Goal: Task Accomplishment & Management: Use online tool/utility

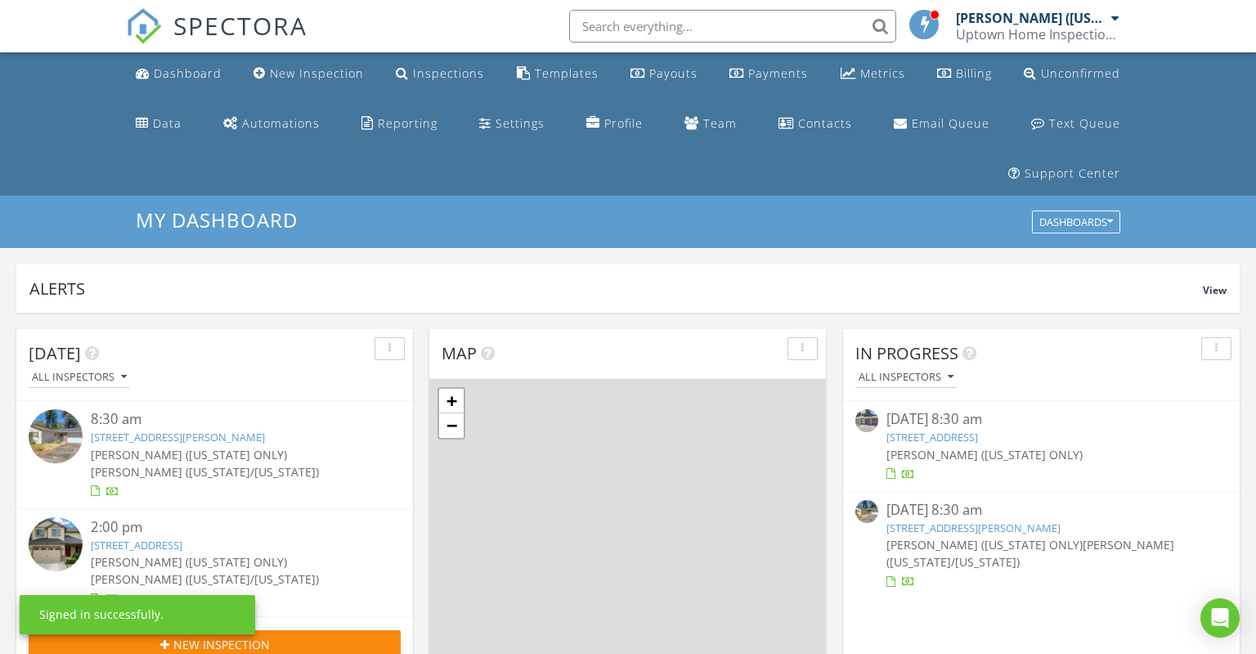
scroll to position [1489, 1256]
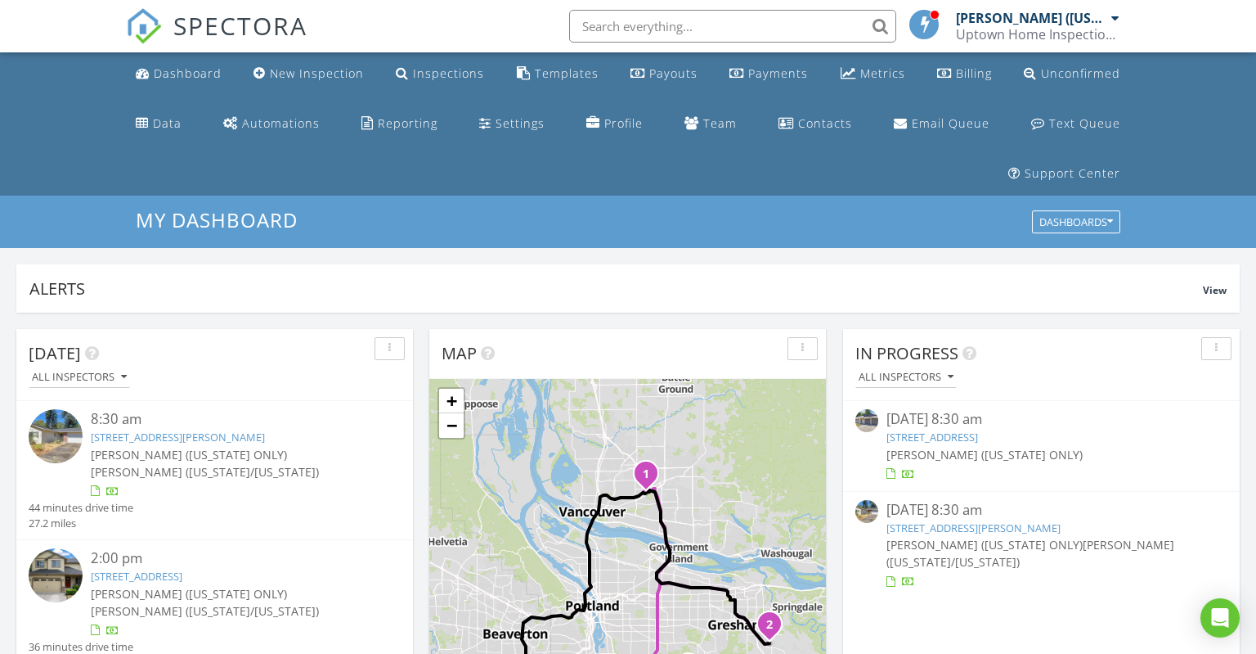
click at [245, 422] on div "8:30 am" at bounding box center [230, 419] width 279 height 20
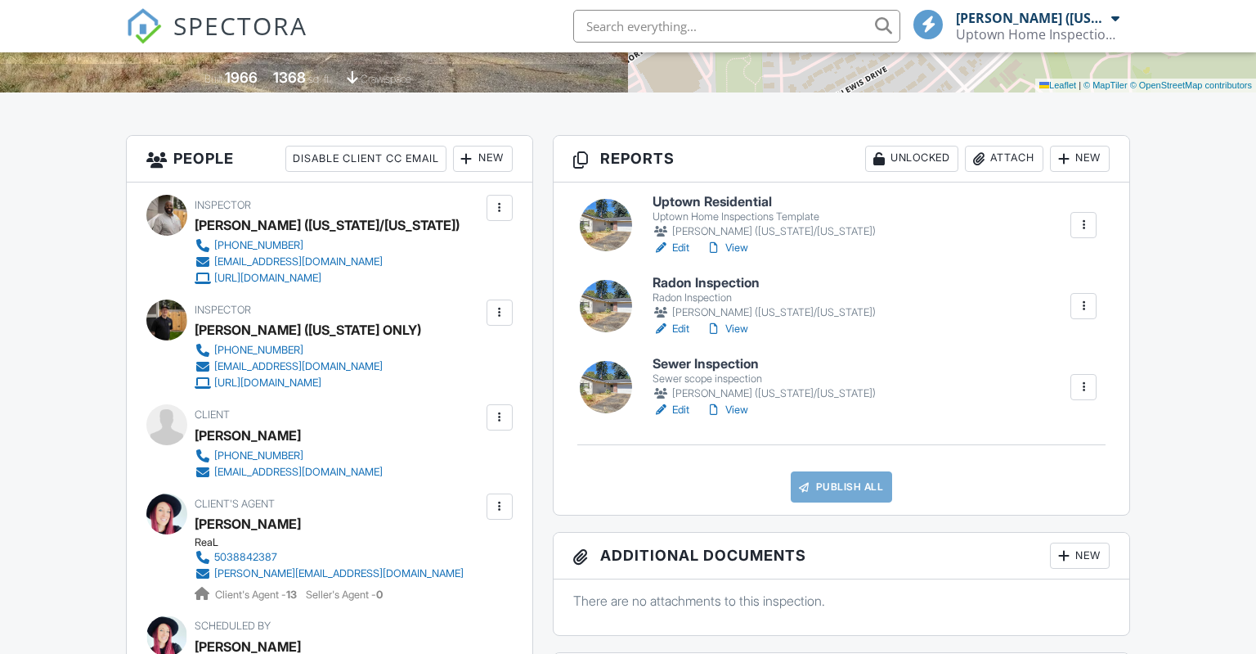
scroll to position [395, 0]
click at [692, 371] on h6 "Sewer Inspection" at bounding box center [764, 364] width 223 height 15
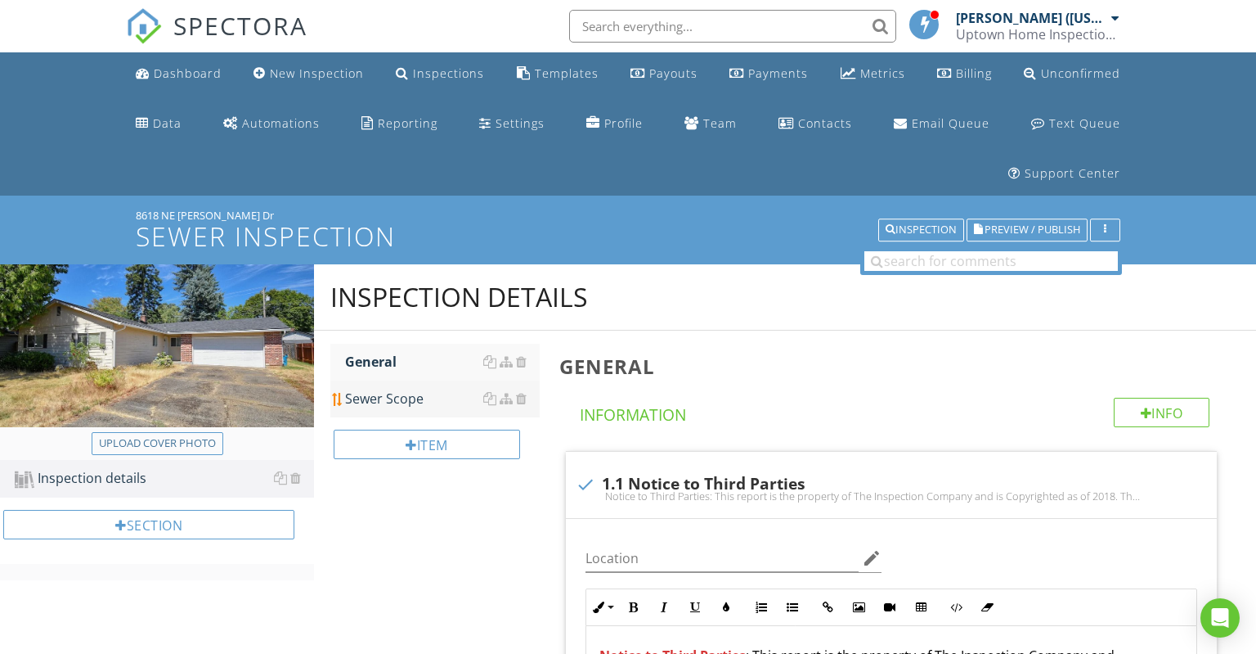
click at [447, 389] on div "Sewer Scope" at bounding box center [442, 399] width 195 height 20
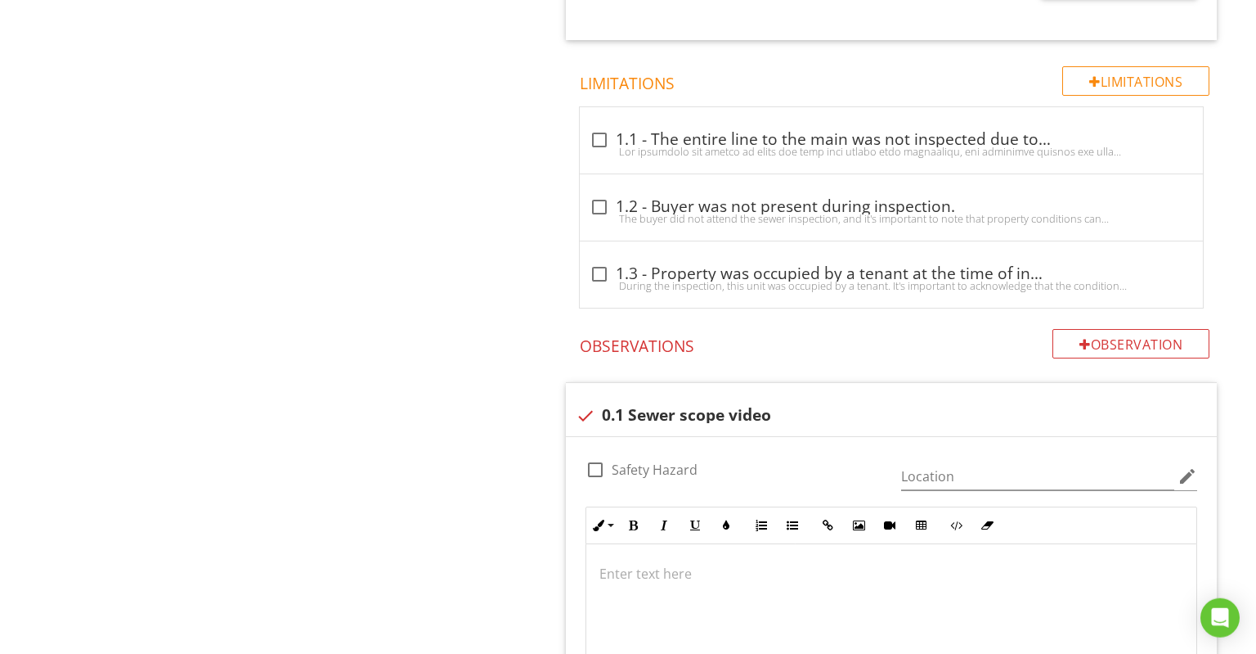
scroll to position [1986, 0]
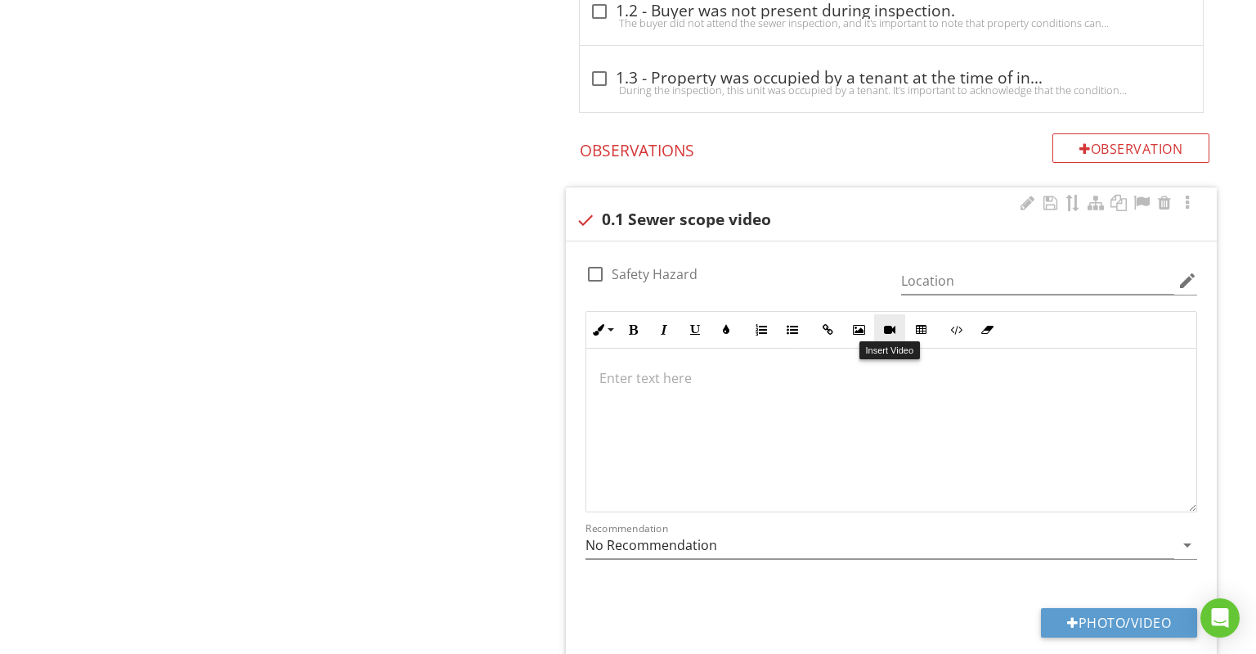
click at [887, 324] on icon "button" at bounding box center [889, 329] width 11 height 11
click at [847, 415] on input "Paste in a video URL" at bounding box center [890, 420] width 245 height 39
paste input "https://youtu.be/Q8XzlA4FOLs"
type input "https://youtu.be/Q8XzlA4FOLs"
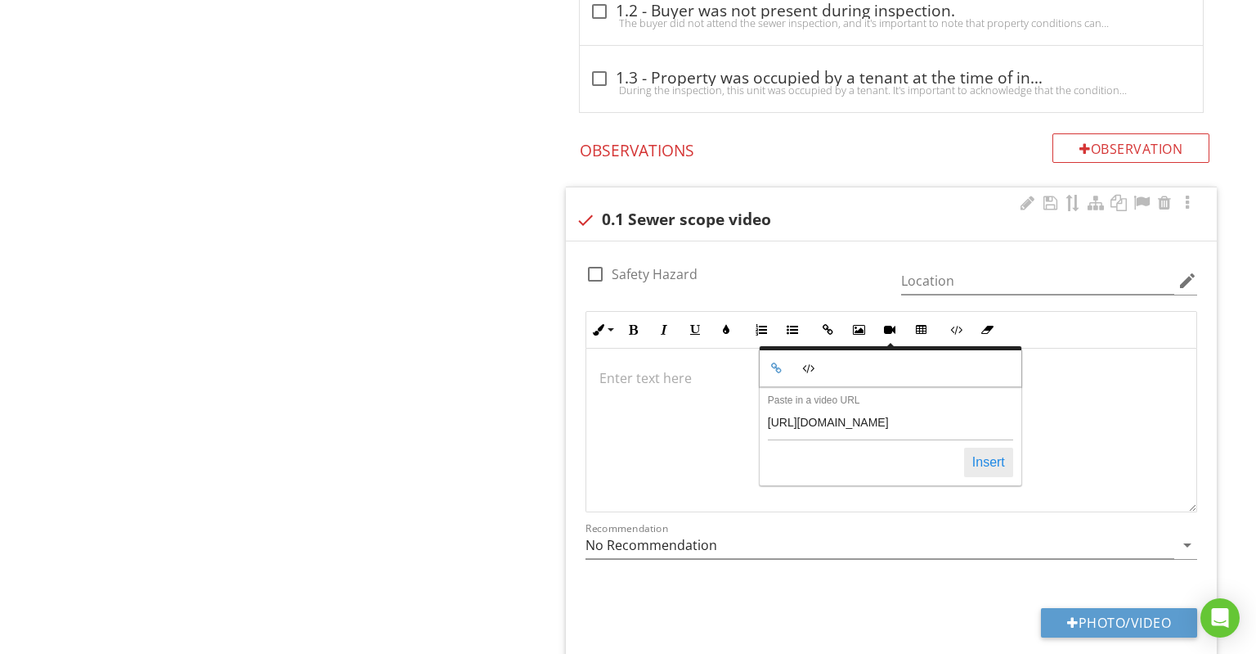
click at [977, 453] on button "Insert" at bounding box center [988, 461] width 49 height 29
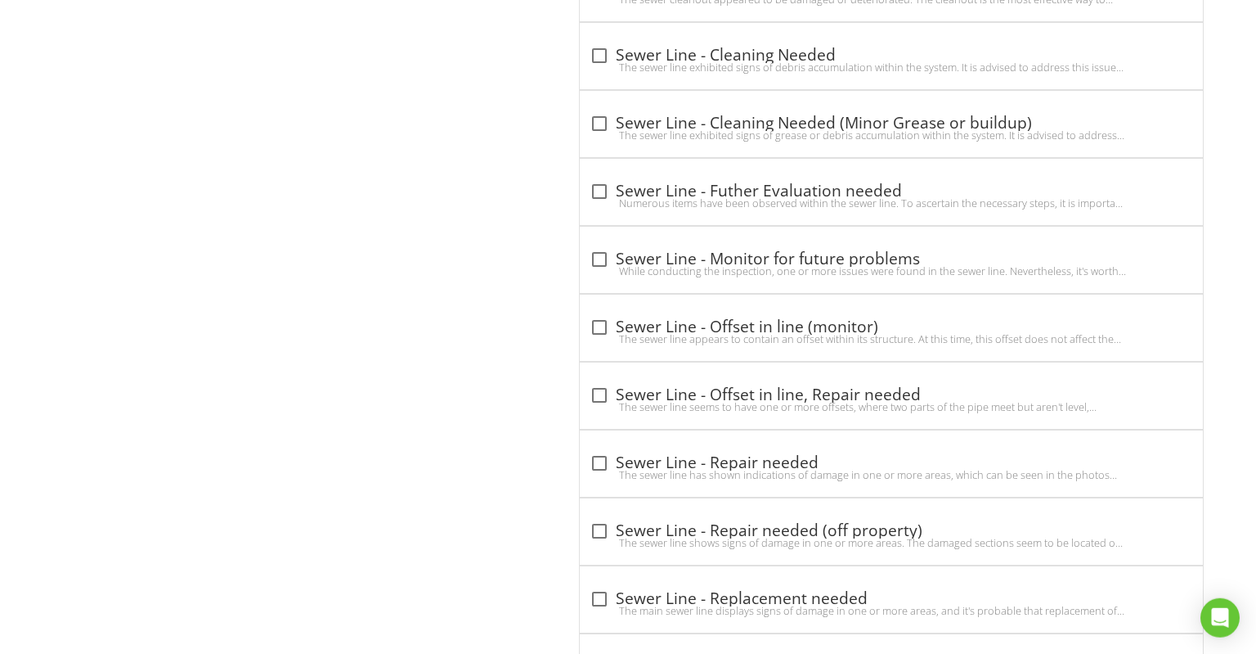
scroll to position [3280, 0]
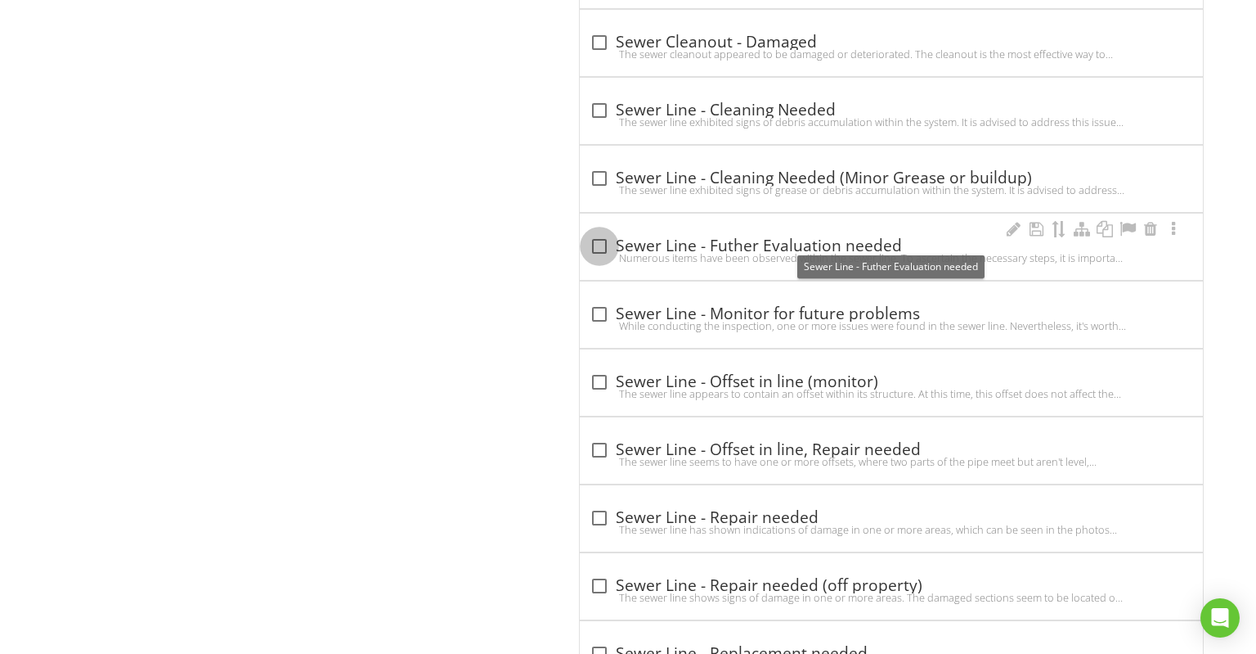
click at [610, 239] on div at bounding box center [600, 246] width 28 height 28
checkbox input "true"
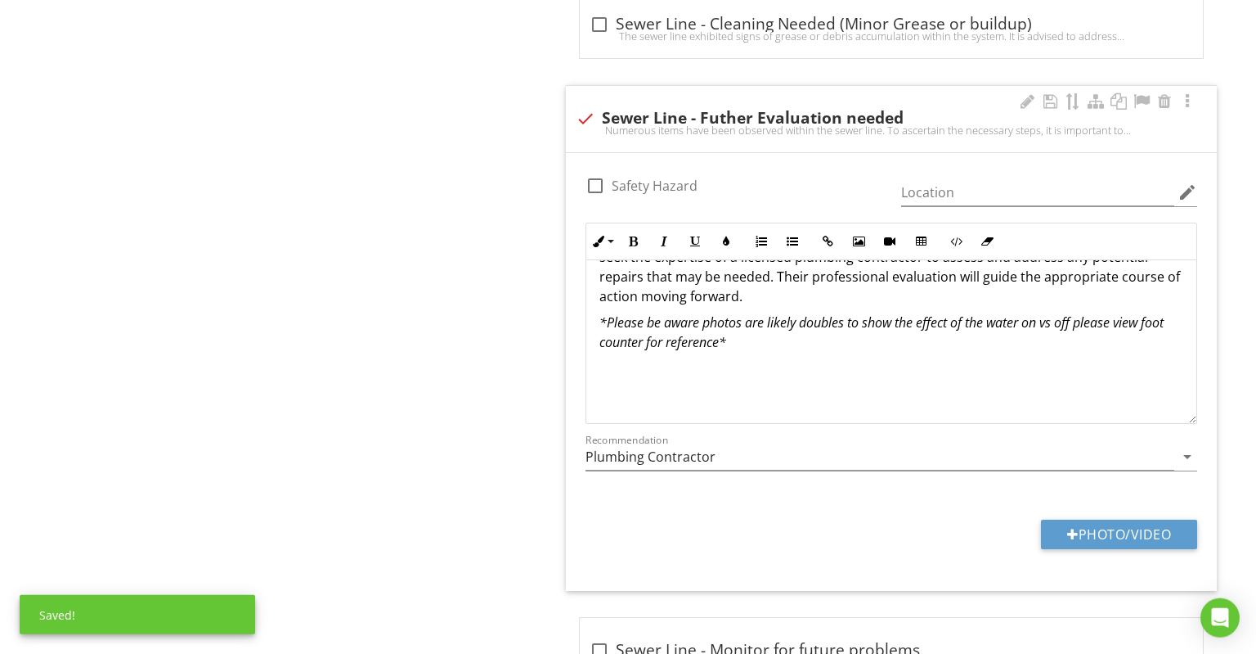
scroll to position [3539, 0]
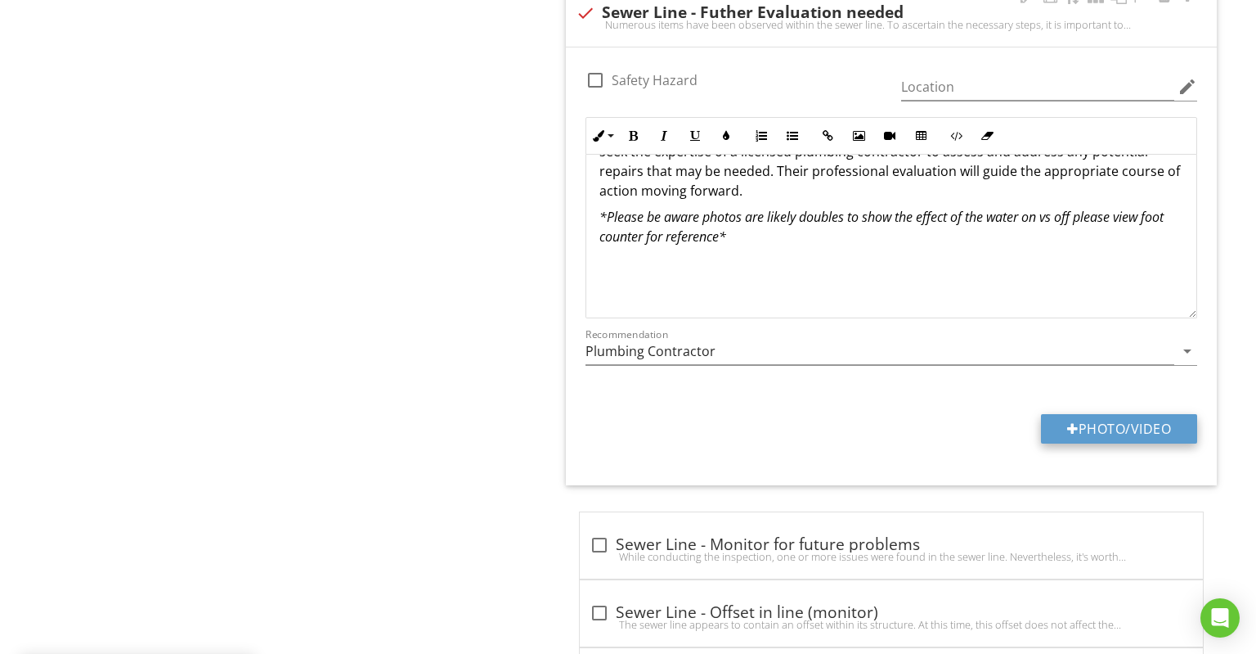
click at [1114, 414] on button "Photo/Video" at bounding box center [1119, 428] width 156 height 29
type input "C:\fakepath\20250828_095342F.jpg"
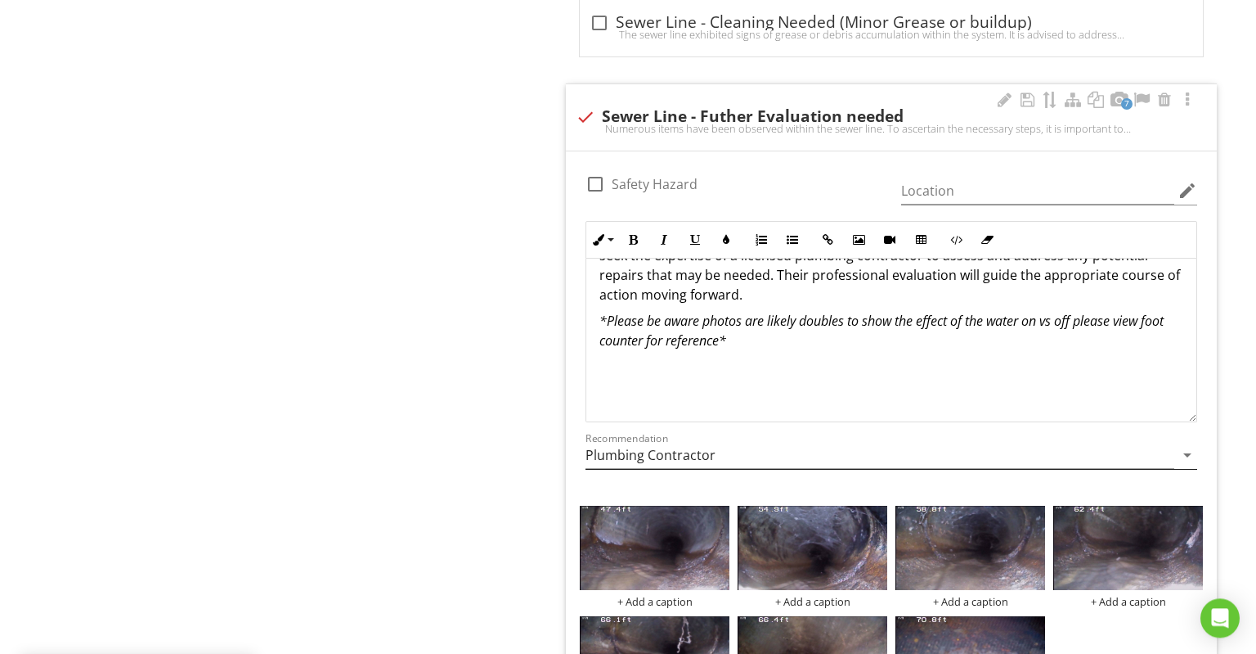
scroll to position [3367, 0]
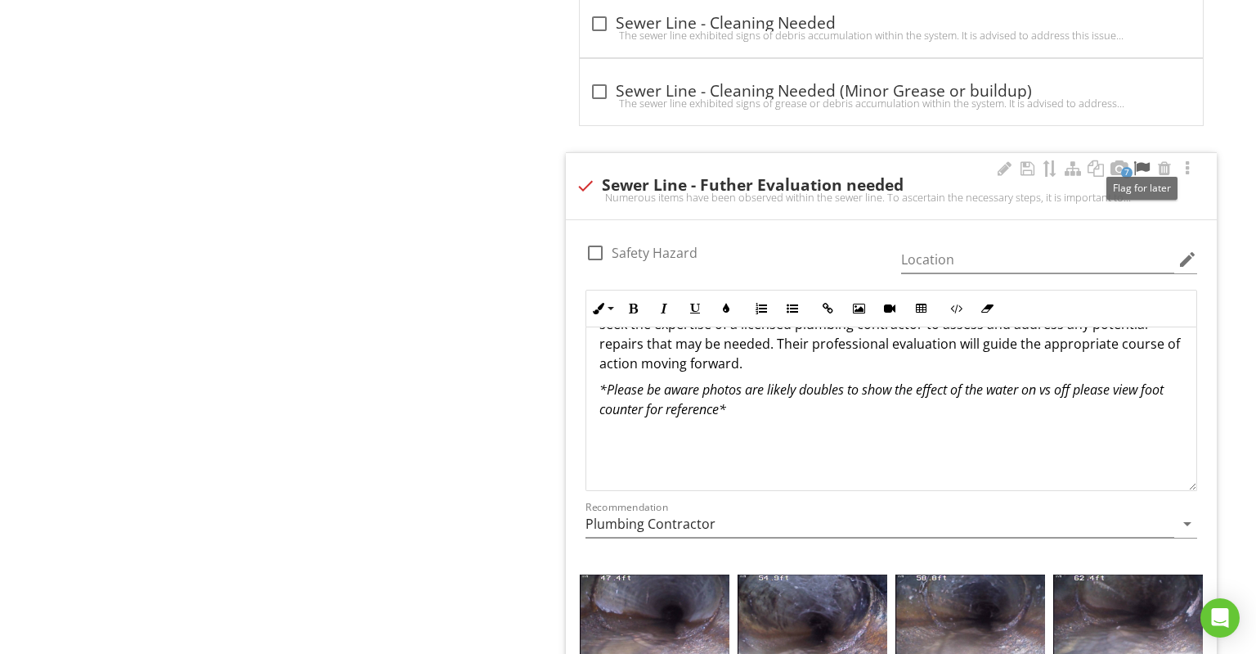
click at [1148, 160] on div at bounding box center [1142, 168] width 20 height 16
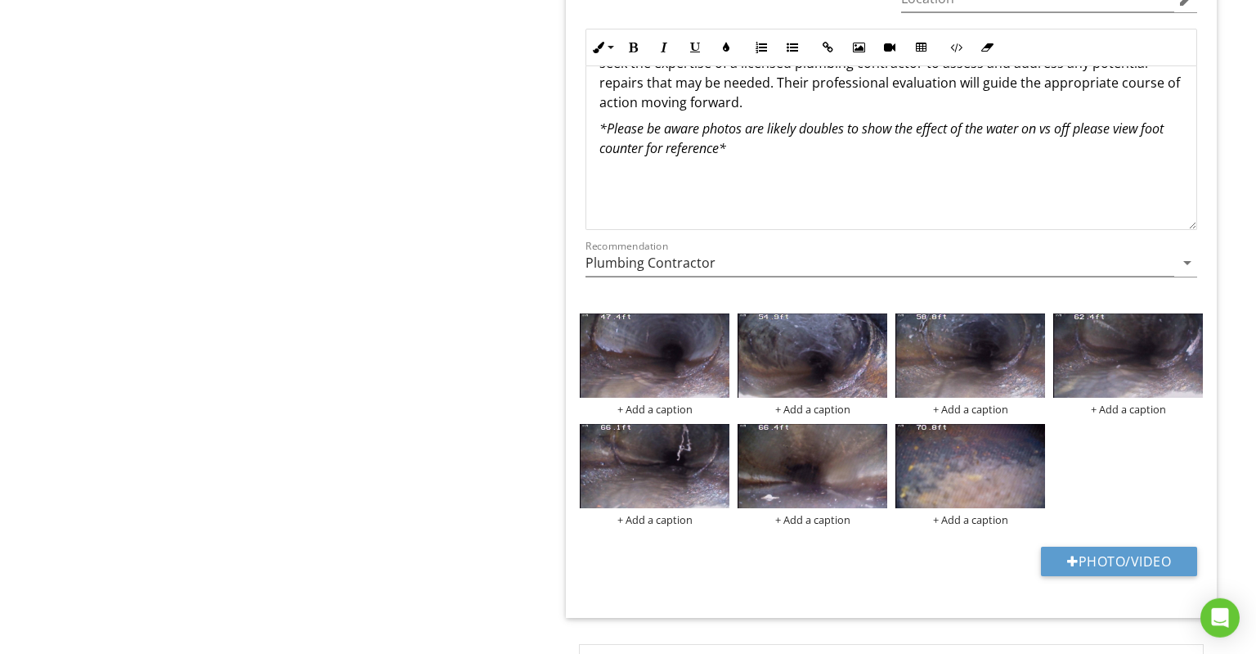
scroll to position [3799, 0]
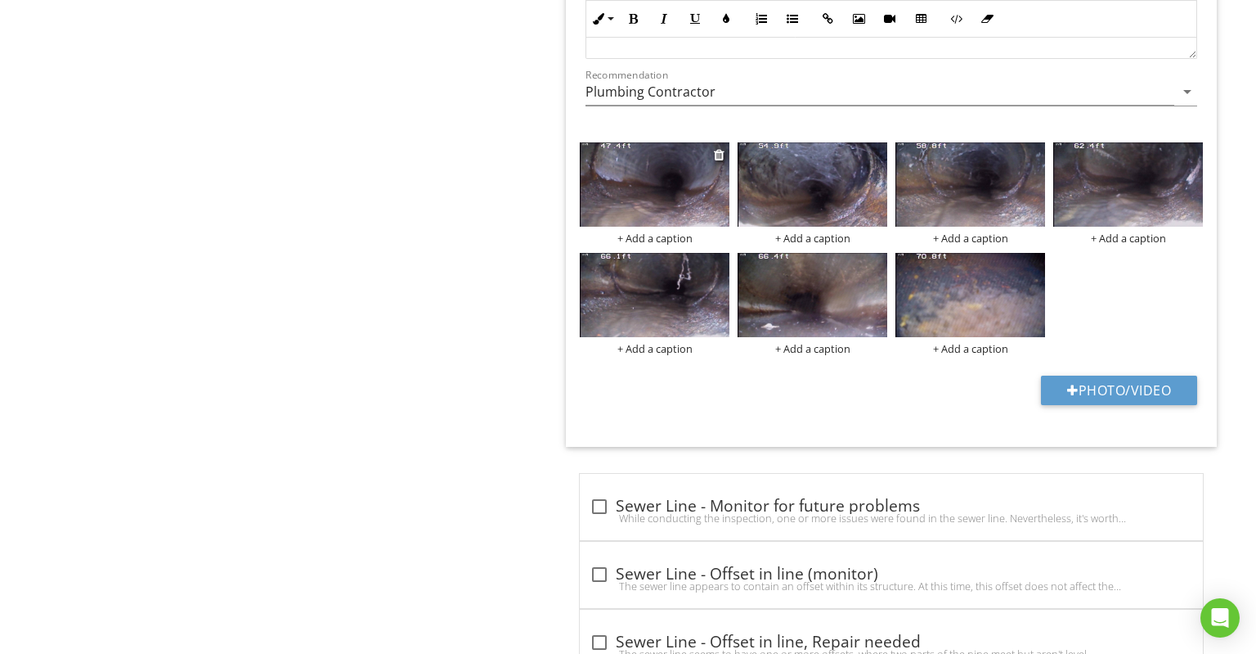
click at [668, 196] on img at bounding box center [655, 184] width 150 height 84
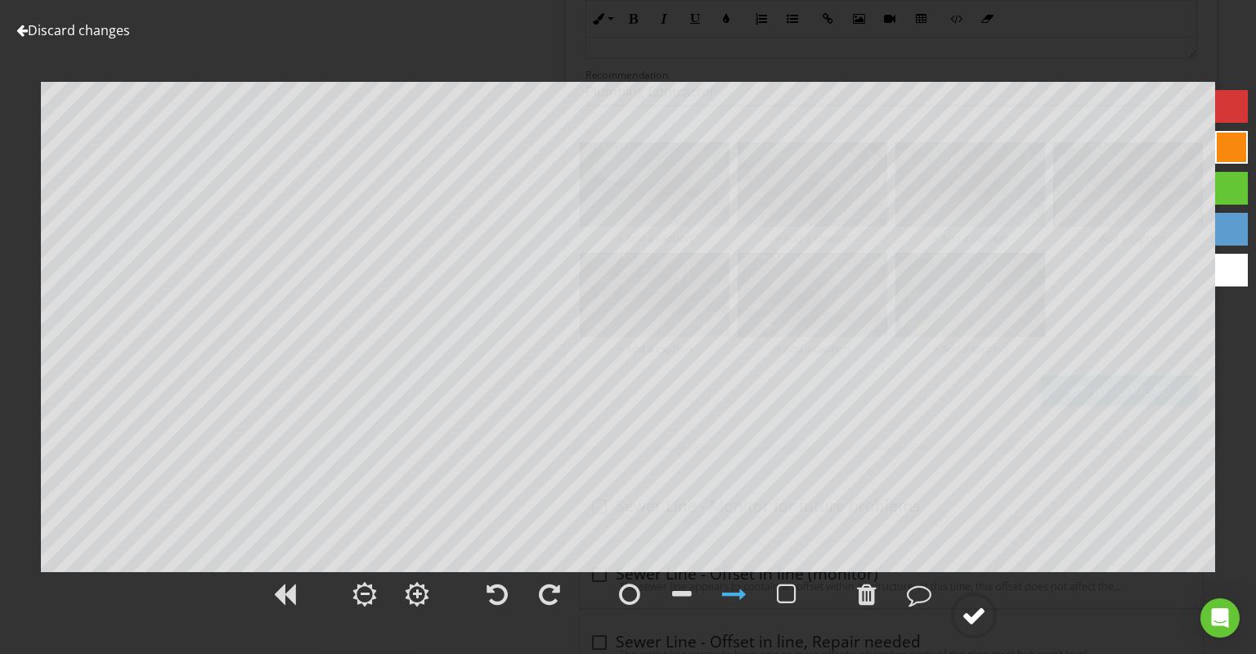
click at [980, 622] on div at bounding box center [974, 615] width 25 height 25
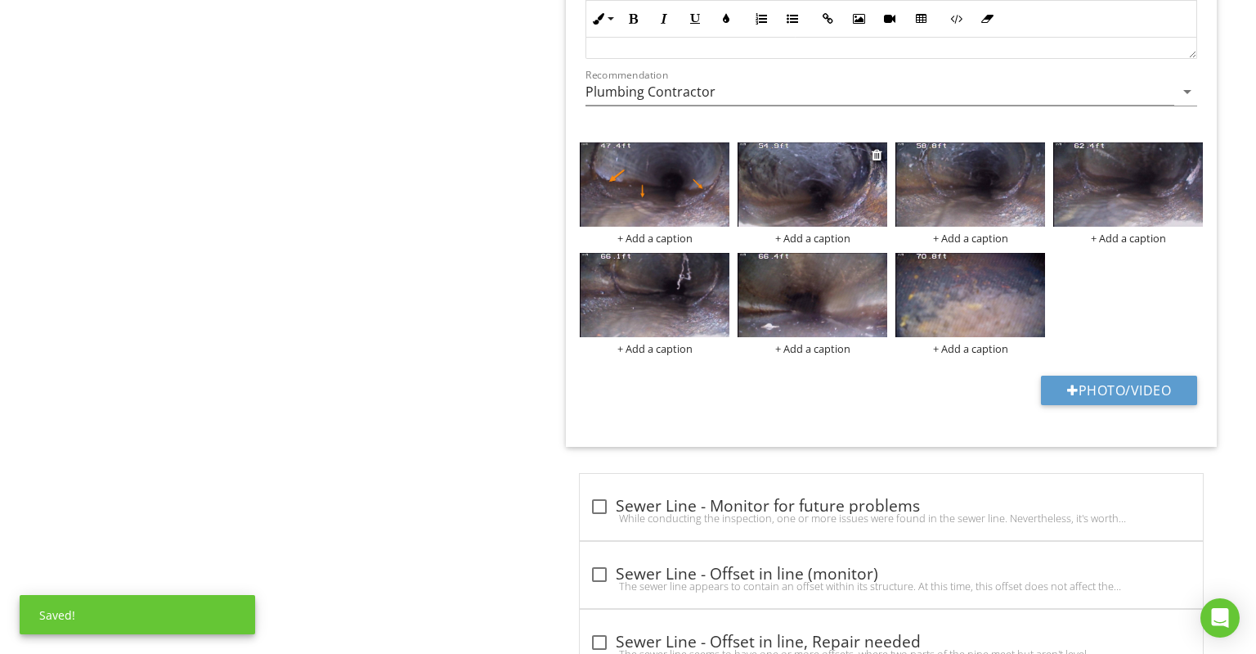
click at [830, 178] on img at bounding box center [813, 184] width 150 height 84
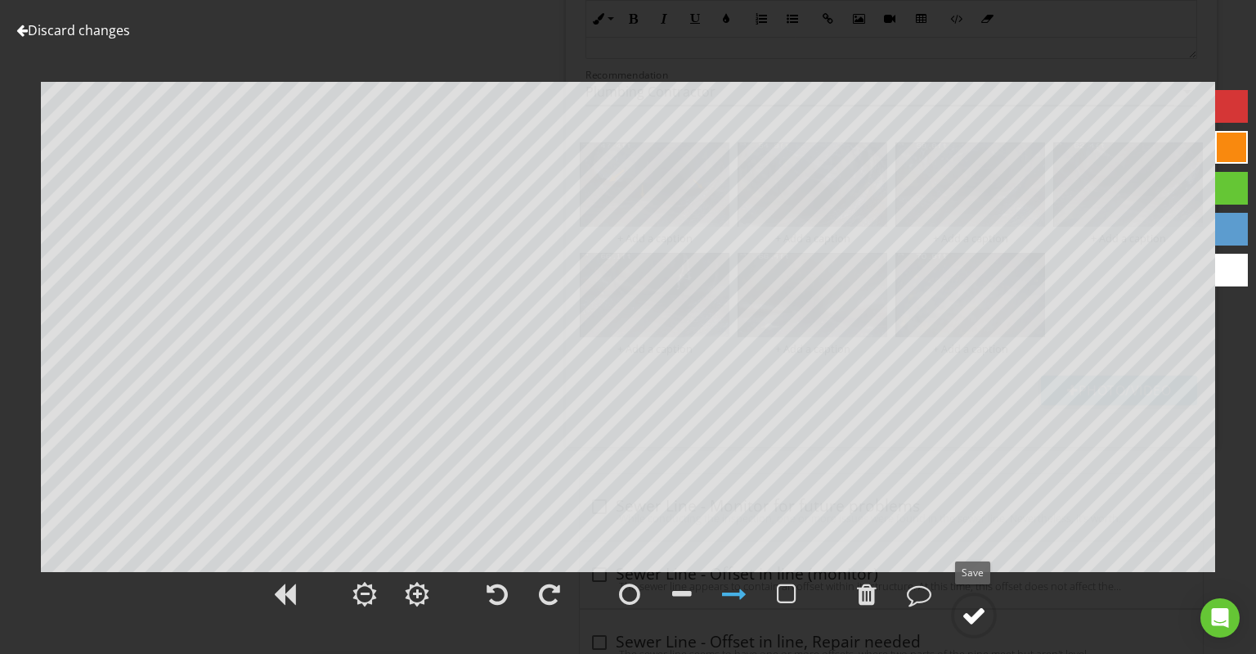
click at [977, 609] on div at bounding box center [974, 615] width 25 height 25
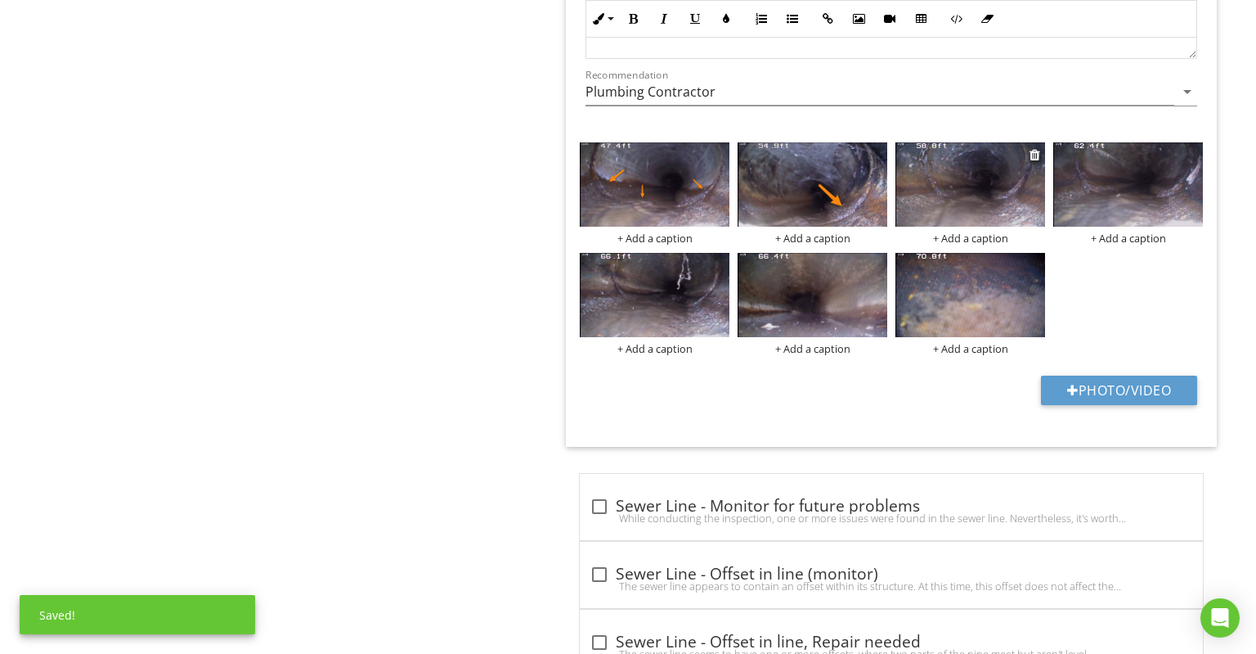
click at [969, 172] on img at bounding box center [971, 184] width 150 height 84
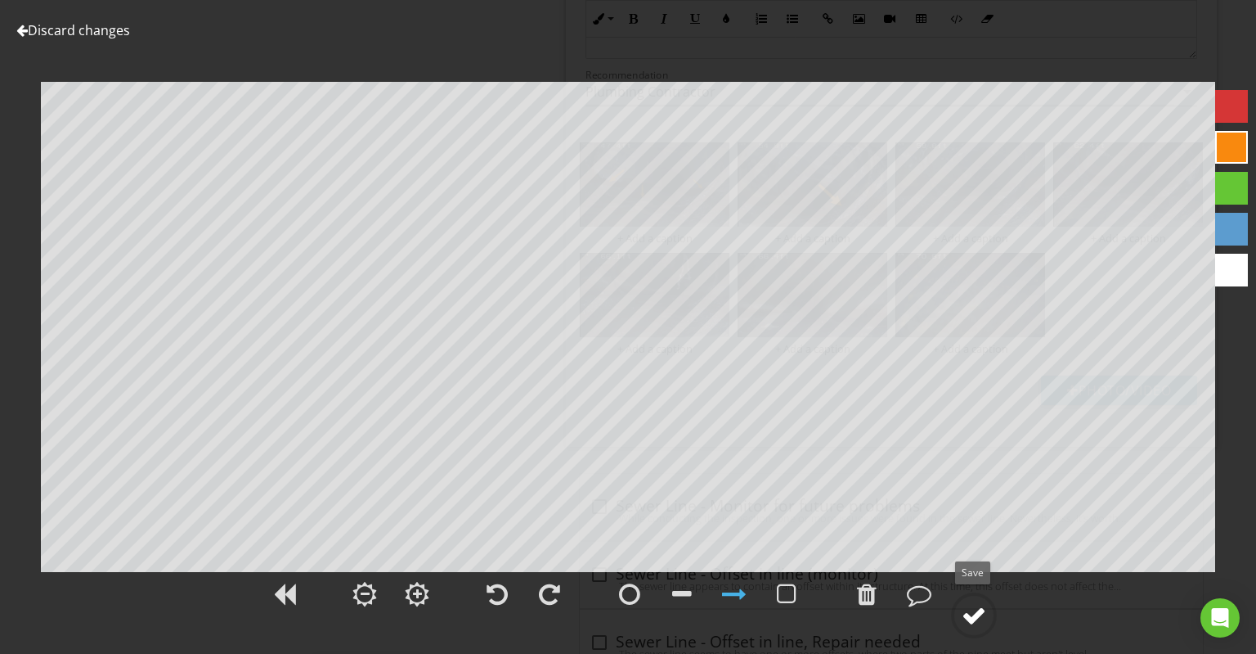
click at [988, 615] on circle at bounding box center [974, 615] width 43 height 43
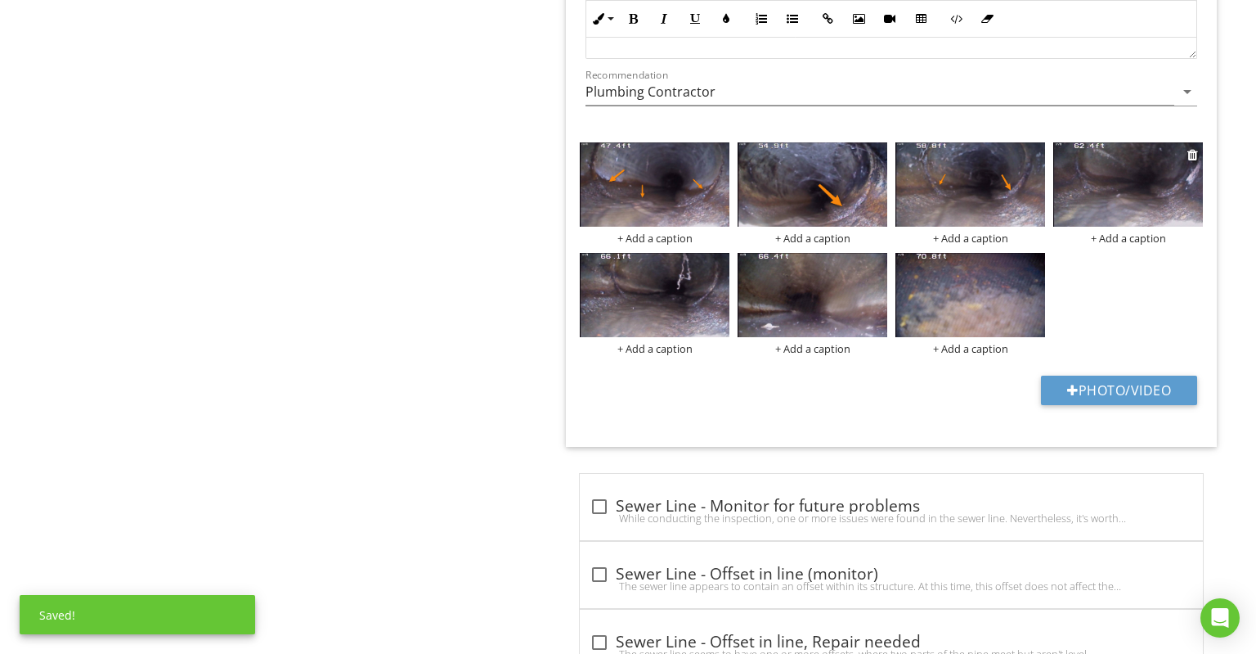
click at [1106, 188] on img at bounding box center [1129, 184] width 150 height 84
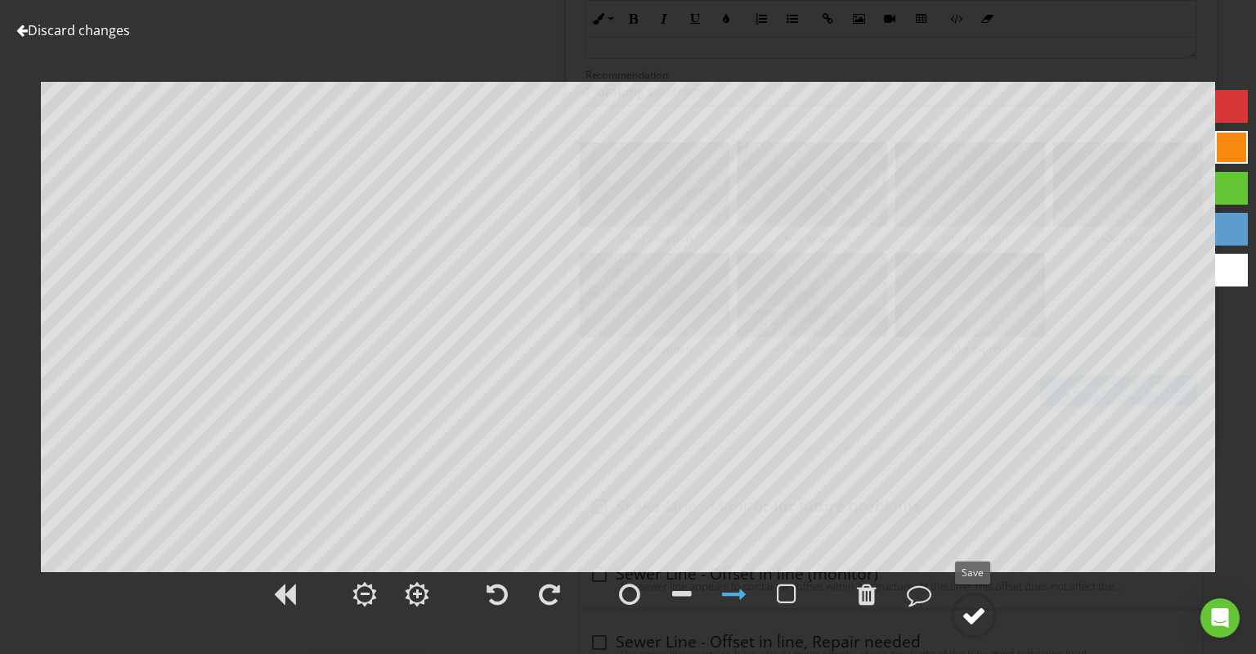
click at [991, 609] on circle at bounding box center [974, 615] width 43 height 43
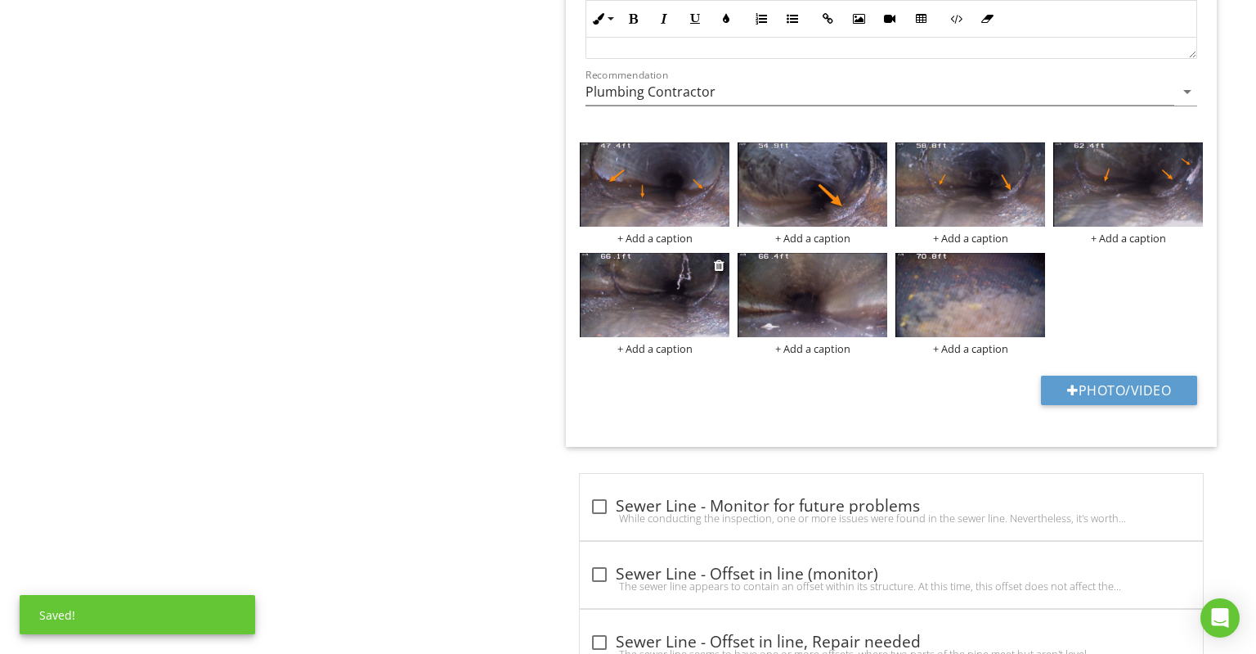
click at [663, 292] on img at bounding box center [655, 295] width 150 height 84
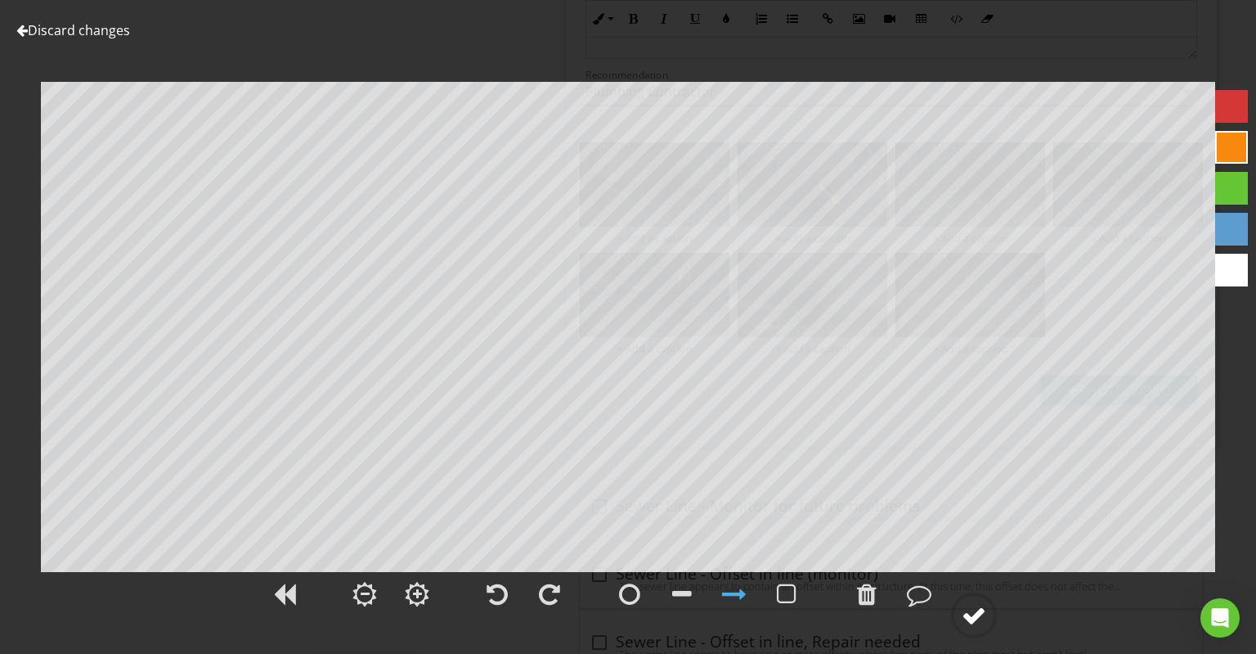
click at [964, 615] on div at bounding box center [974, 615] width 25 height 25
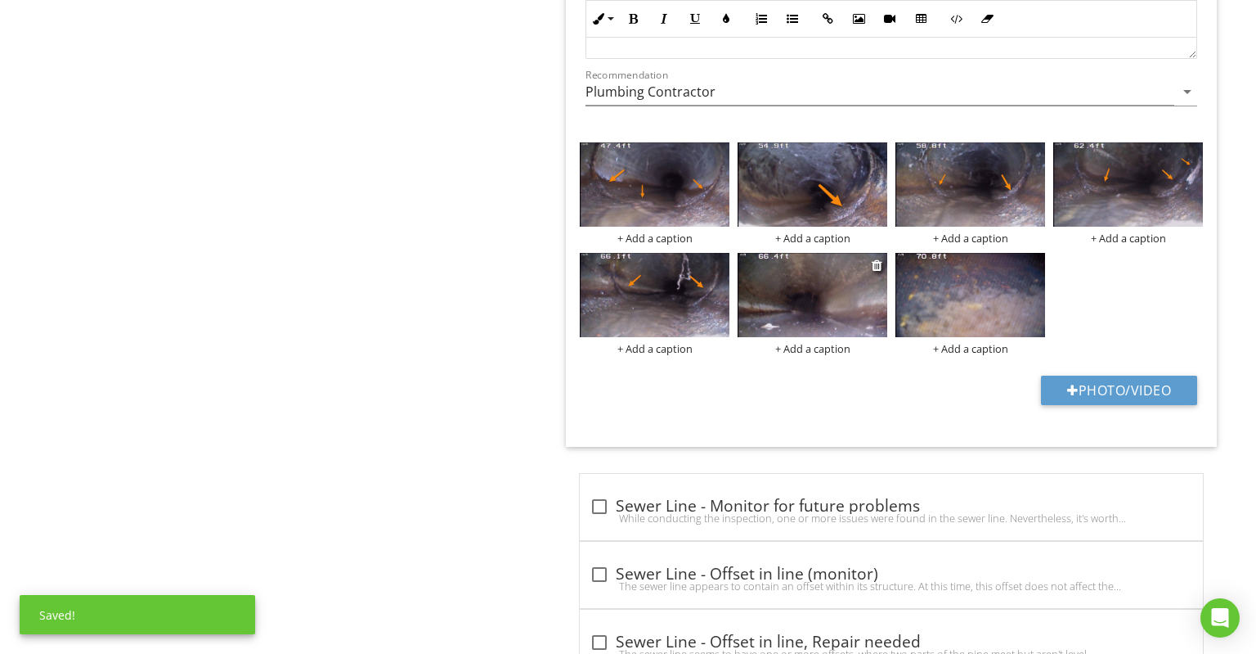
click at [818, 303] on img at bounding box center [813, 295] width 150 height 84
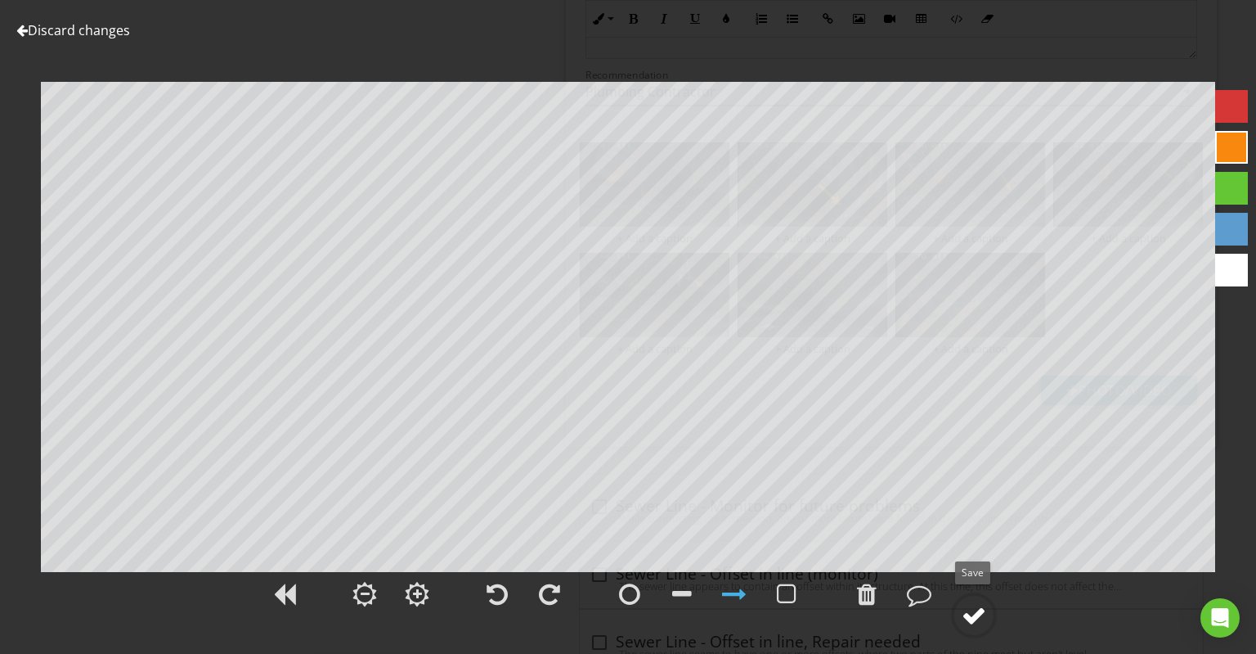
click at [979, 623] on div at bounding box center [974, 615] width 25 height 25
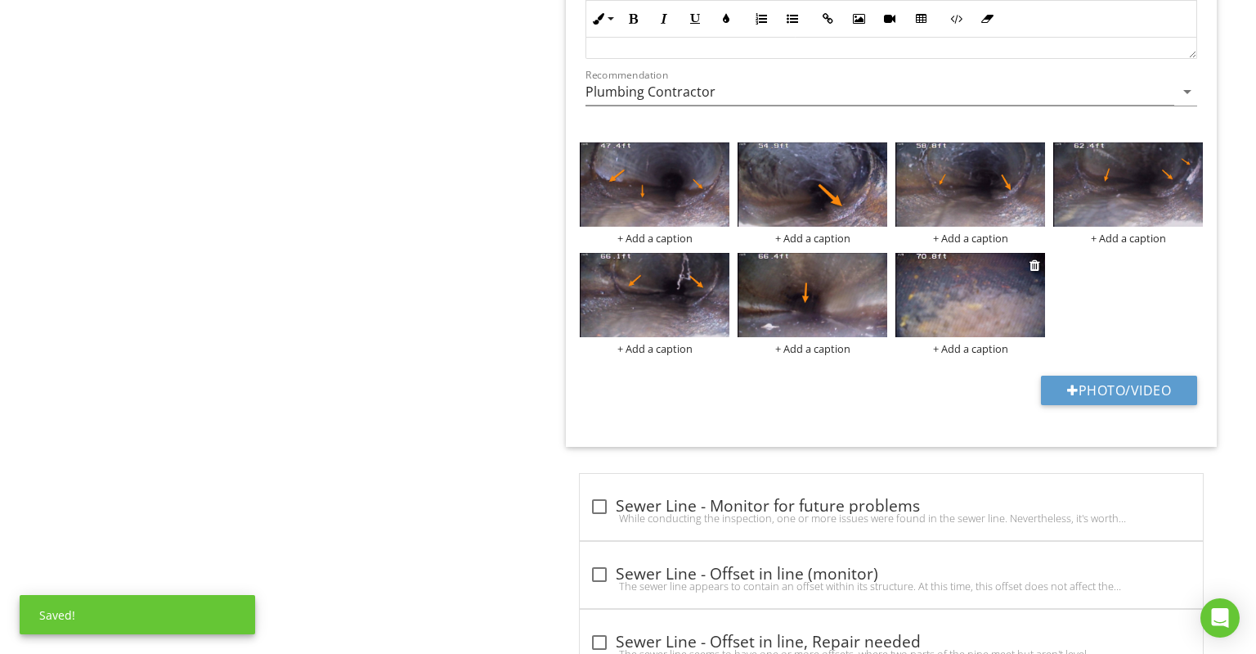
click at [961, 265] on img at bounding box center [971, 295] width 150 height 84
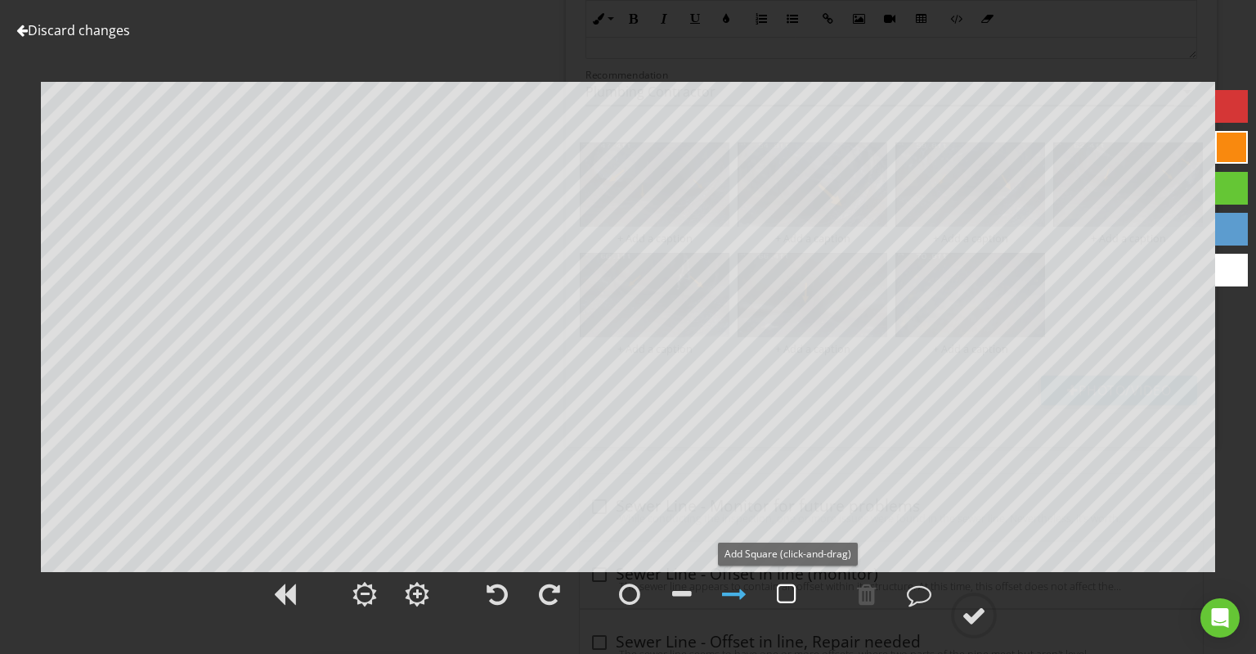
click at [793, 595] on div at bounding box center [787, 594] width 20 height 25
click at [970, 609] on div at bounding box center [974, 615] width 25 height 25
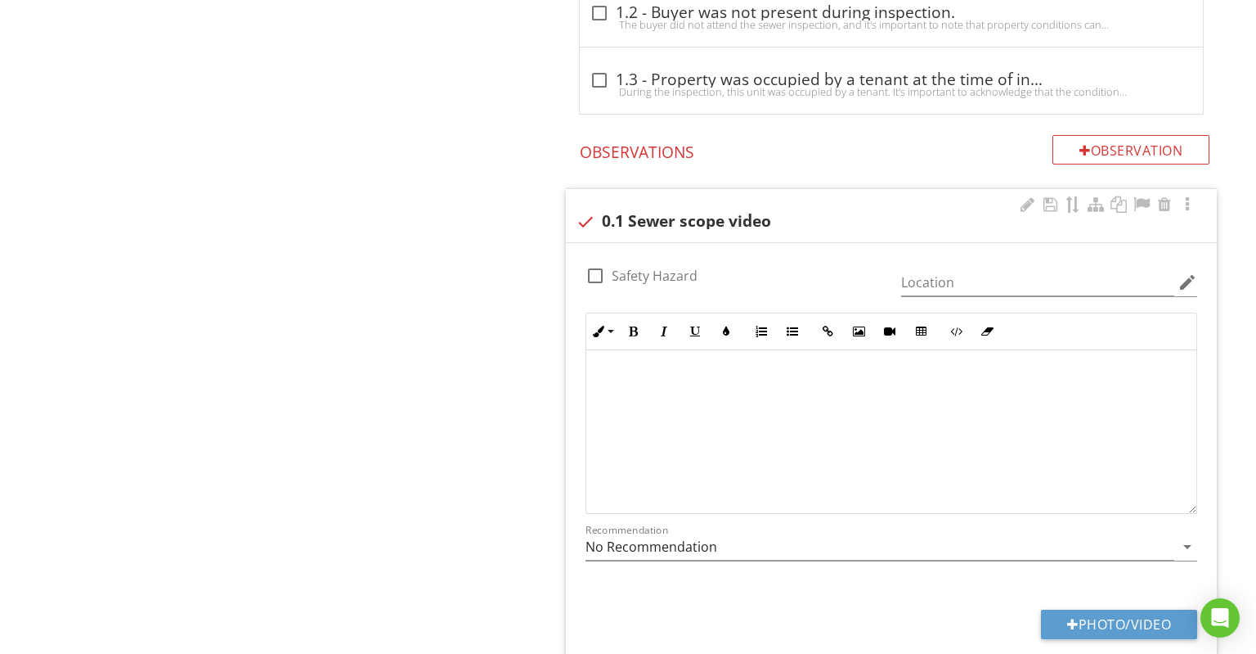
scroll to position [88, 0]
click at [903, 417] on span at bounding box center [892, 430] width 584 height 299
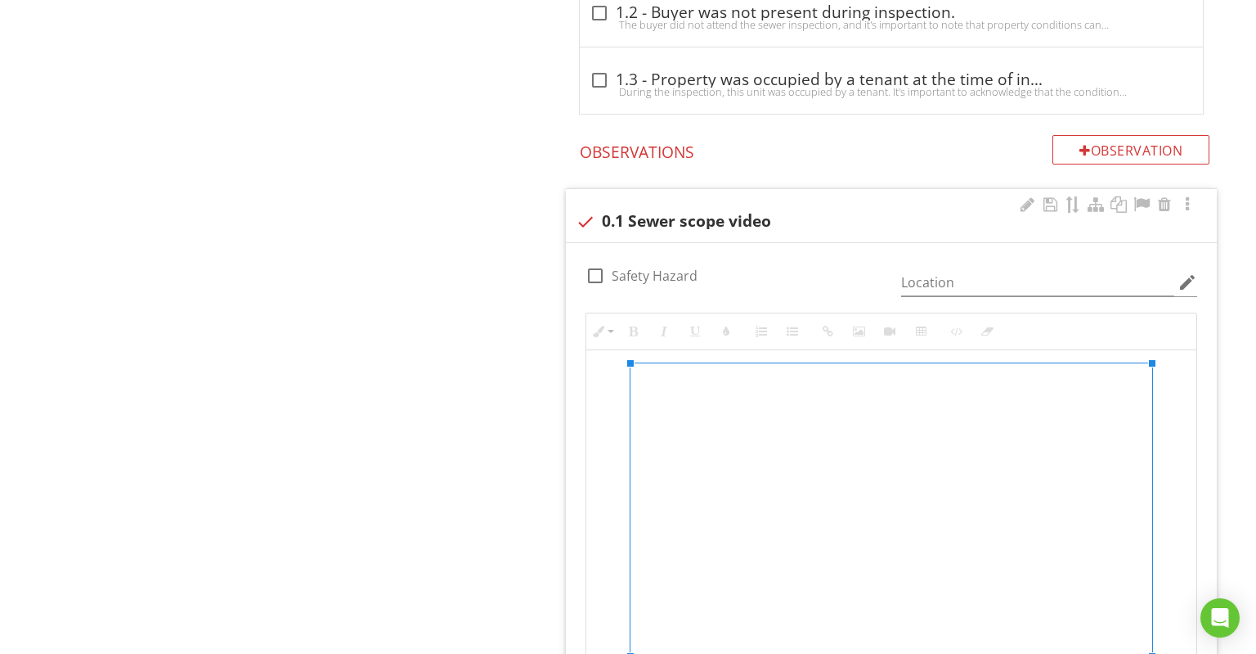
scroll to position [6, 0]
drag, startPoint x: 1189, startPoint y: 503, endPoint x: 1173, endPoint y: 692, distance: 189.7
click at [1173, 653] on div "Enter text here" at bounding box center [892, 526] width 612 height 353
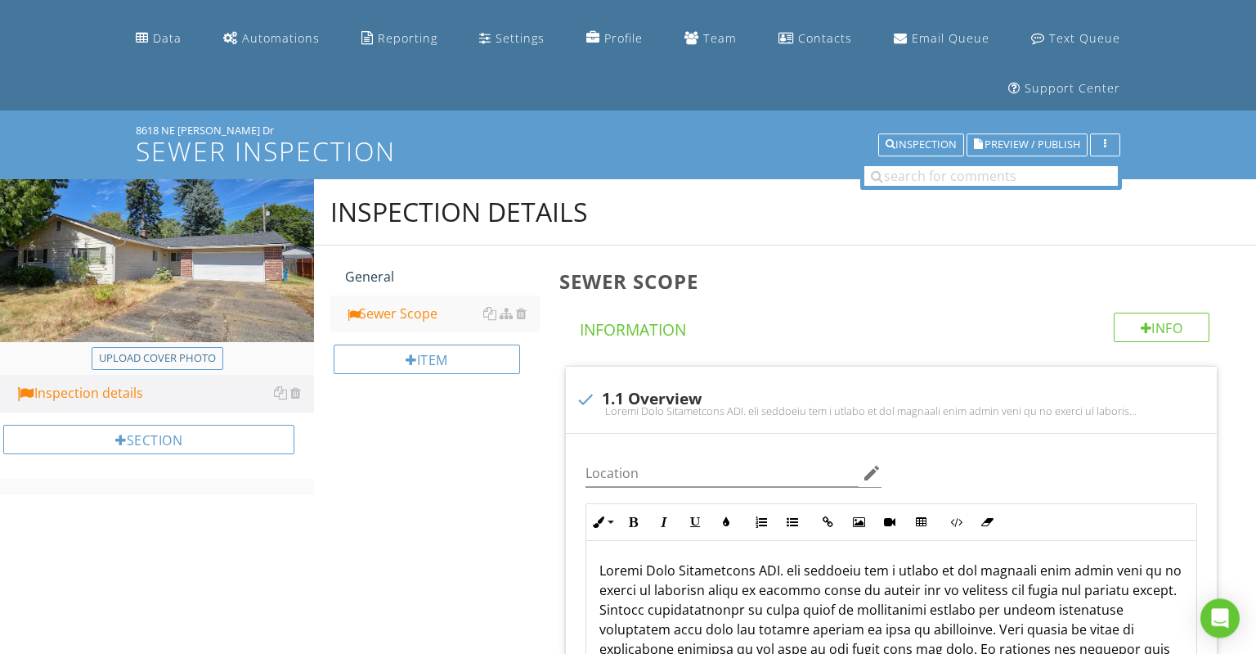
scroll to position [86, 0]
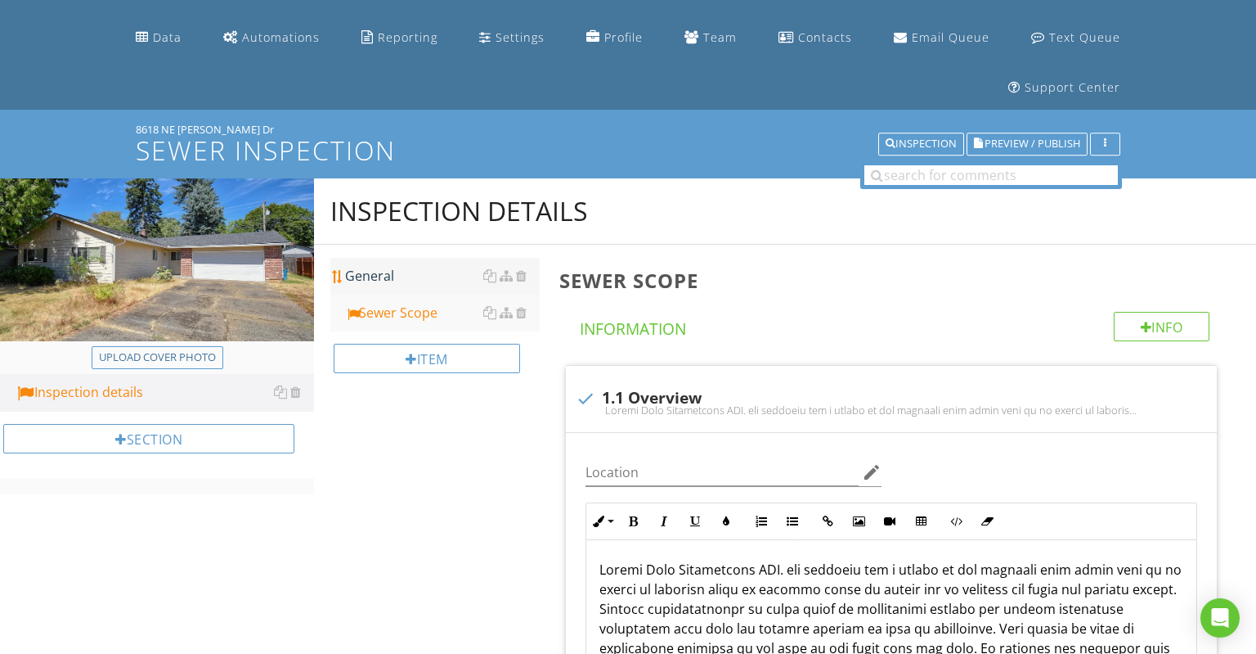
click at [395, 276] on div "General" at bounding box center [442, 276] width 195 height 20
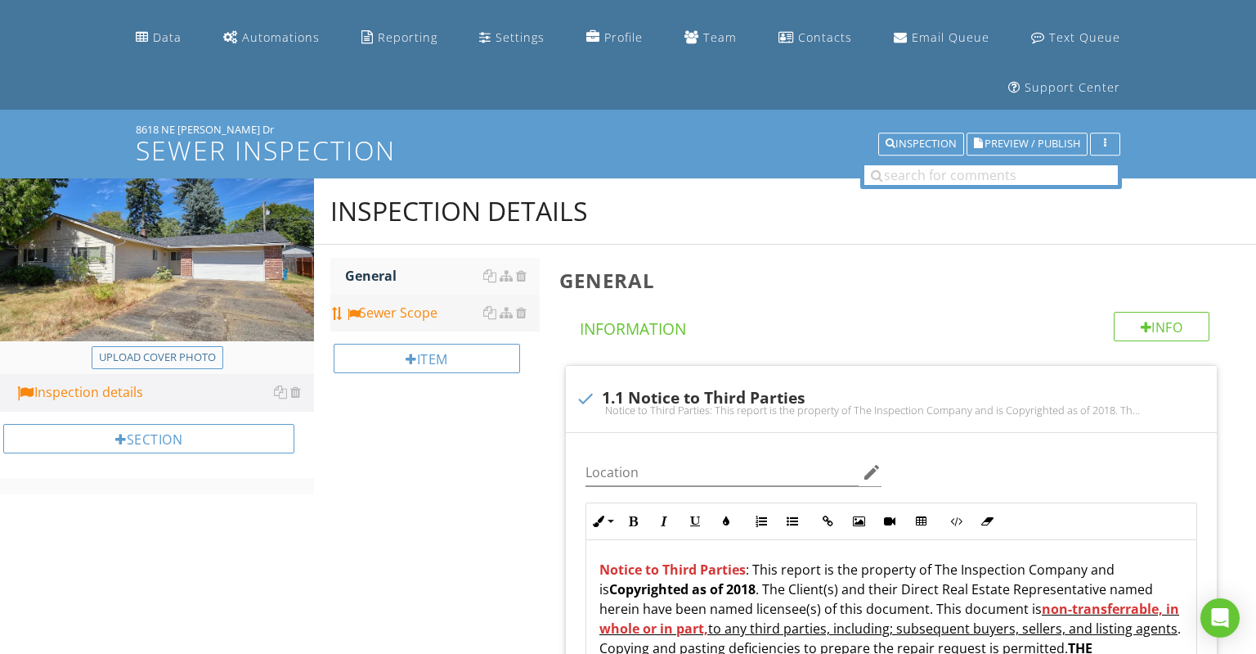
click at [431, 320] on div "Sewer Scope" at bounding box center [442, 313] width 195 height 20
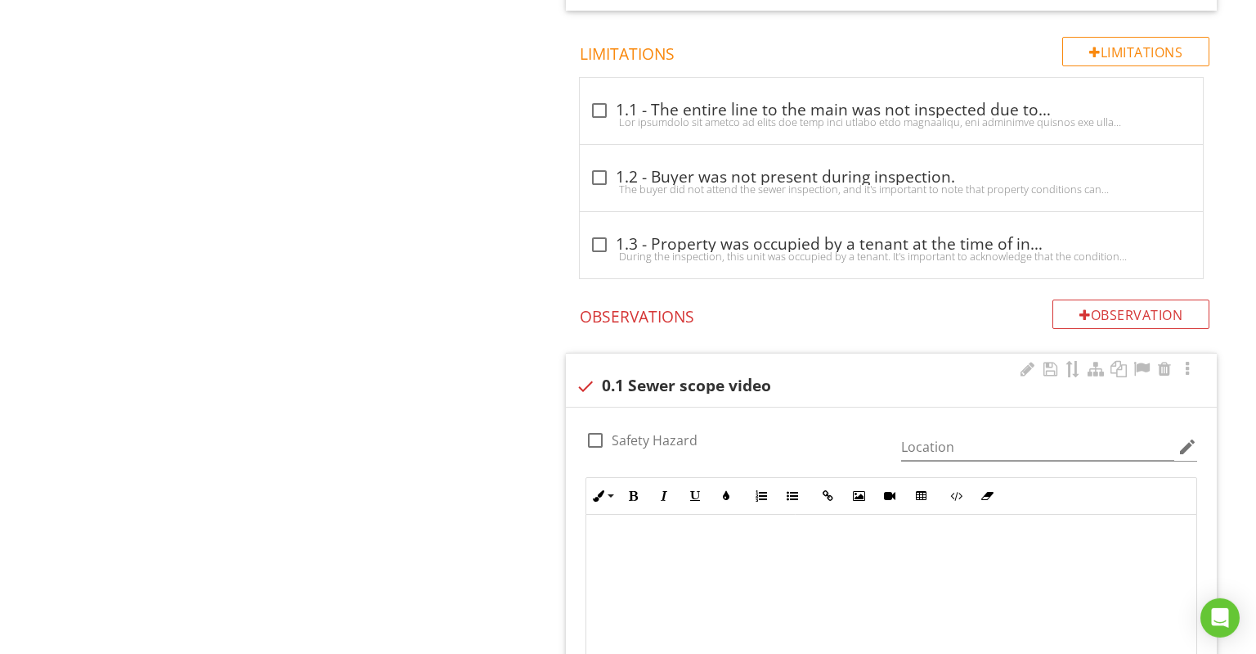
scroll to position [1641, 0]
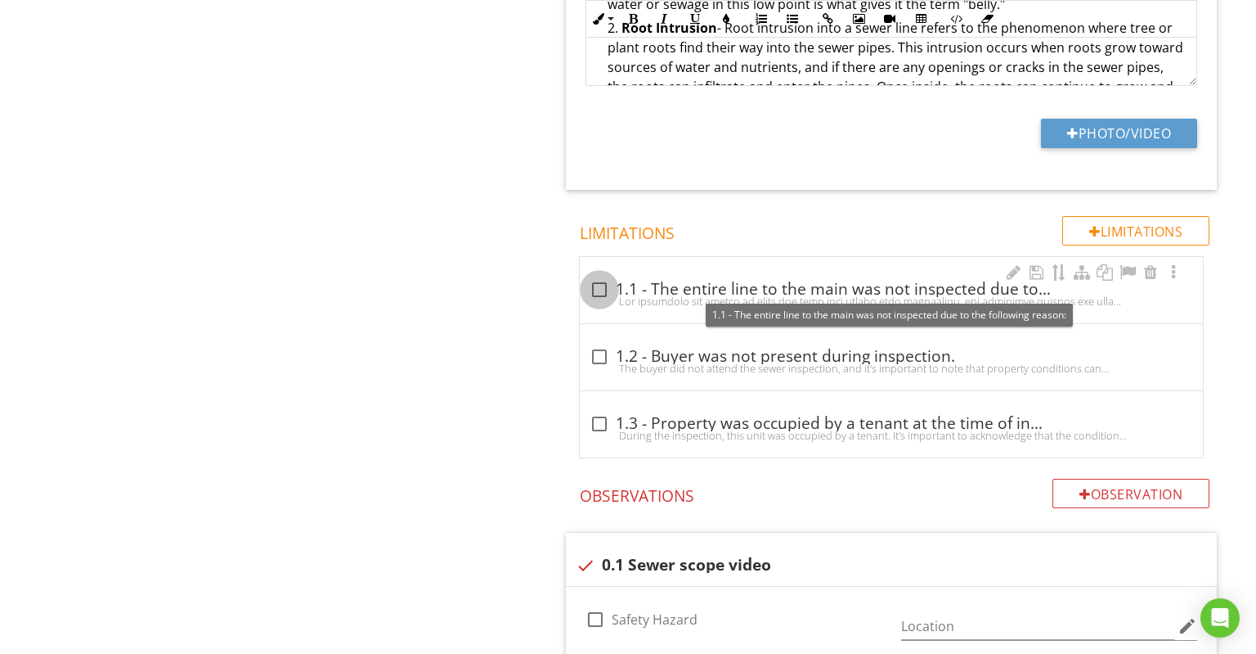
click at [603, 289] on div at bounding box center [600, 290] width 28 height 28
checkbox input "true"
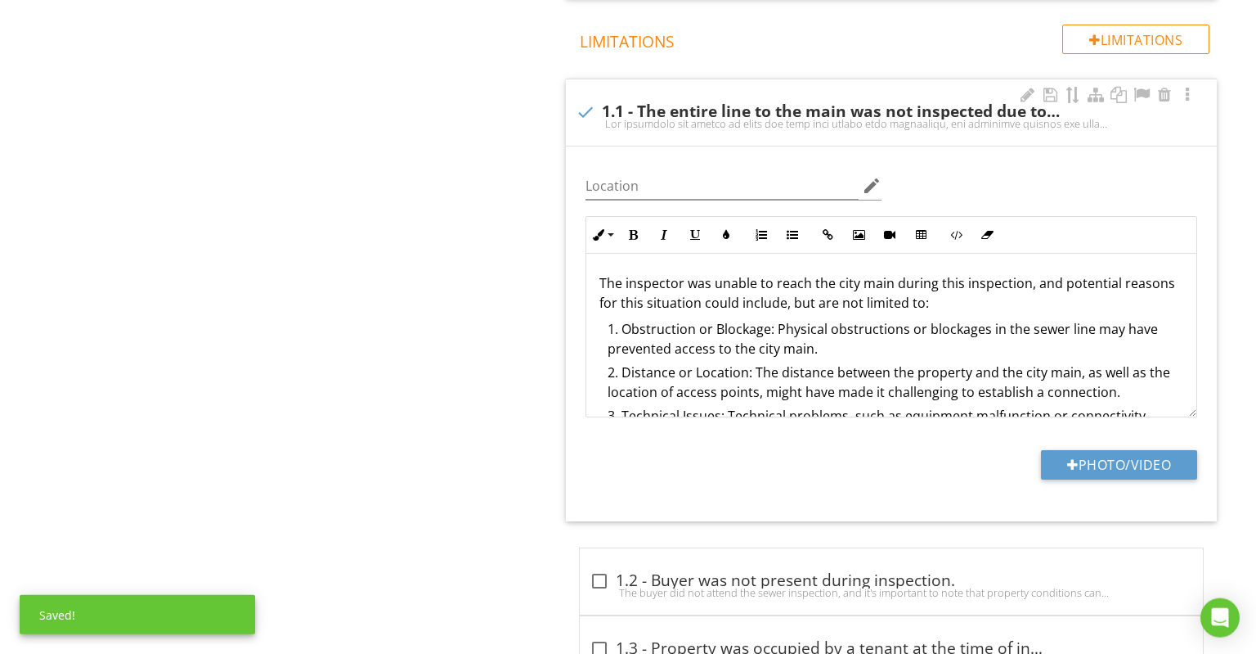
scroll to position [1900, 0]
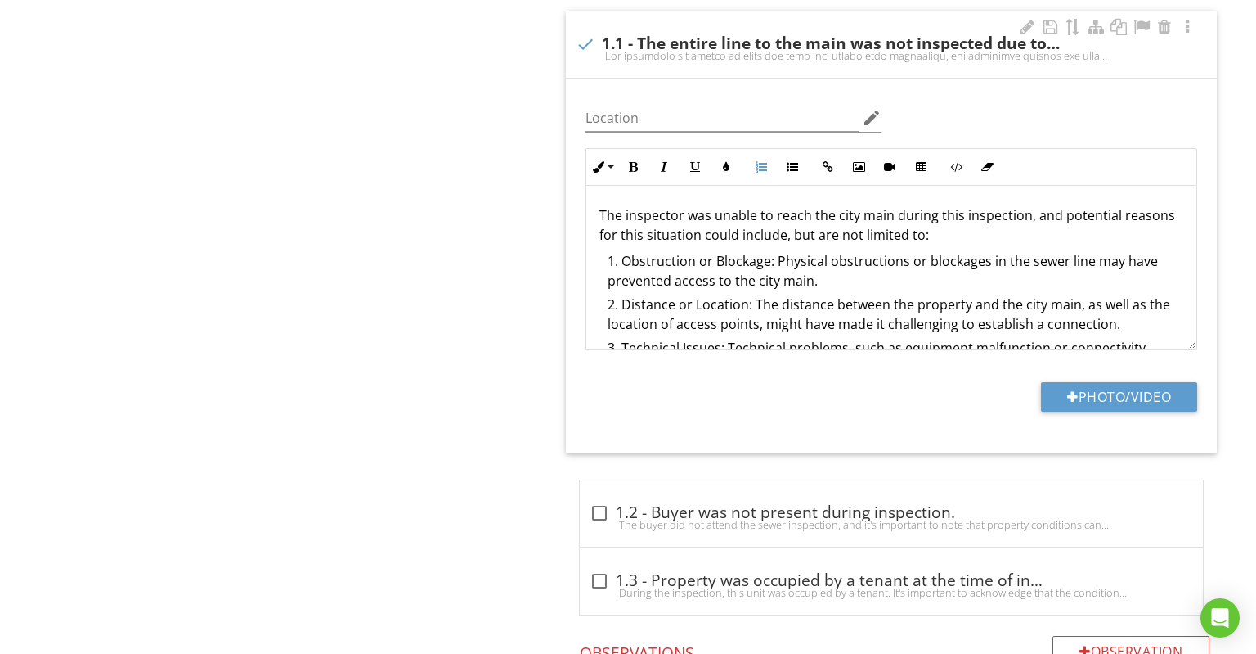
drag, startPoint x: 627, startPoint y: 259, endPoint x: 816, endPoint y: 277, distance: 189.8
click at [816, 277] on li "Obstruction or Blockage: Physical obstructions or blockages in the sewer line m…" at bounding box center [896, 272] width 576 height 43
click at [630, 166] on icon "button" at bounding box center [632, 166] width 11 height 11
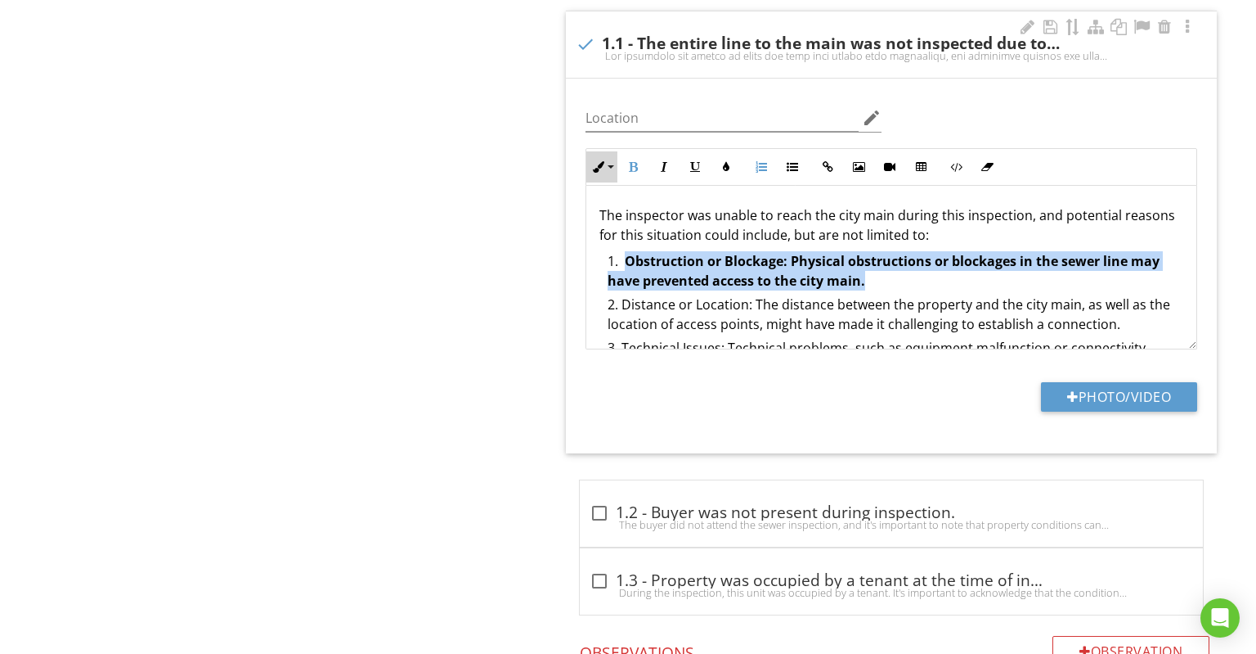
click at [596, 161] on icon "button" at bounding box center [598, 166] width 11 height 11
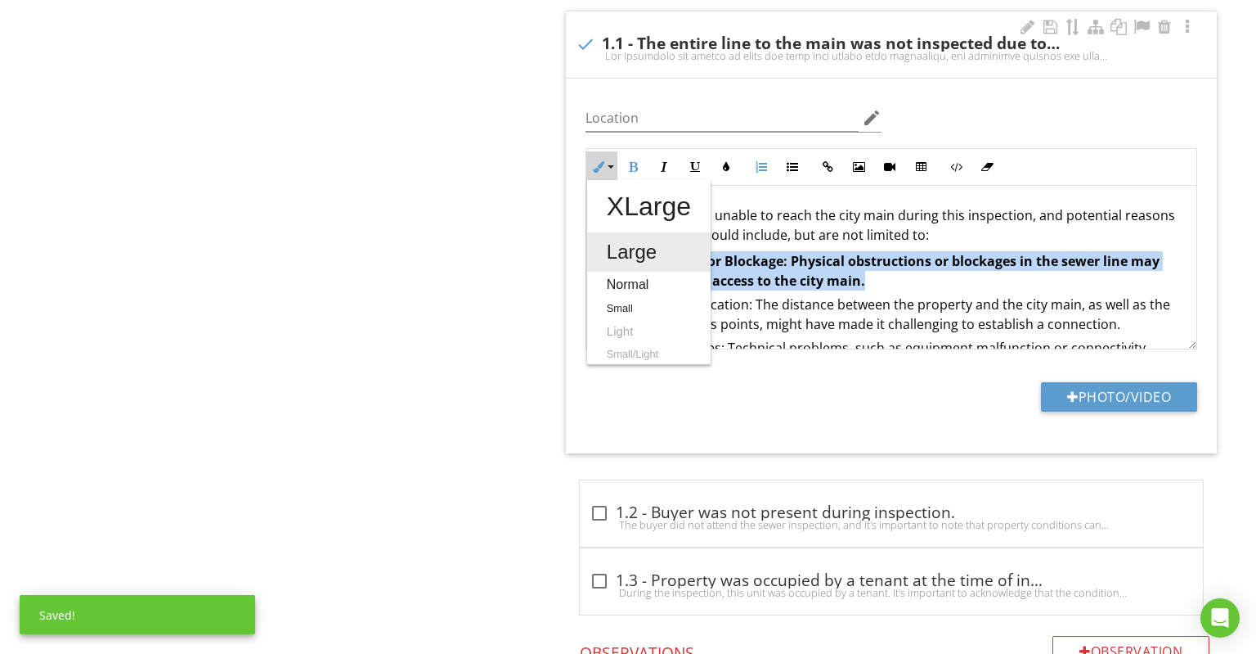
click at [622, 245] on link "Large" at bounding box center [649, 251] width 124 height 39
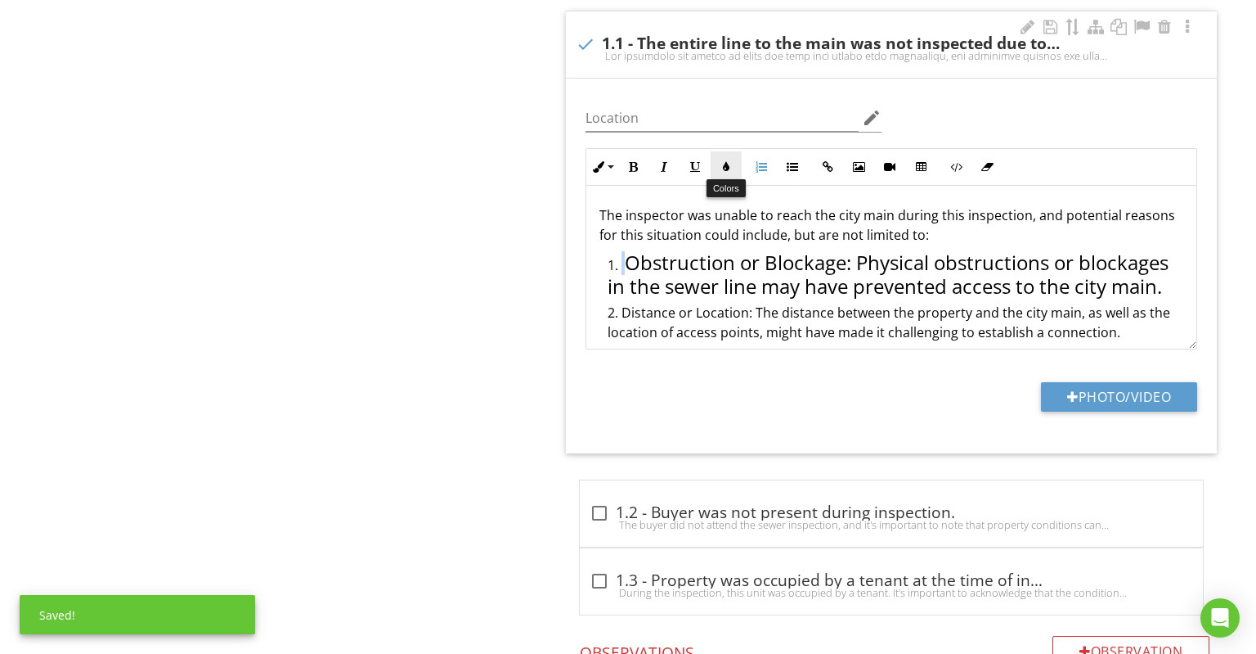
click at [721, 164] on icon "button" at bounding box center [726, 166] width 11 height 11
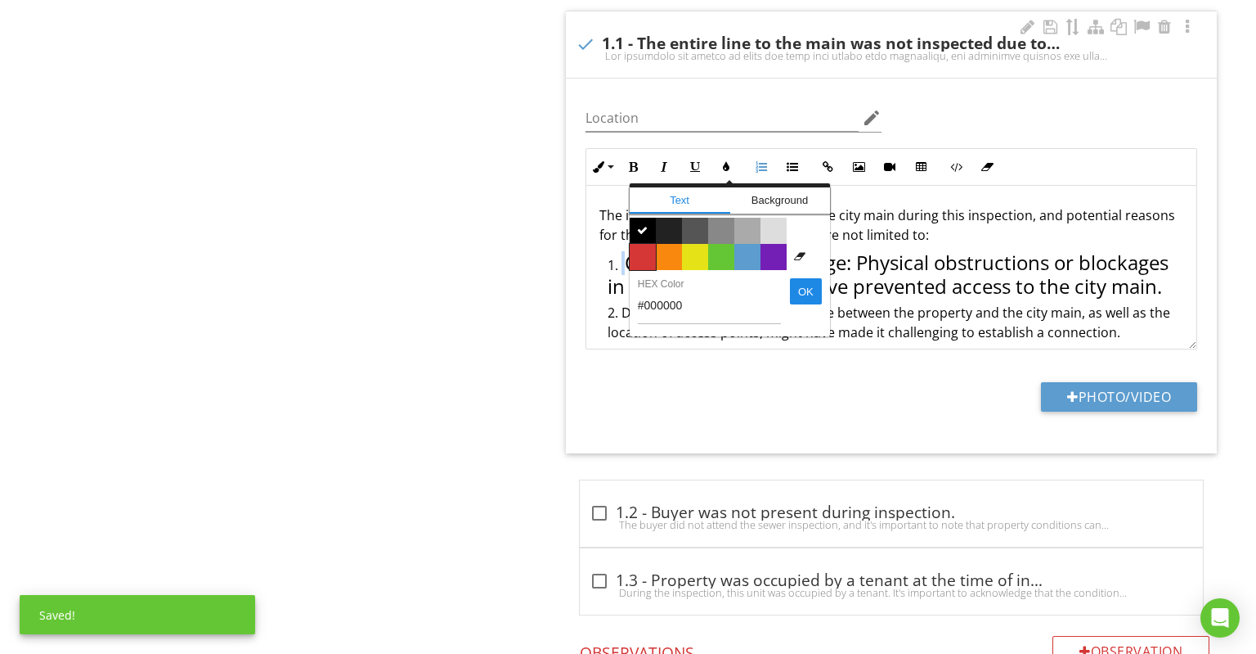
click at [640, 252] on span "Color #d53636" at bounding box center [643, 257] width 26 height 26
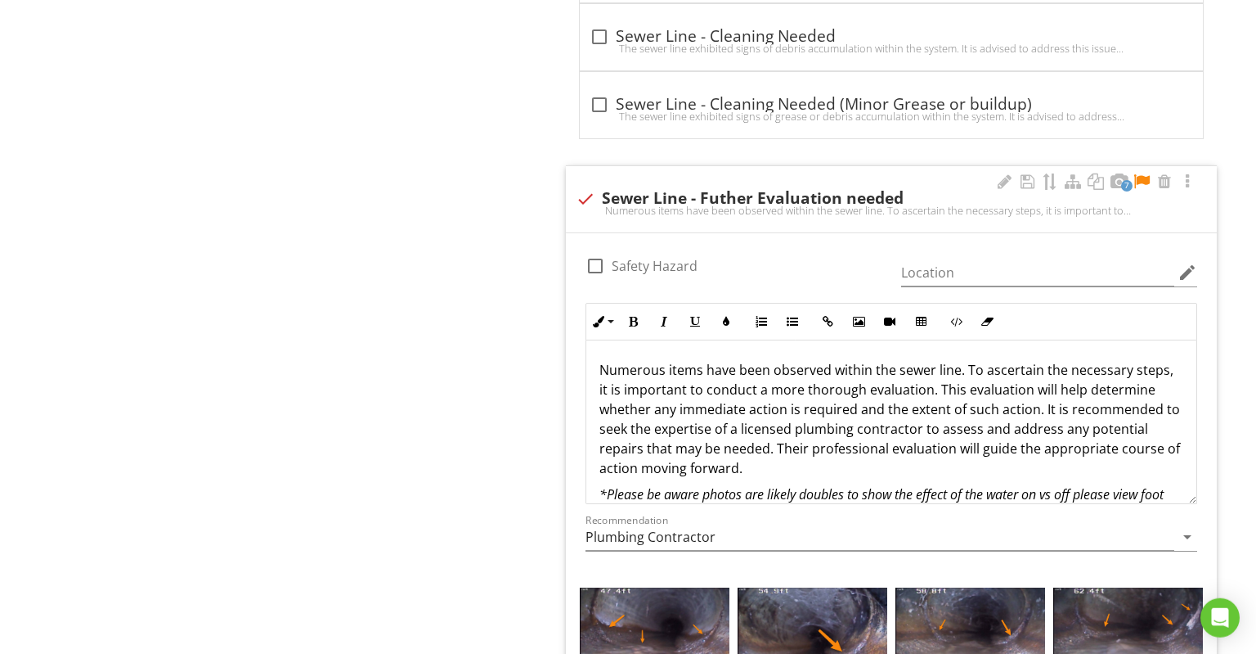
scroll to position [3800, 0]
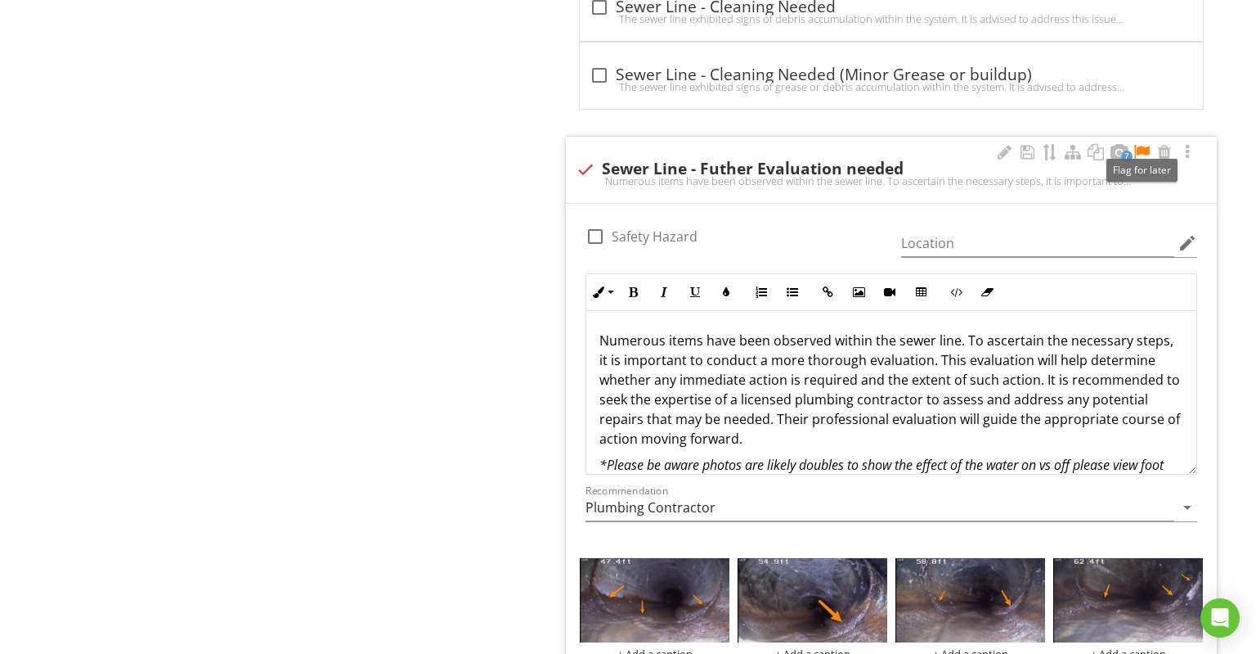
click at [1141, 144] on div at bounding box center [1142, 152] width 20 height 16
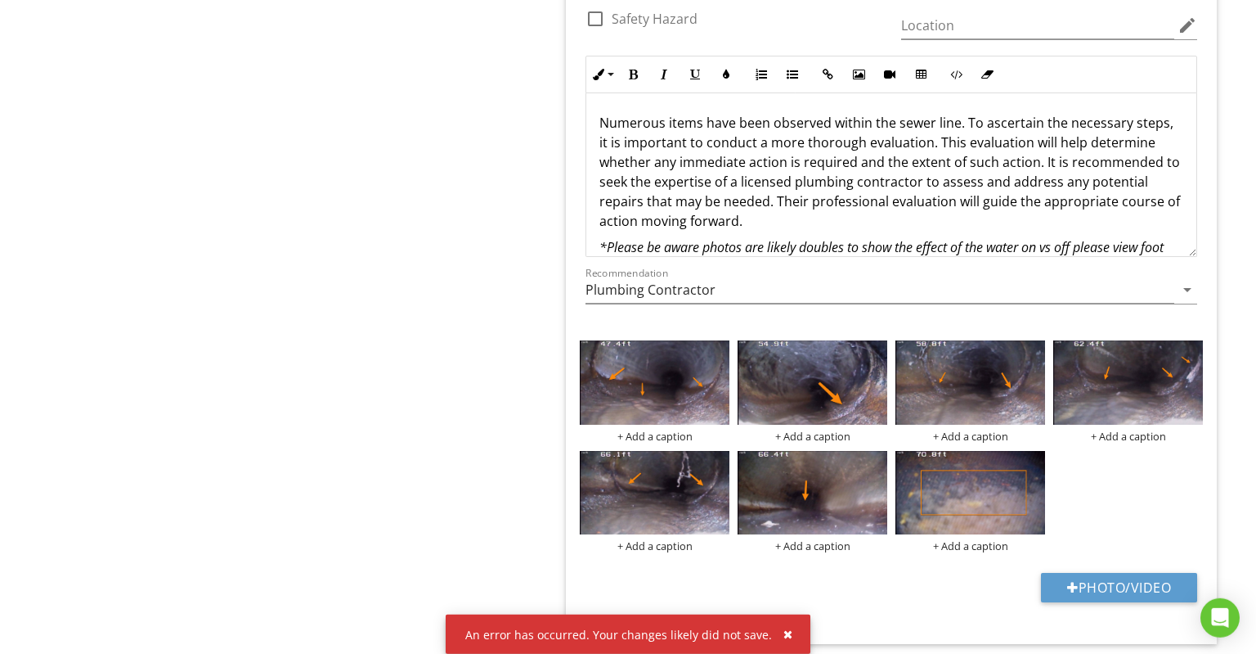
scroll to position [4060, 0]
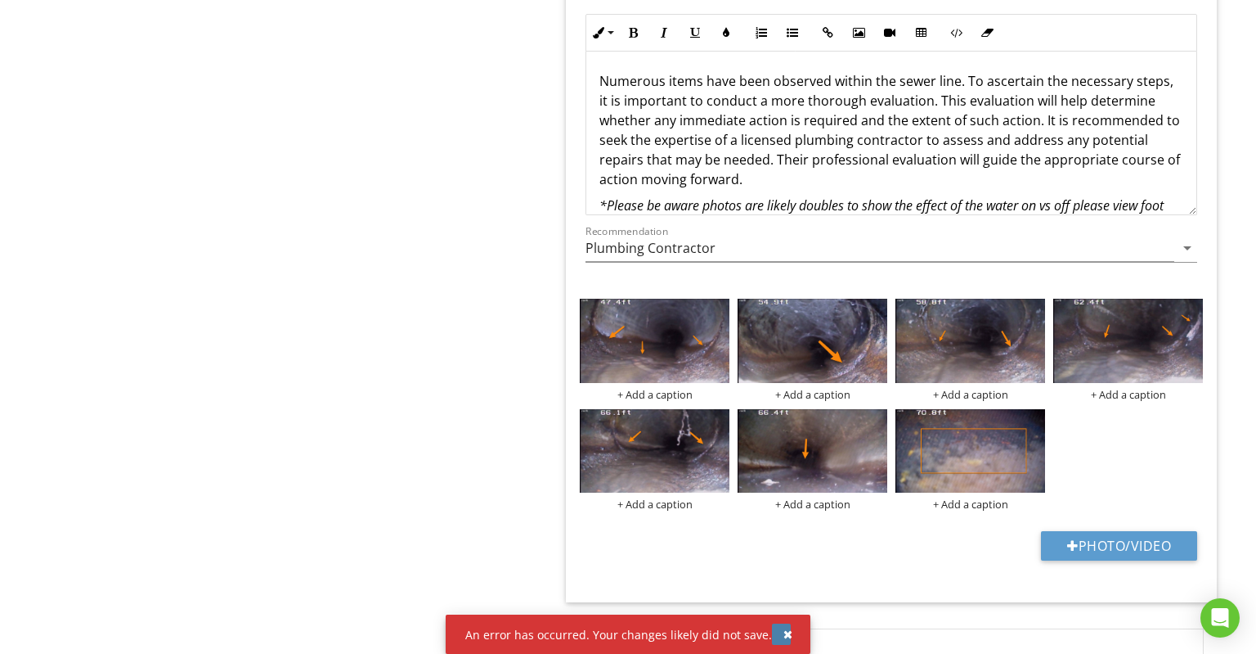
click at [784, 628] on div "button" at bounding box center [788, 633] width 9 height 11
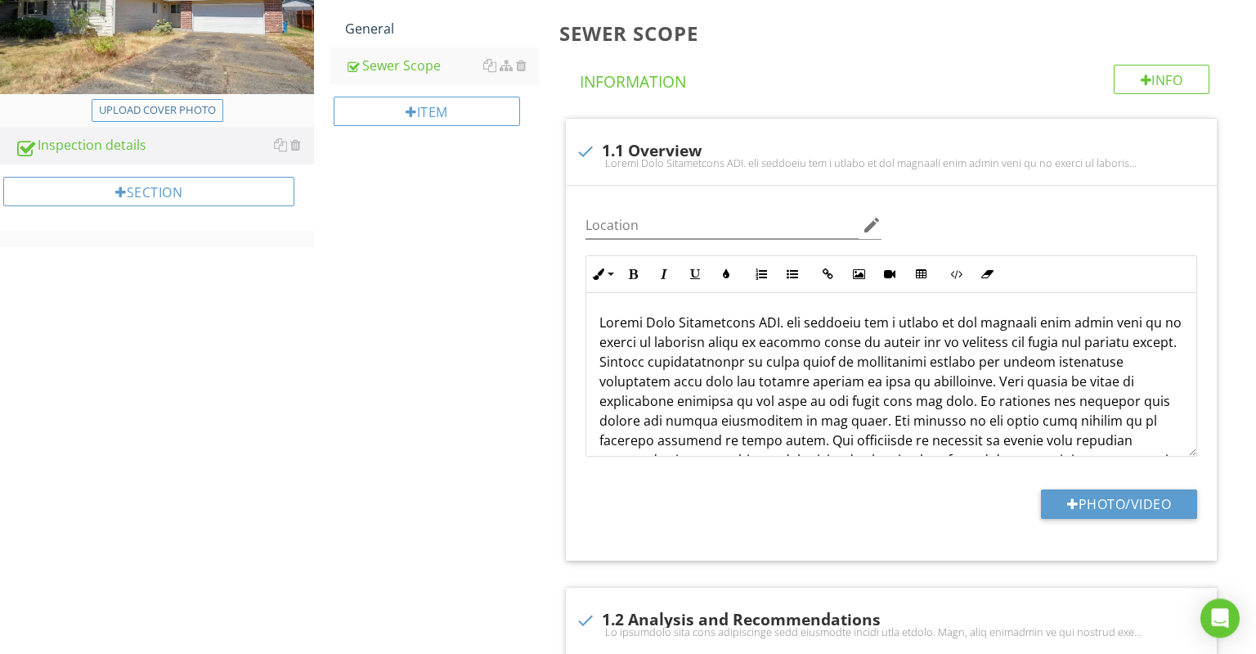
scroll to position [173, 0]
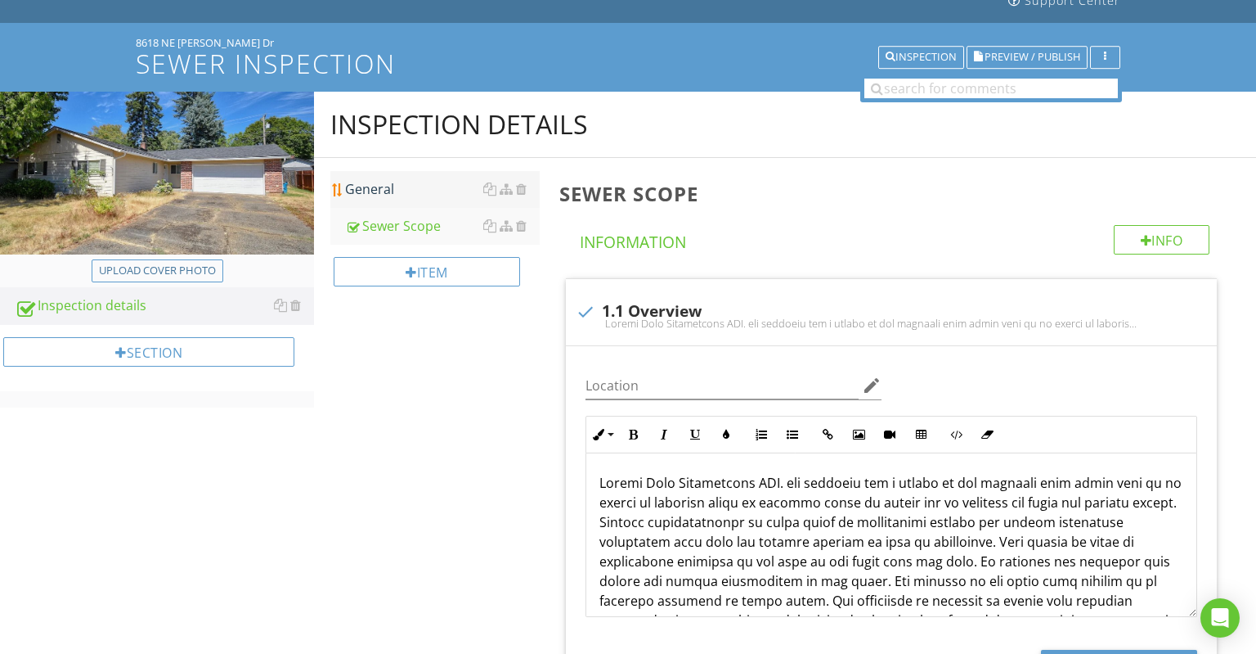
click at [416, 195] on div "General" at bounding box center [442, 189] width 195 height 20
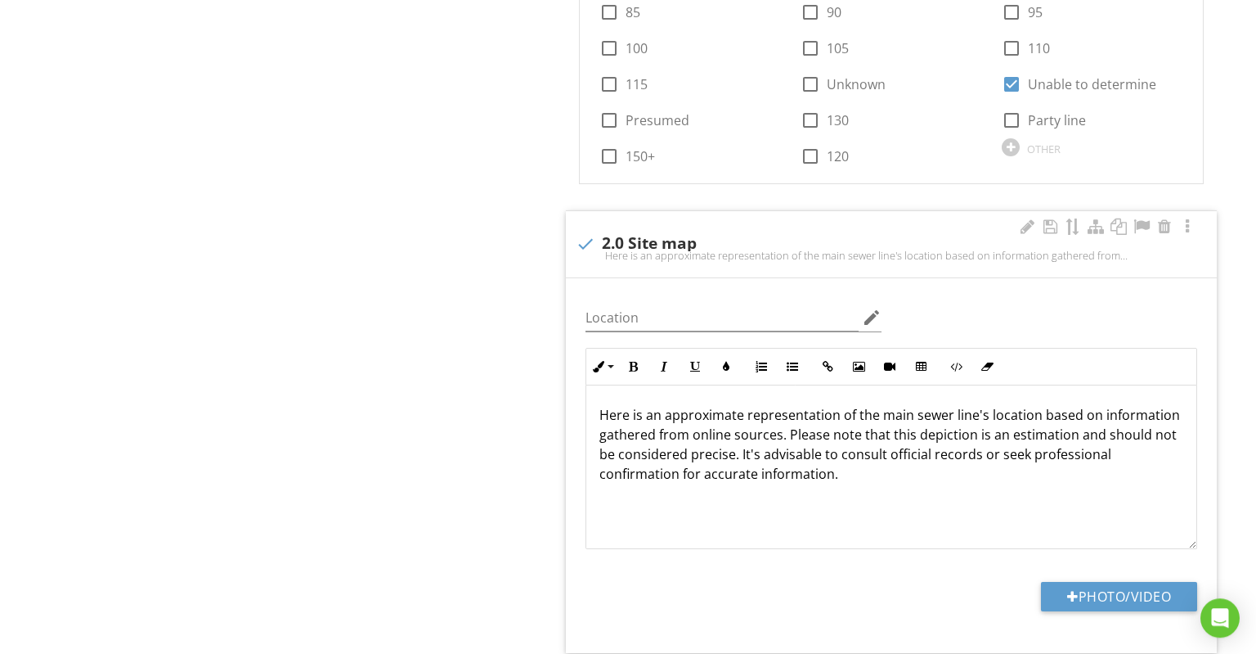
scroll to position [2885, 0]
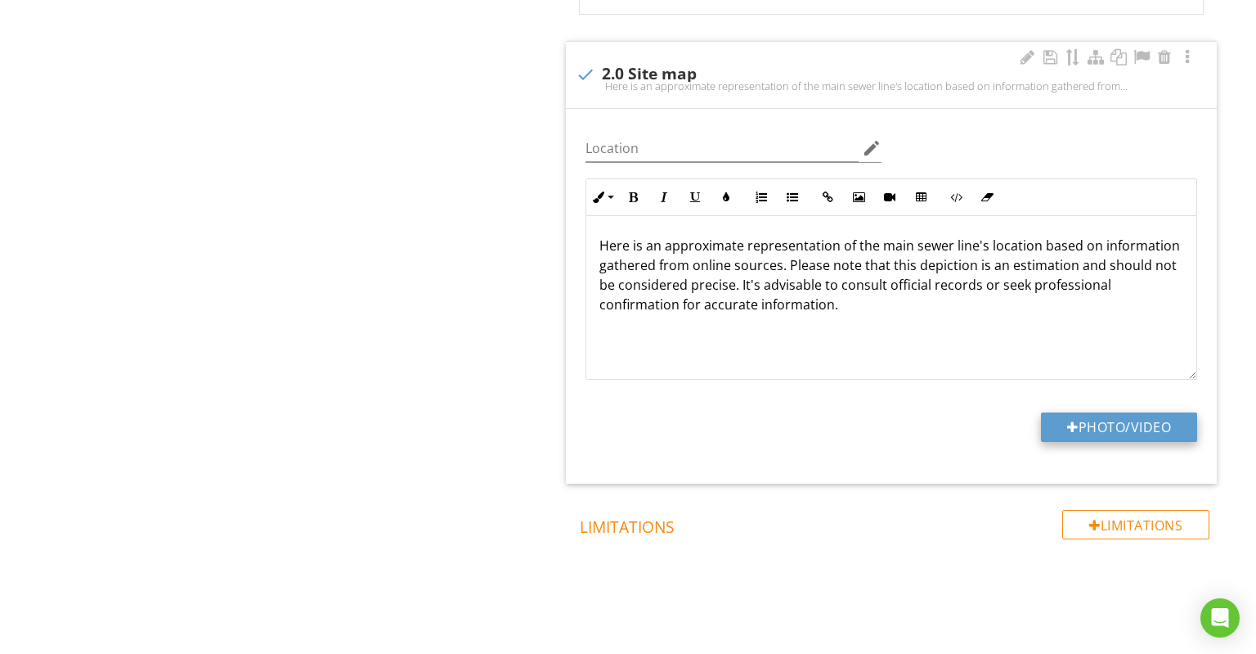
click at [1140, 417] on button "Photo/Video" at bounding box center [1119, 426] width 156 height 29
type input "C:\fakepath\Screenshot 2025-08-28 at 10-25-19 MapsOnline Clark County WA. GIS.p…"
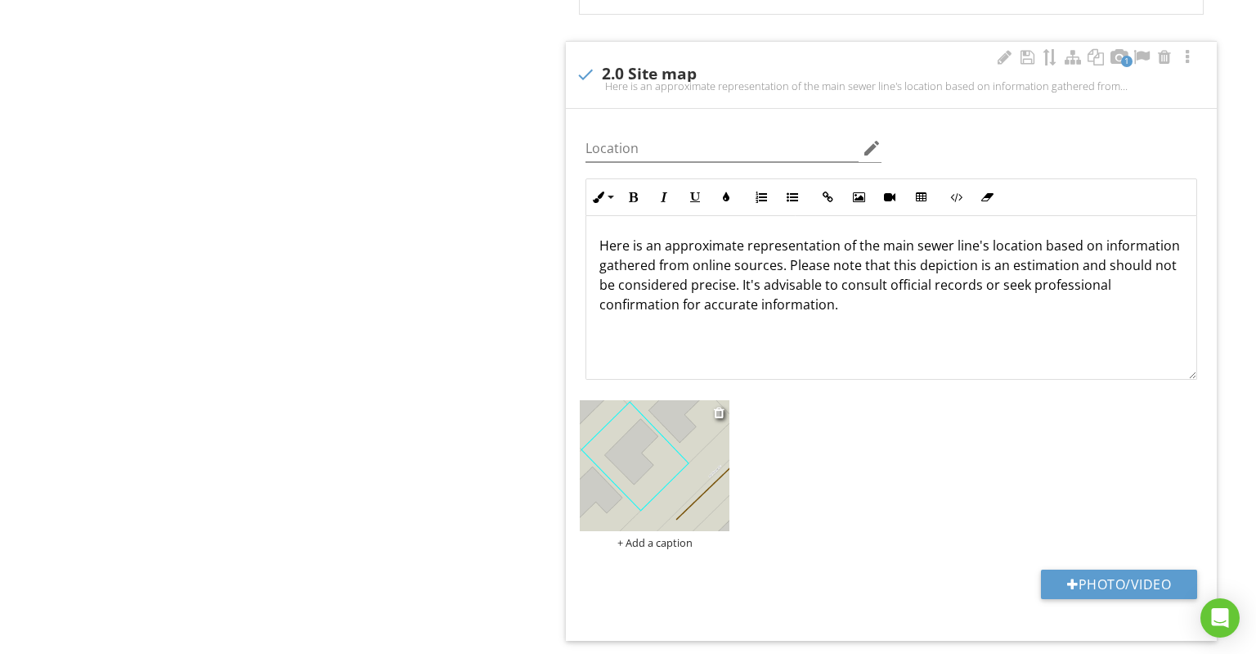
click at [699, 441] on img at bounding box center [655, 465] width 150 height 131
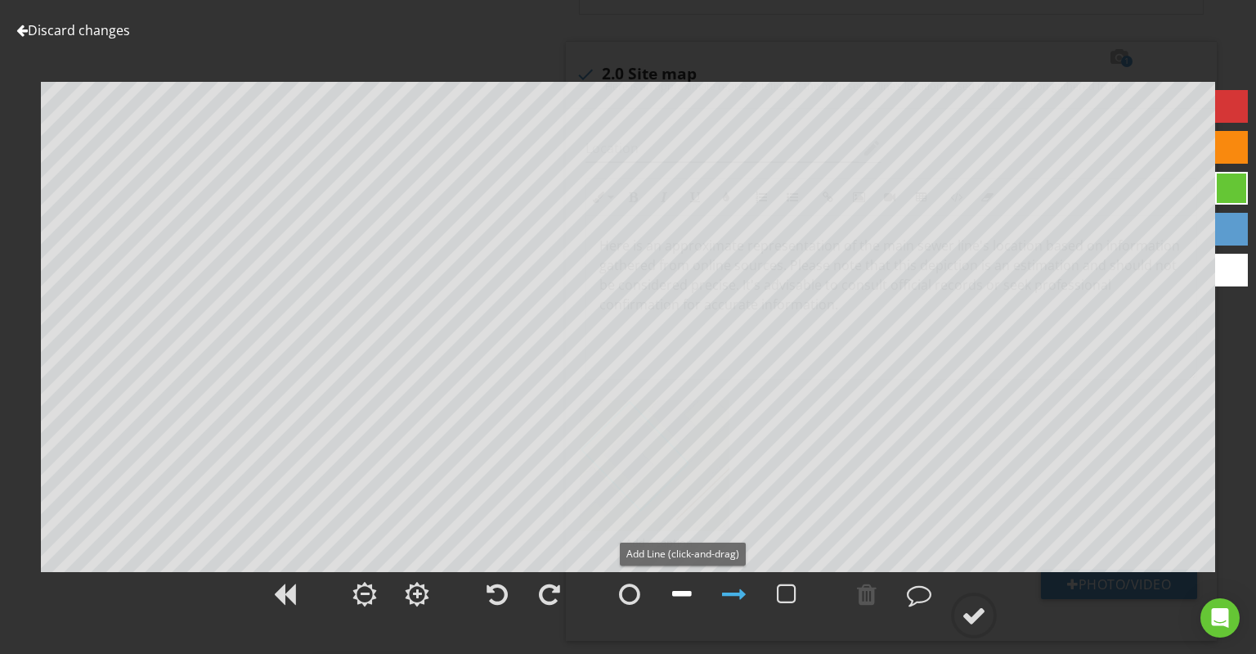
click at [689, 600] on div at bounding box center [682, 594] width 20 height 25
click at [969, 613] on div at bounding box center [974, 615] width 25 height 25
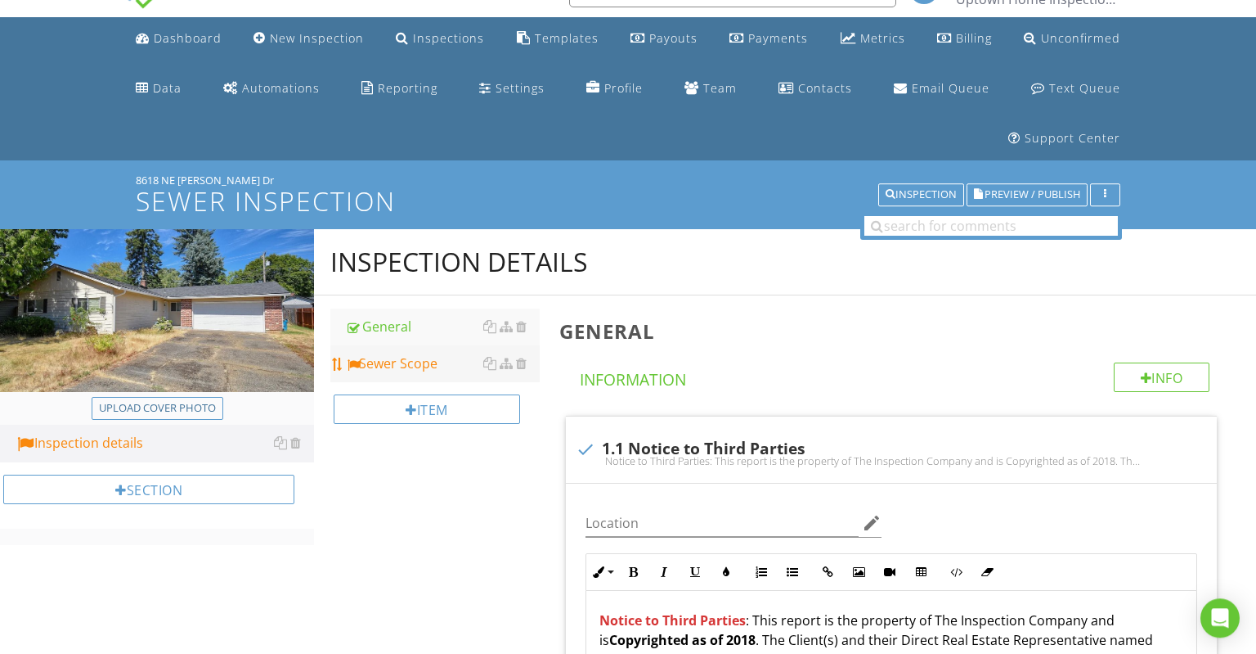
scroll to position [34, 0]
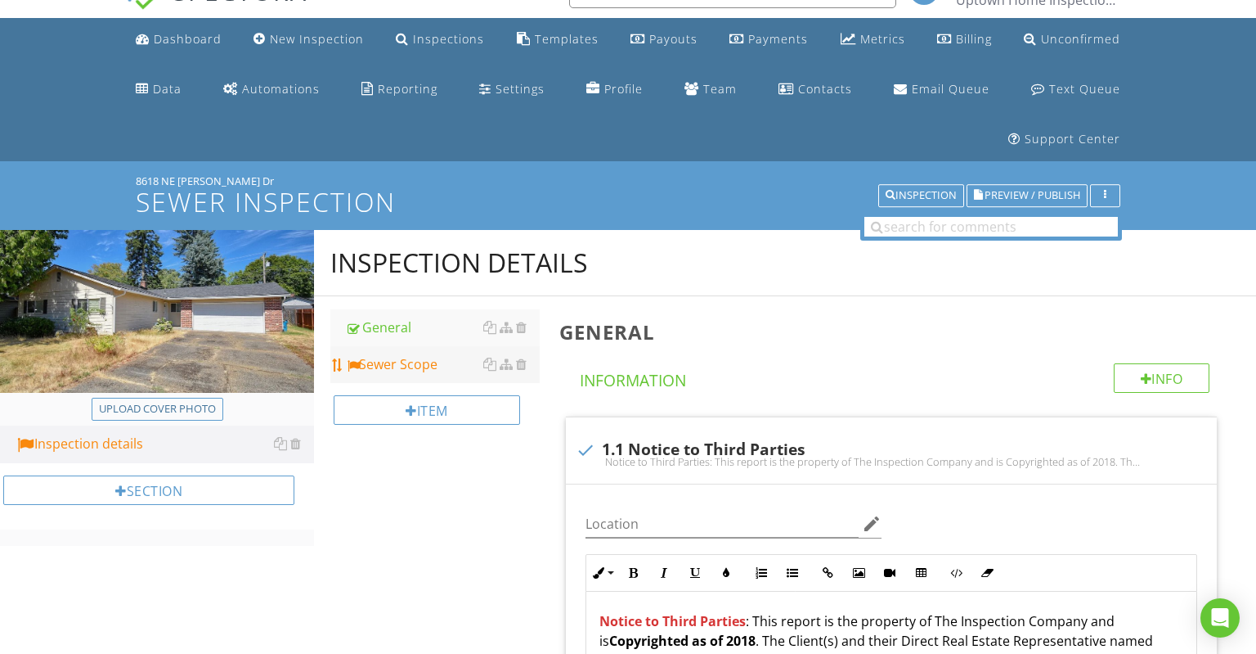
click at [432, 368] on div "Sewer Scope" at bounding box center [442, 364] width 195 height 20
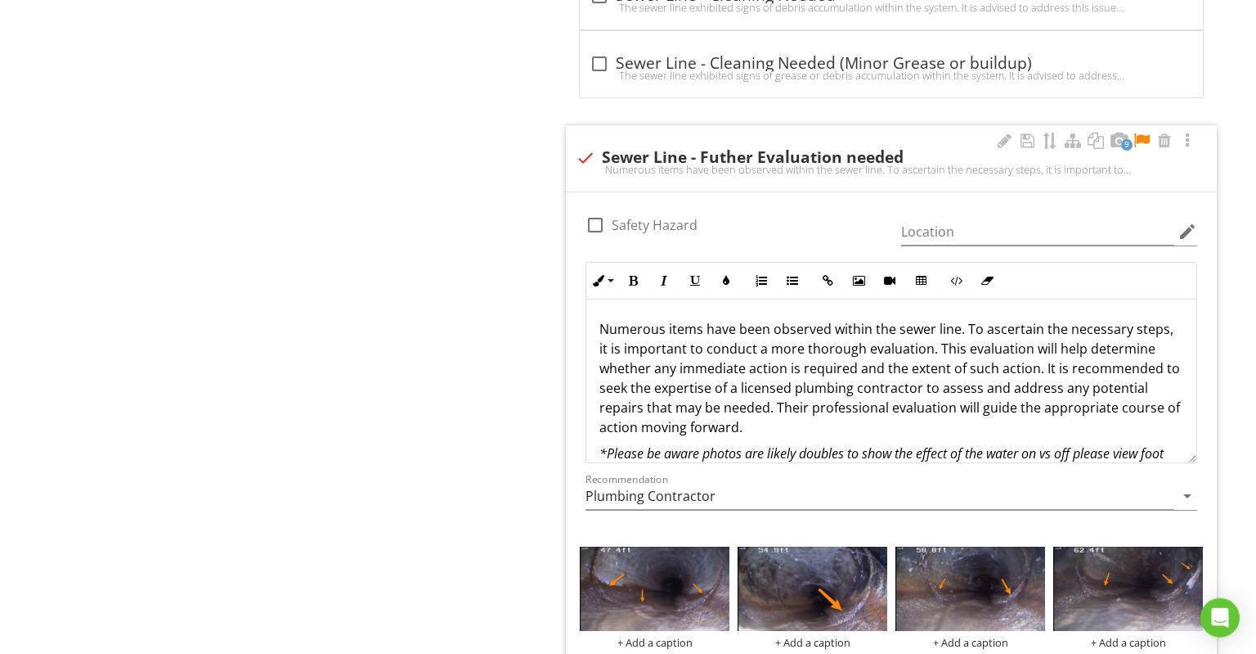
scroll to position [3835, 0]
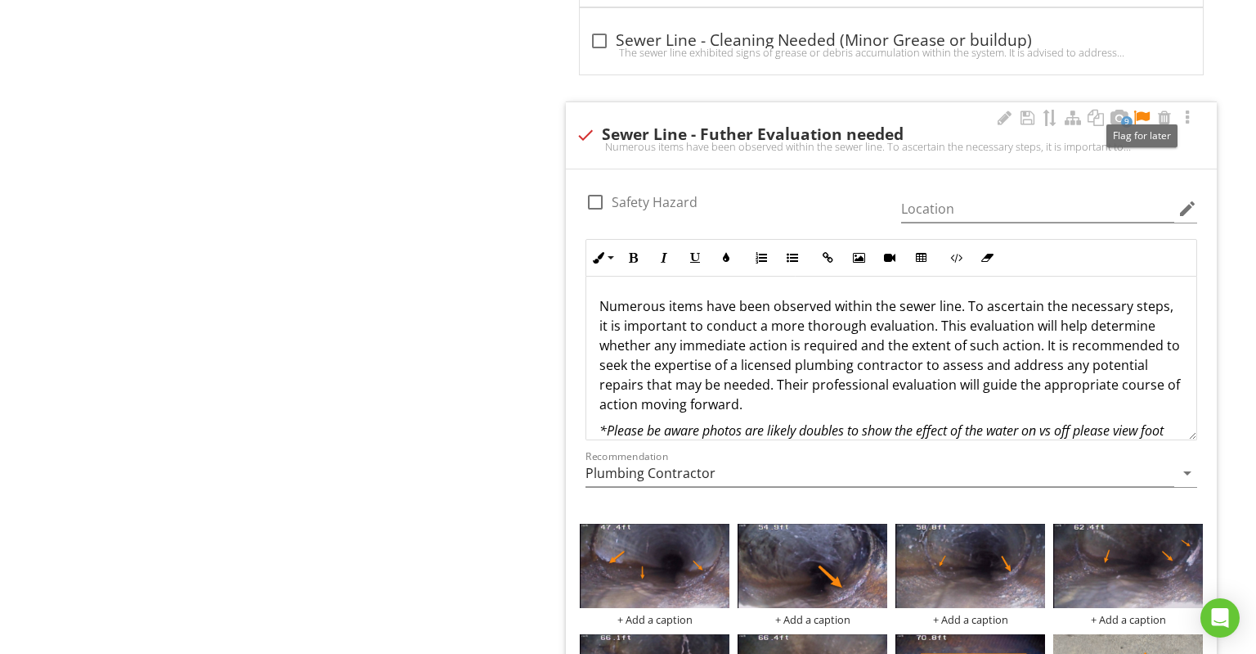
click at [1147, 110] on div at bounding box center [1142, 118] width 20 height 16
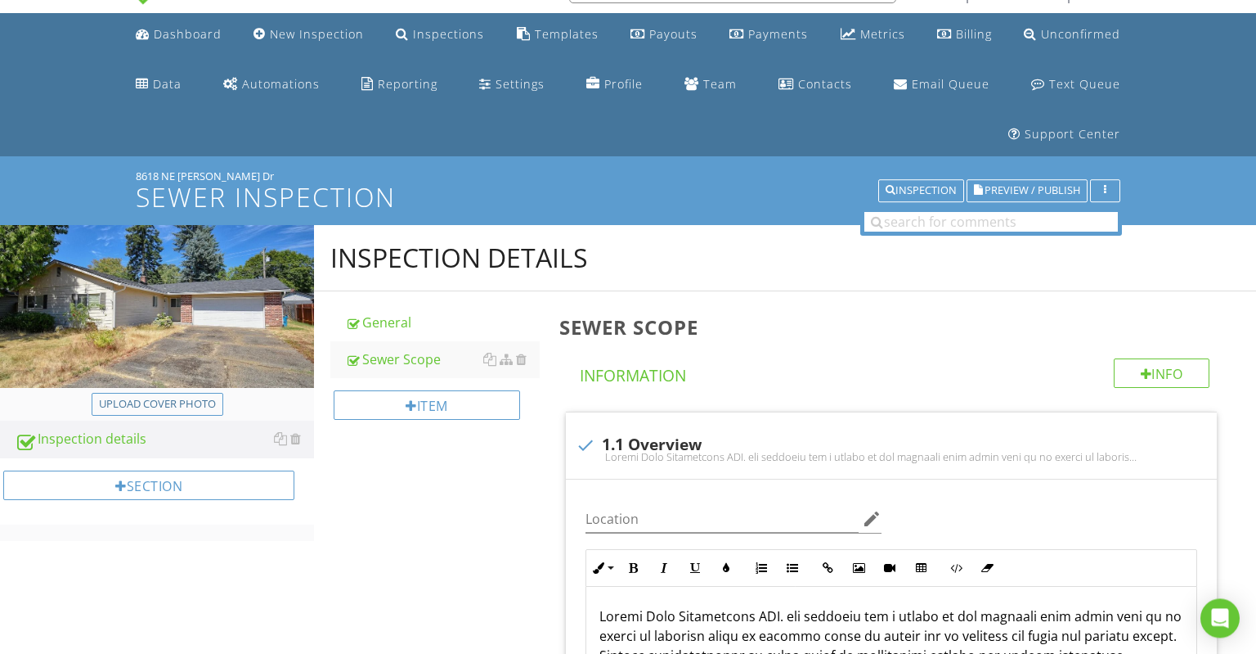
scroll to position [0, 0]
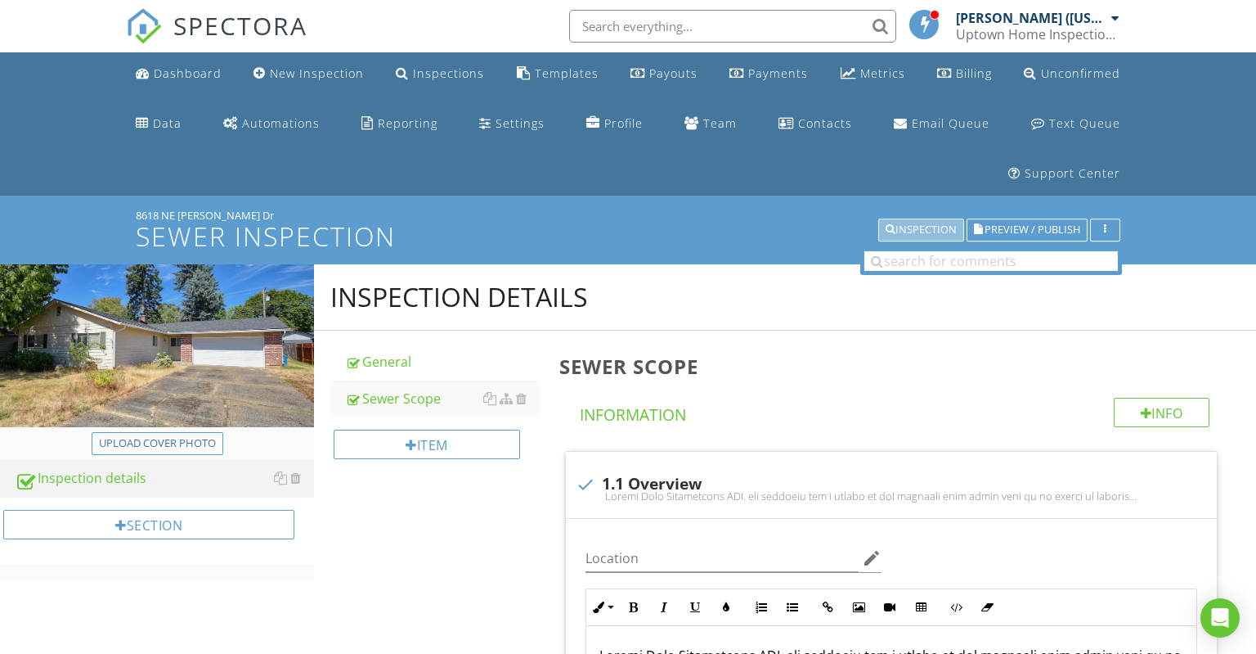
click at [895, 232] on div "Inspection" at bounding box center [921, 229] width 71 height 11
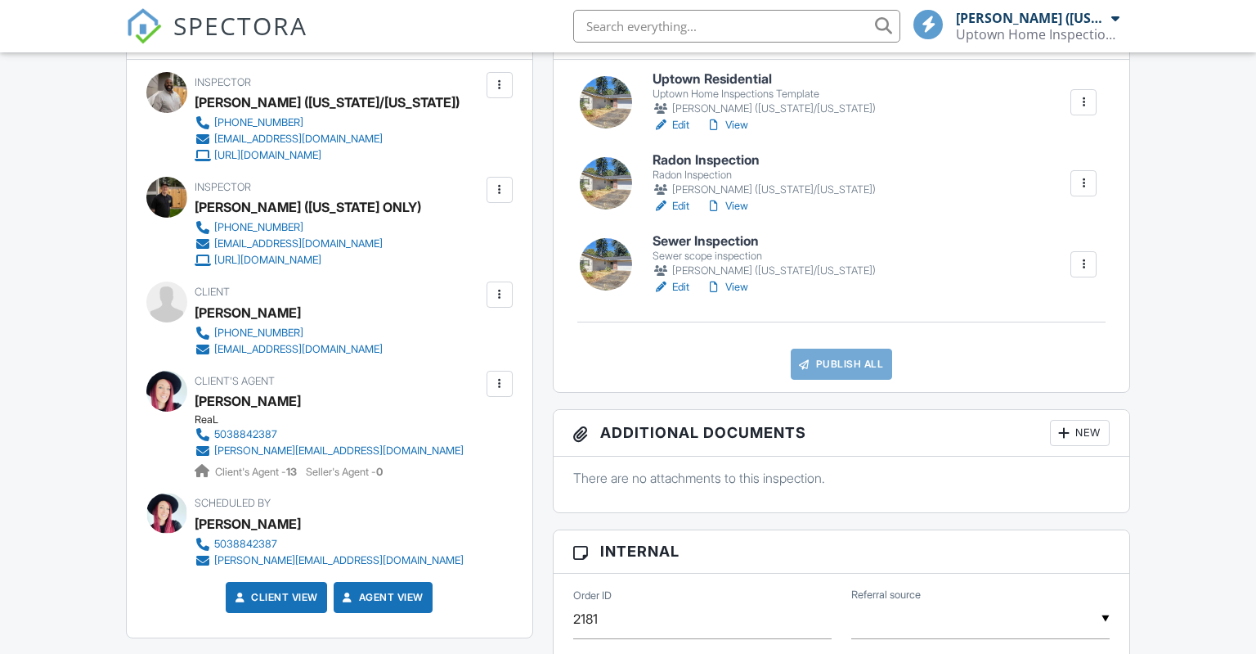
scroll to position [518, 0]
click at [760, 87] on h6 "Uptown Residential" at bounding box center [764, 79] width 223 height 15
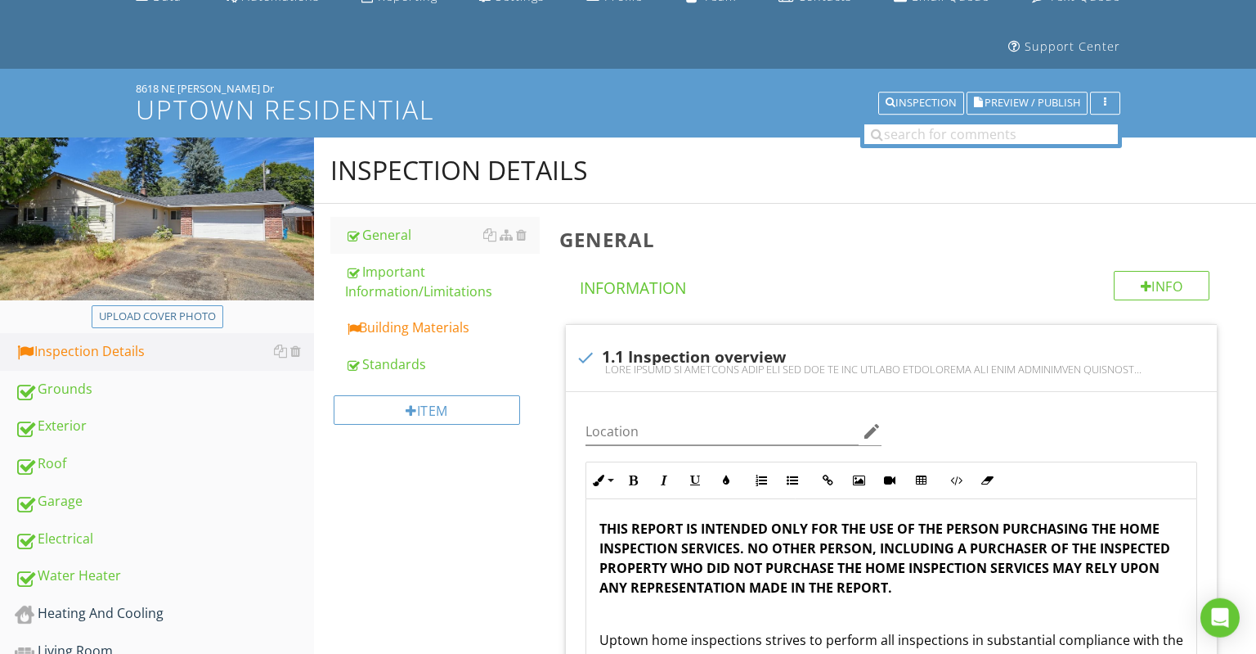
scroll to position [86, 0]
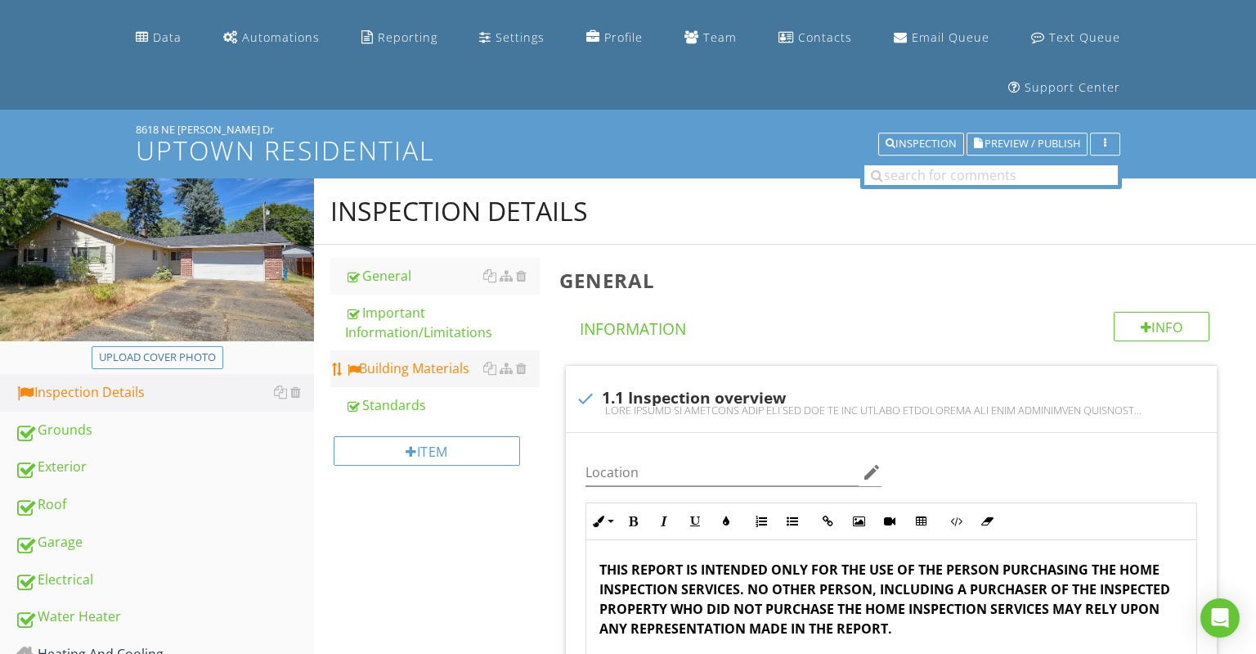
click at [420, 362] on div "Building Materials" at bounding box center [442, 368] width 195 height 20
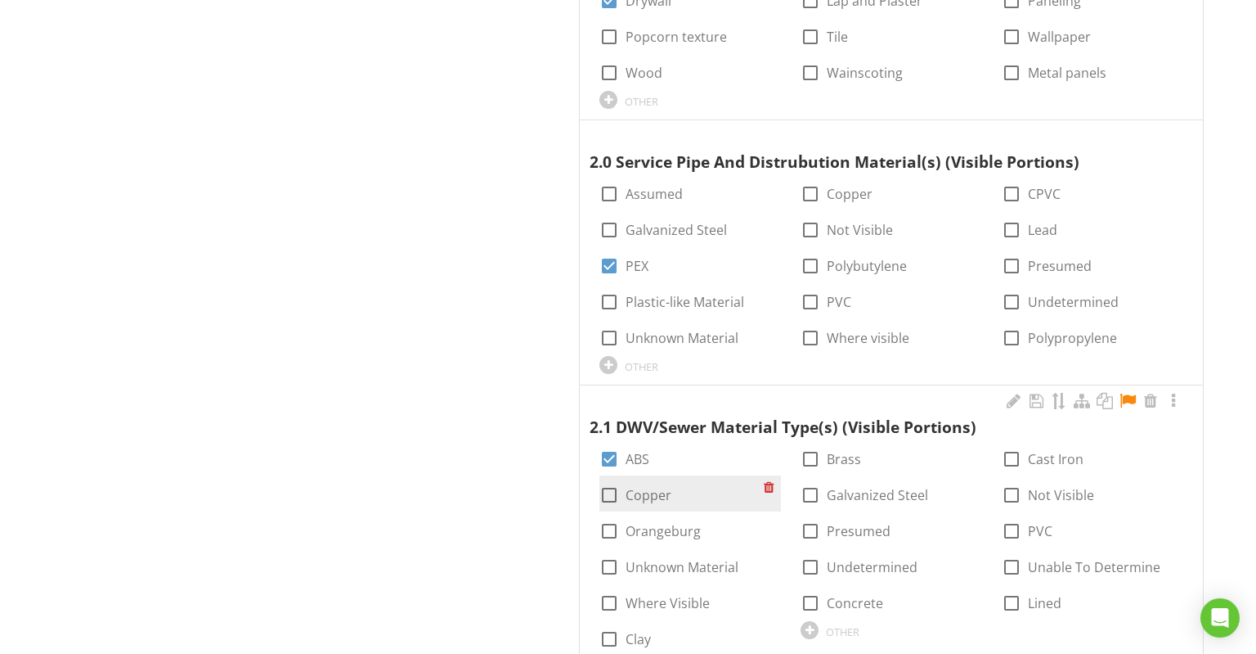
scroll to position [3109, 0]
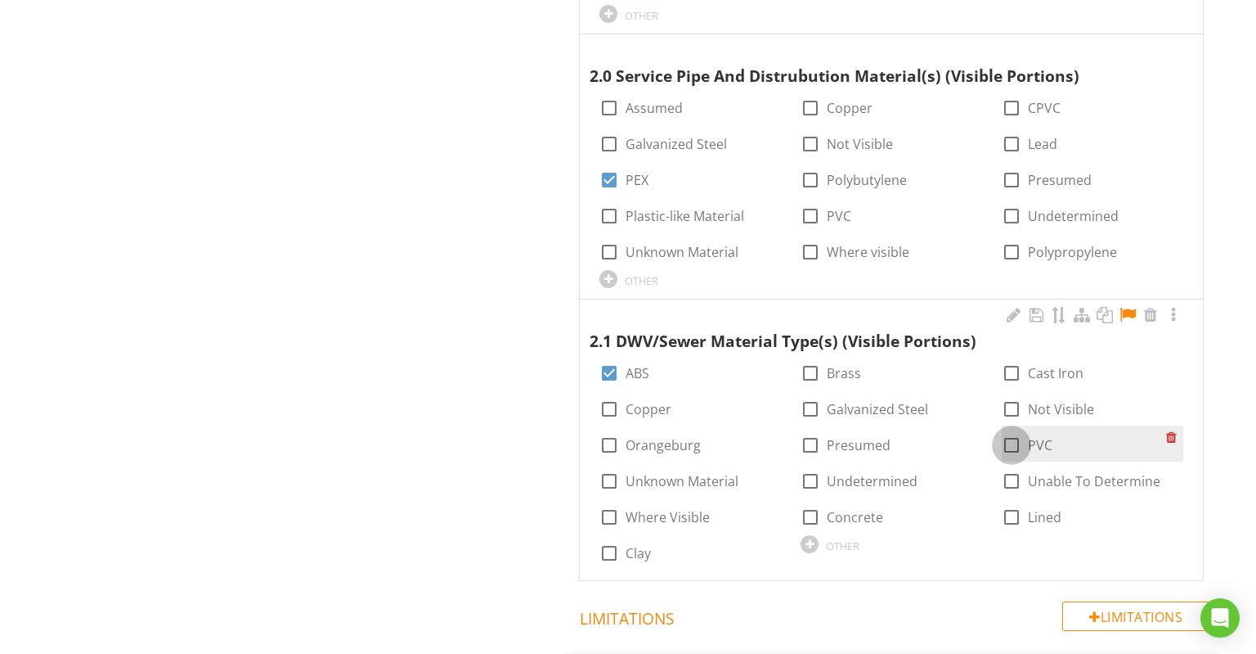
click at [1009, 431] on div at bounding box center [1012, 445] width 28 height 28
checkbox input "true"
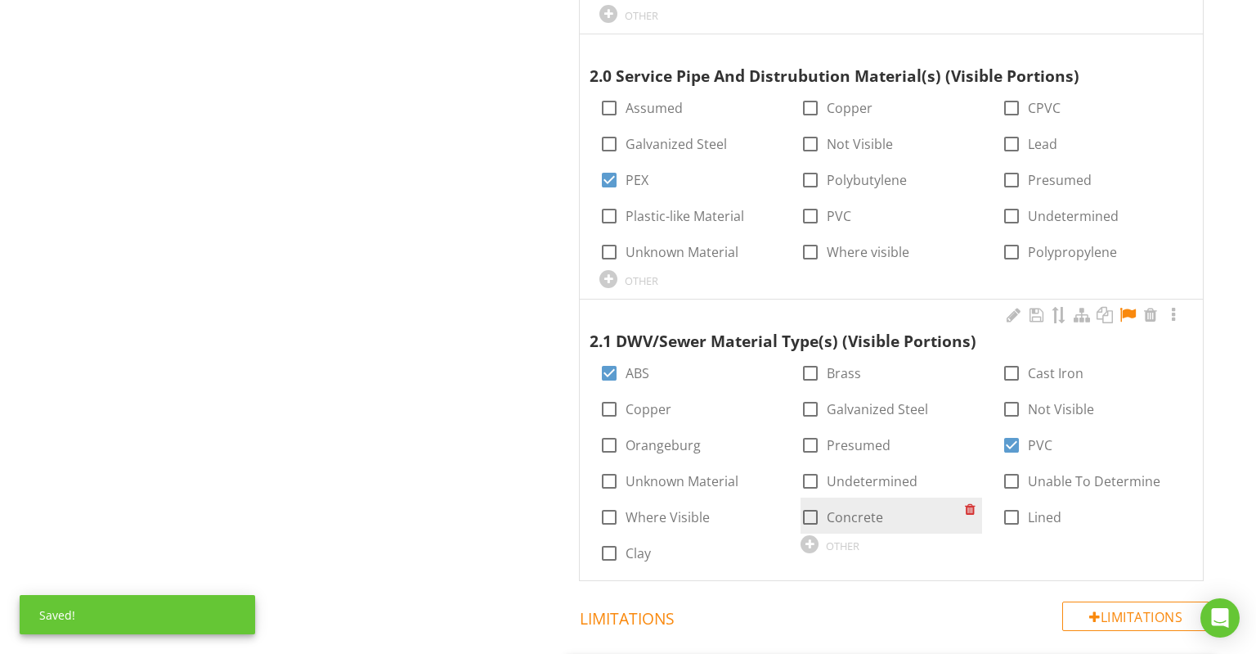
click at [849, 509] on label "Concrete" at bounding box center [855, 517] width 56 height 16
checkbox input "true"
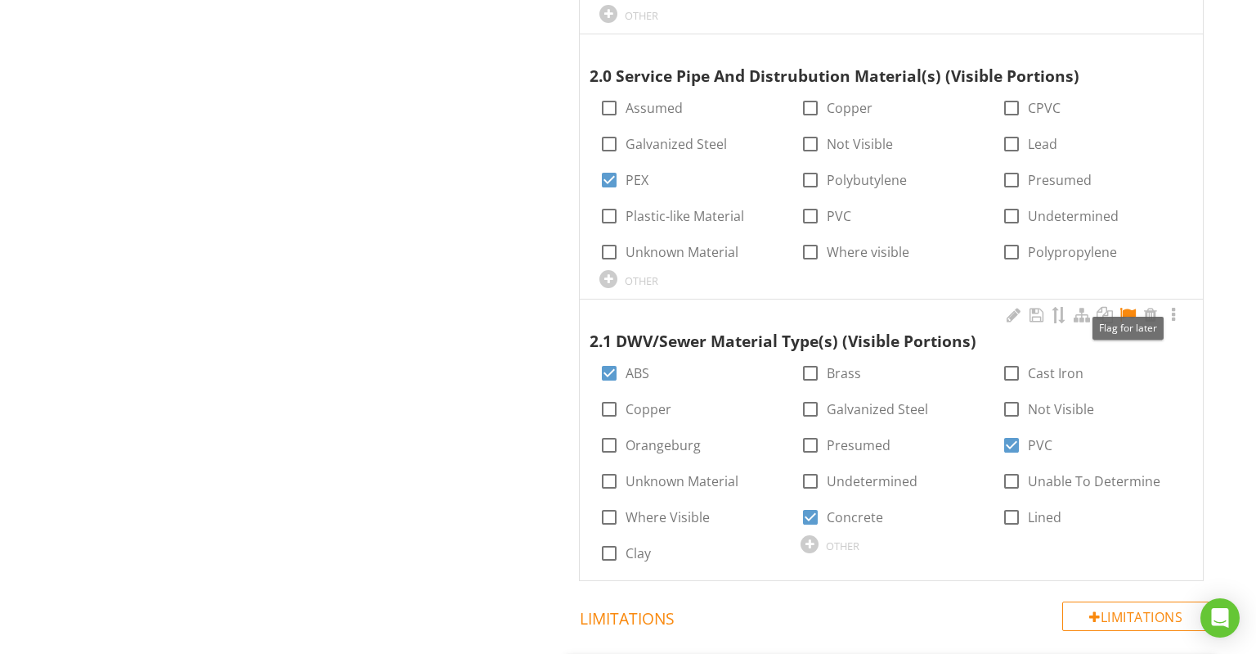
click at [1124, 307] on div at bounding box center [1128, 315] width 20 height 16
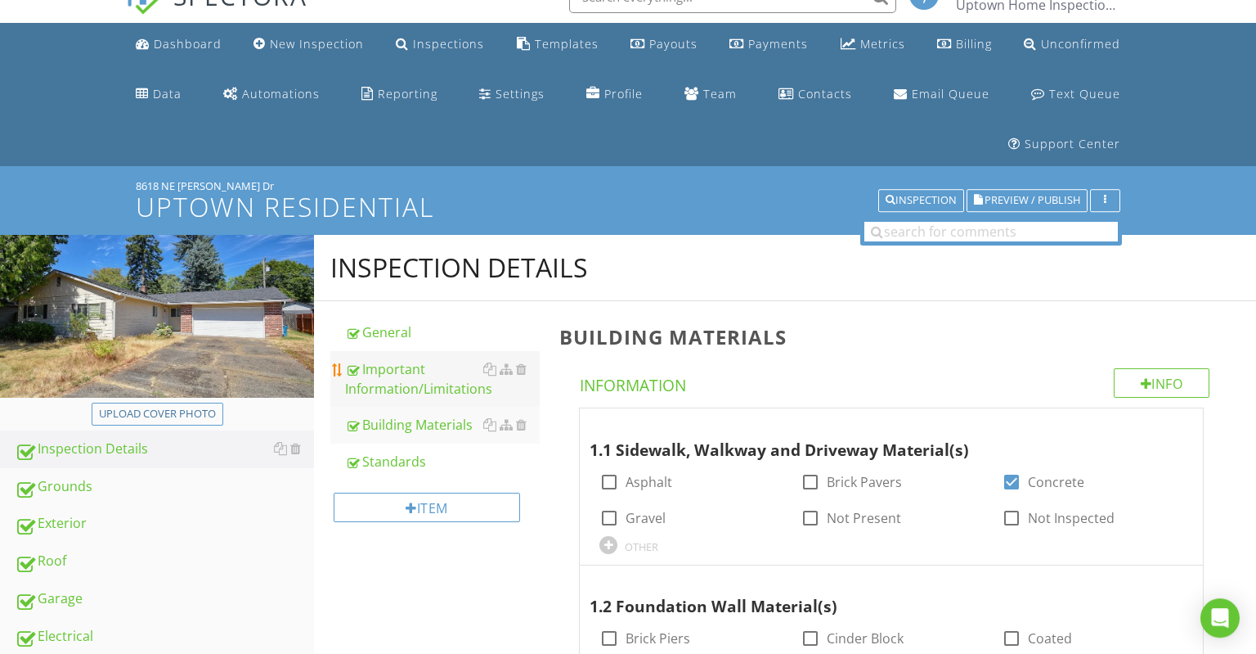
scroll to position [0, 0]
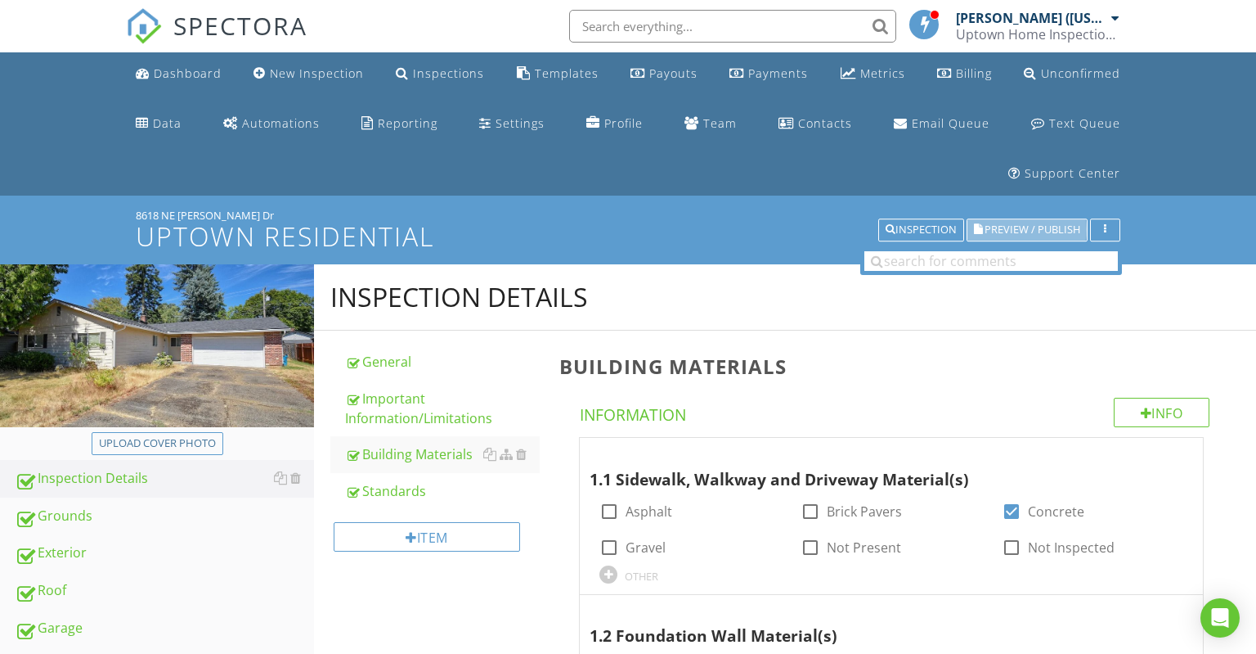
click at [1019, 231] on span "Preview / Publish" at bounding box center [1033, 230] width 96 height 11
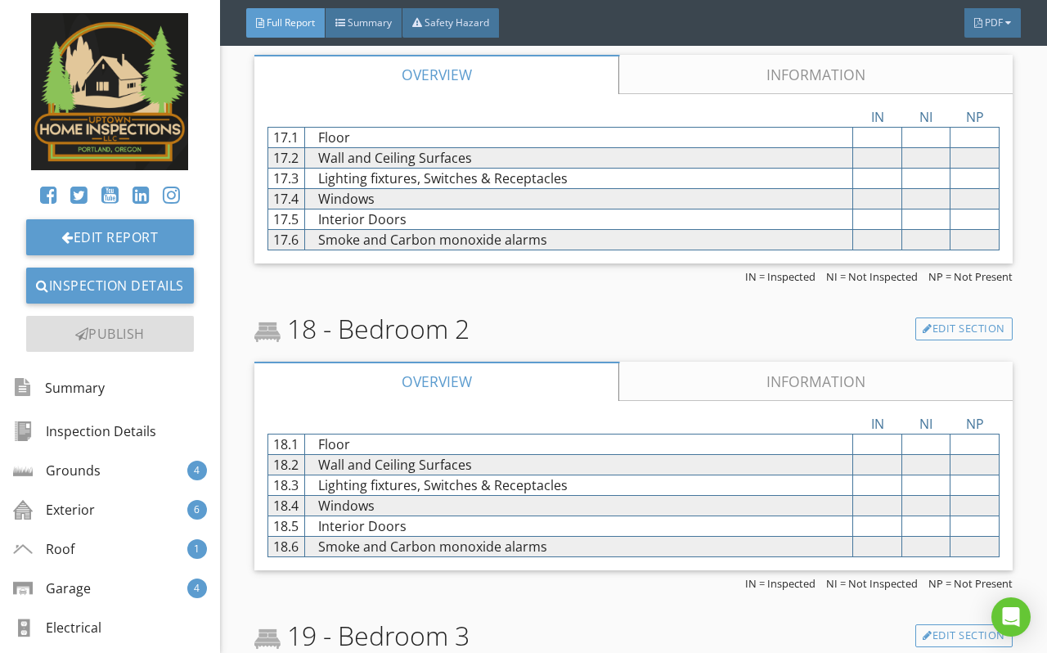
scroll to position [13617, 0]
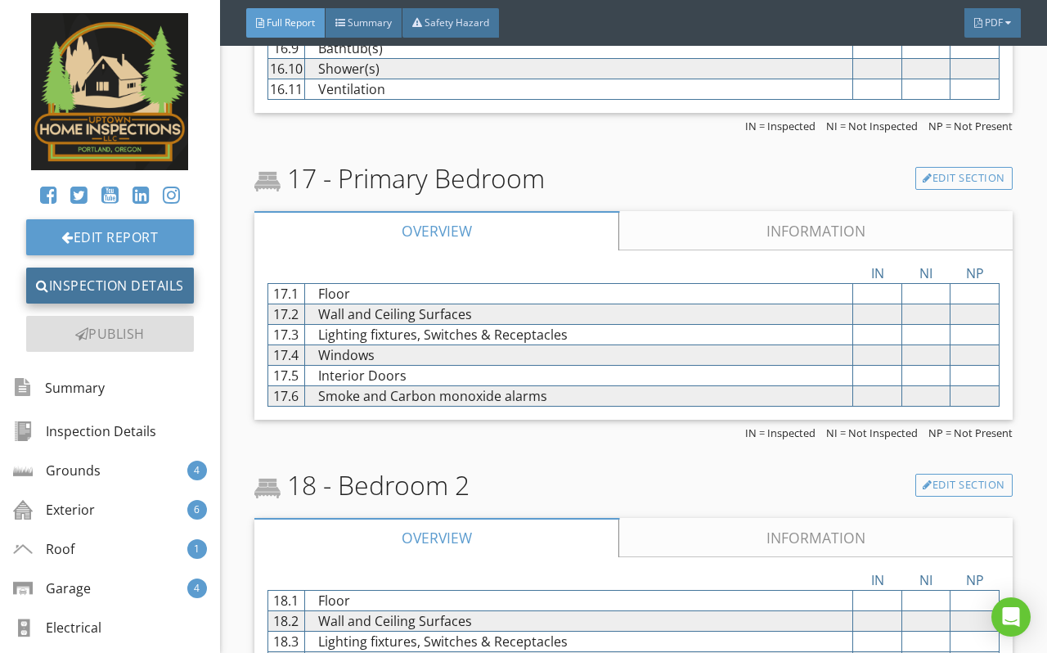
click at [152, 276] on link "Inspection Details" at bounding box center [110, 285] width 168 height 36
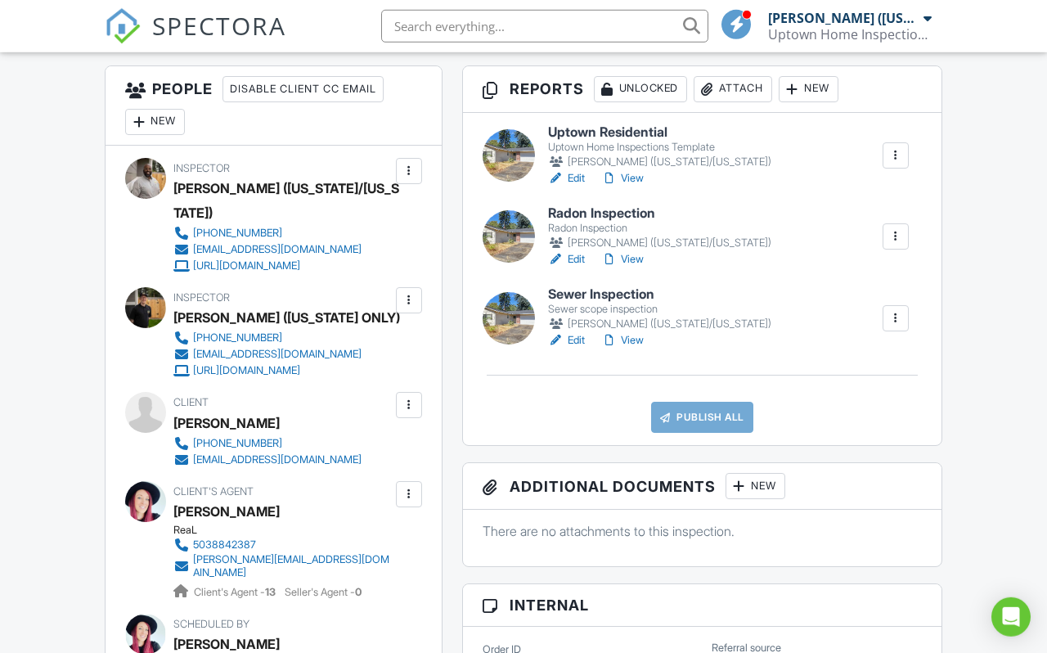
scroll to position [518, 0]
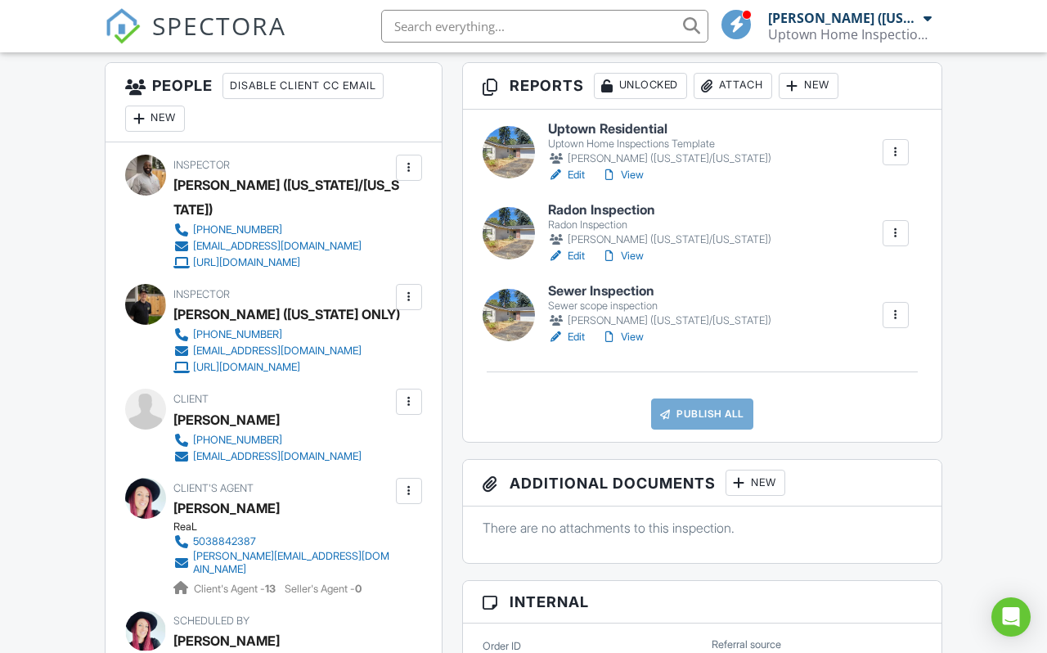
click at [622, 293] on h6 "Sewer Inspection" at bounding box center [659, 291] width 223 height 15
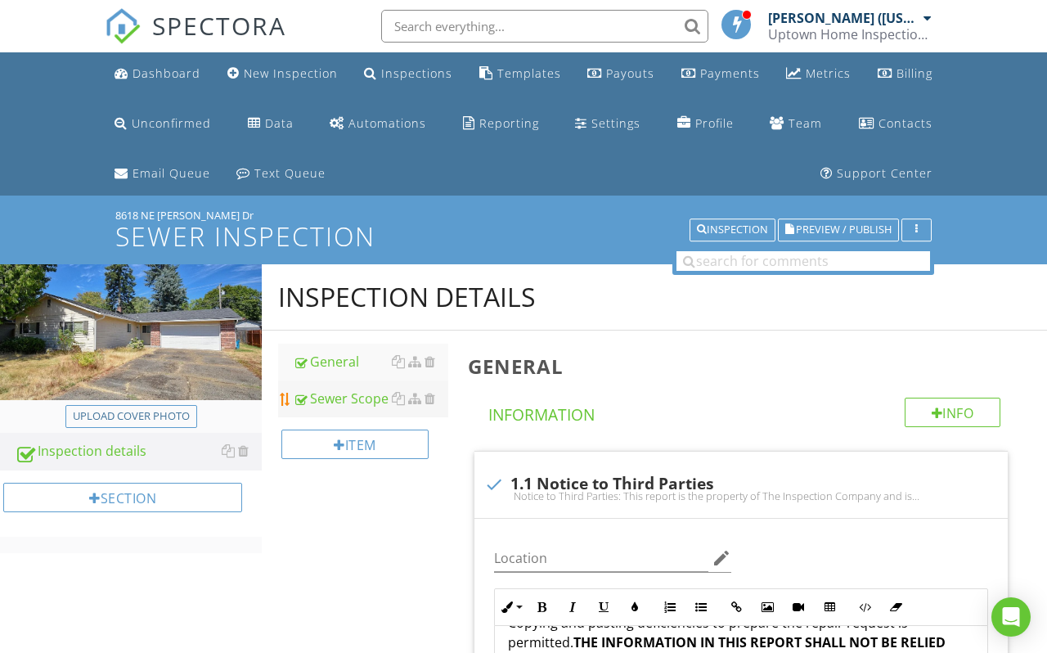
click at [381, 398] on div "Sewer Scope" at bounding box center [370, 399] width 155 height 20
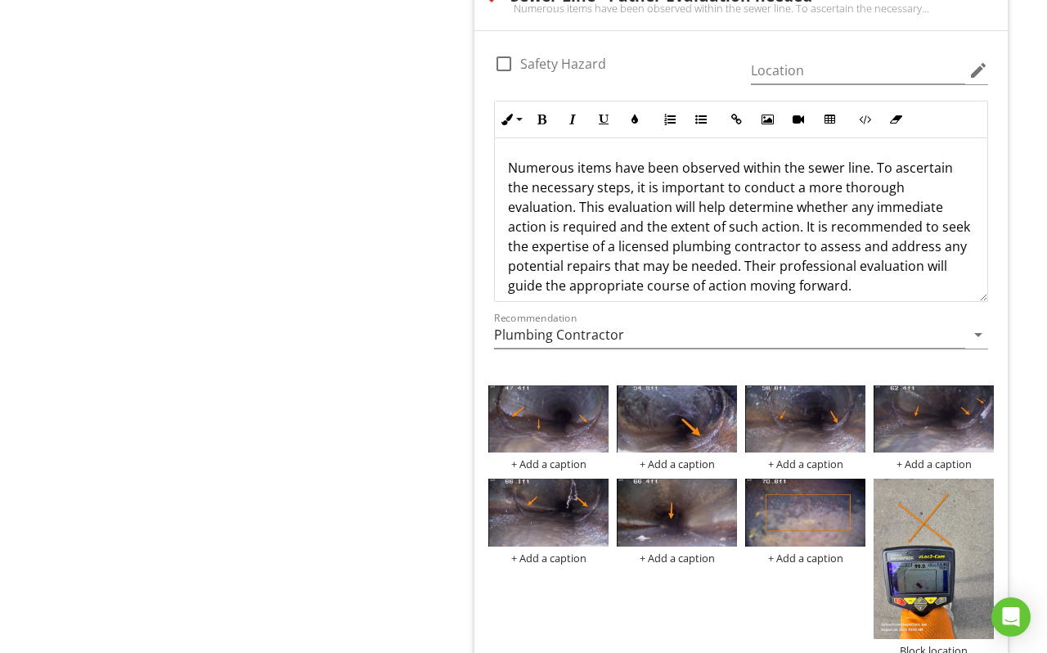
scroll to position [3541, 0]
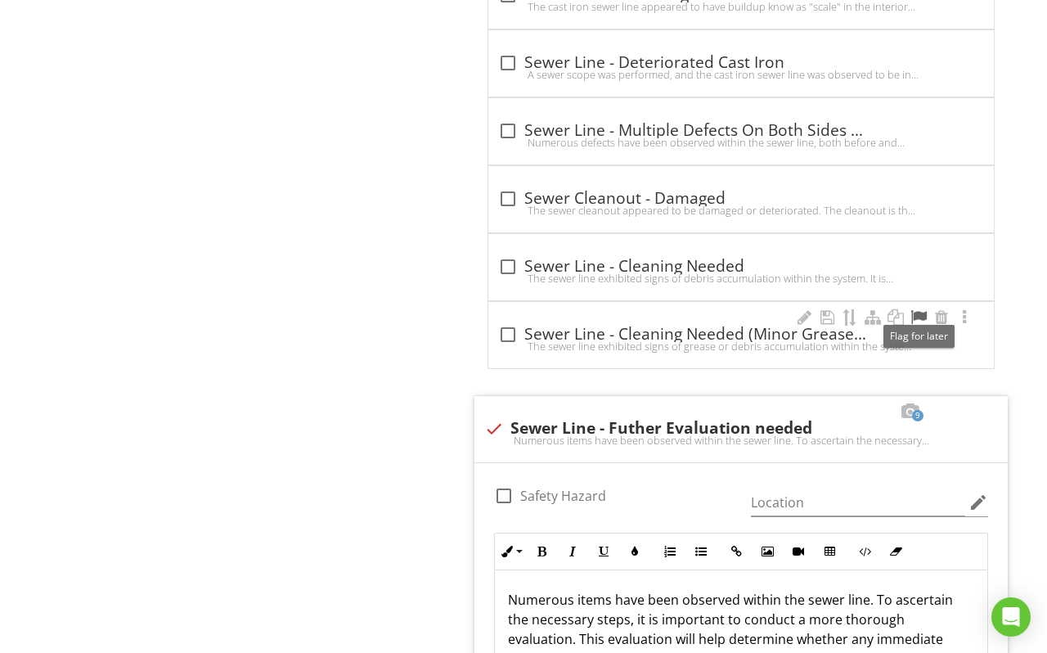
click at [916, 309] on div at bounding box center [919, 317] width 20 height 16
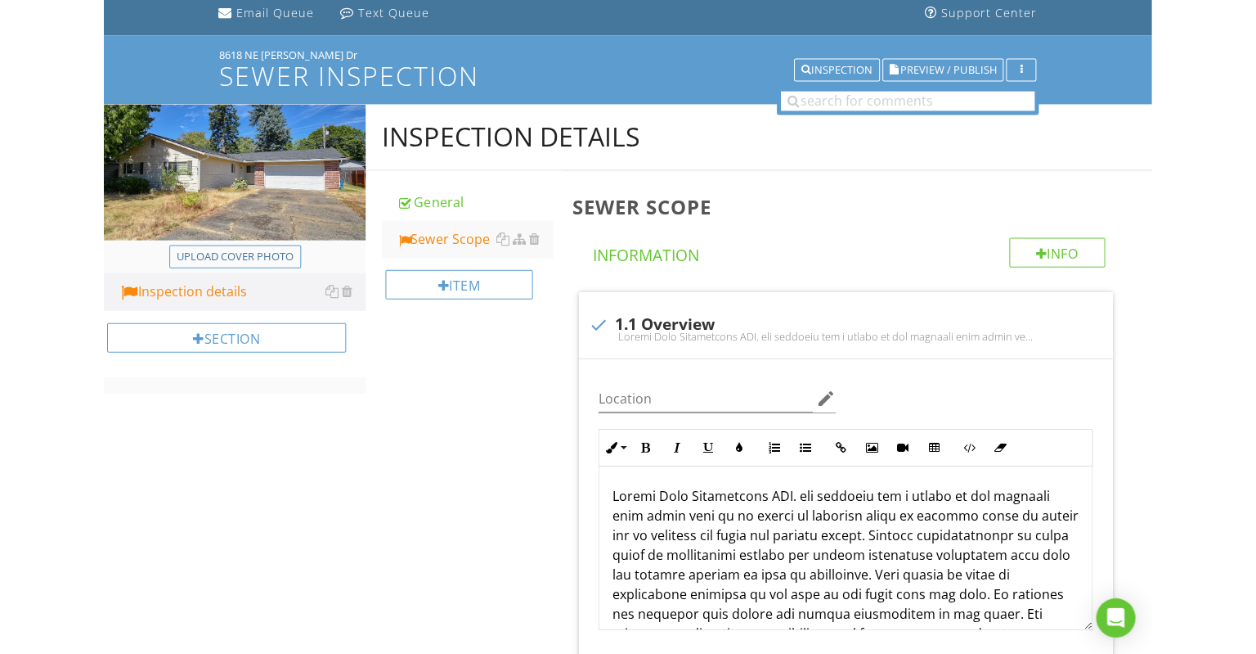
scroll to position [110, 0]
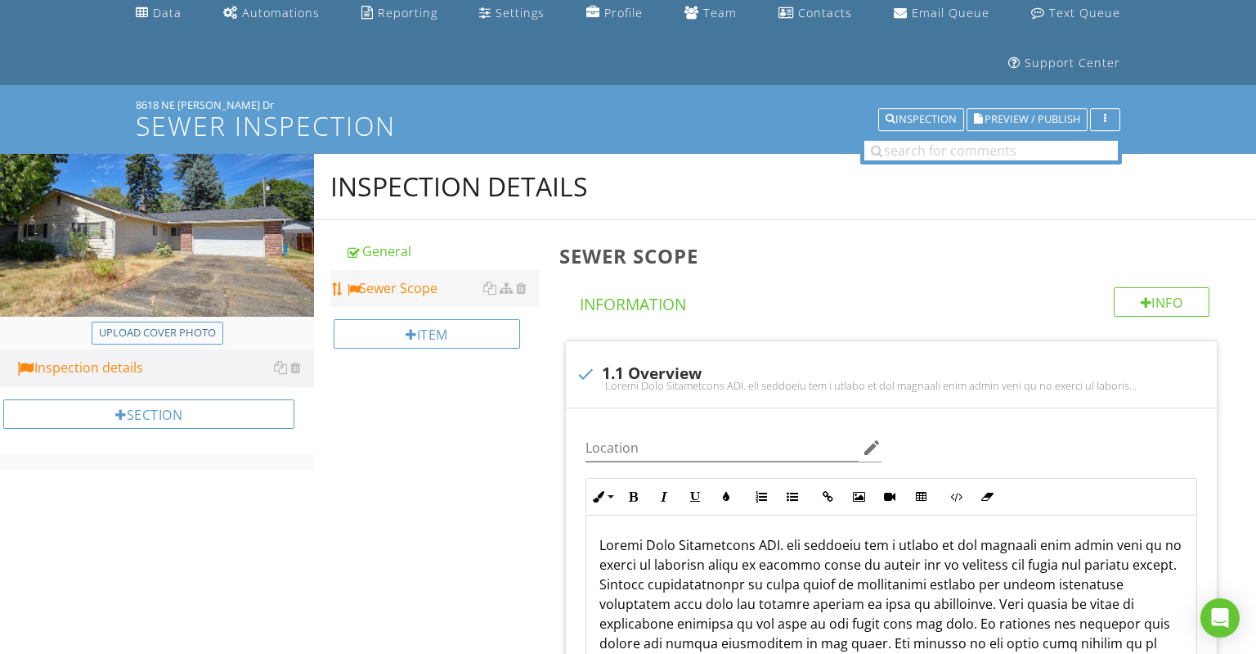
click at [415, 291] on div "Sewer Scope" at bounding box center [442, 288] width 195 height 20
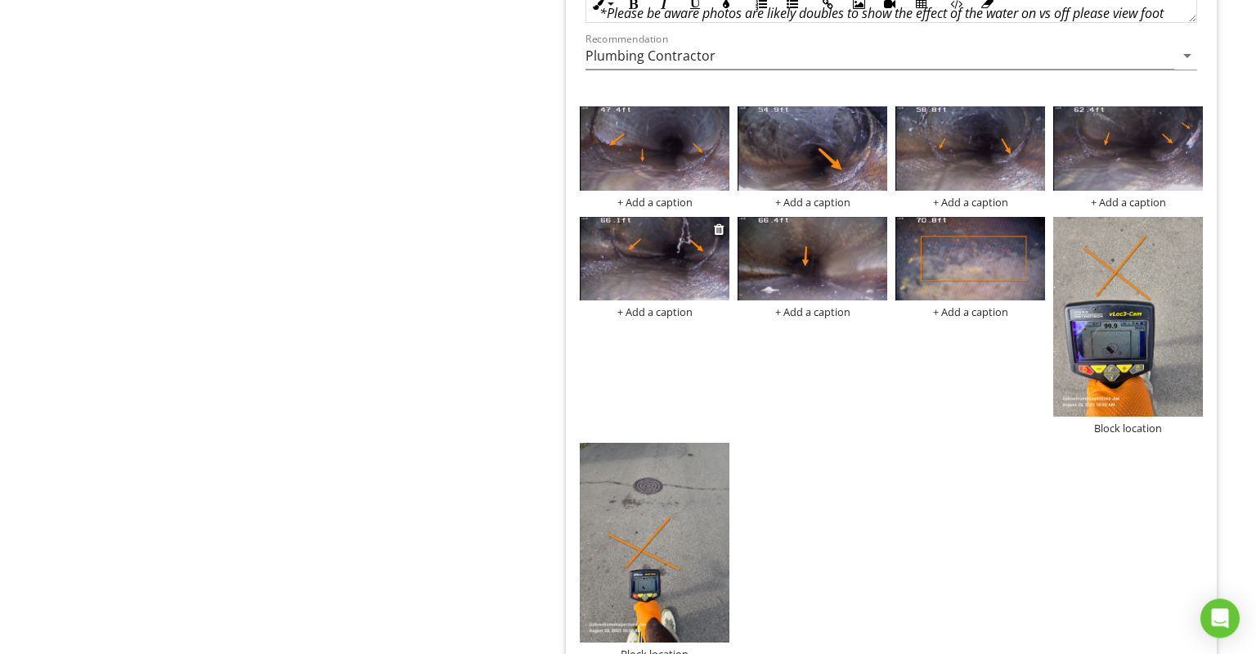
scroll to position [4257, 0]
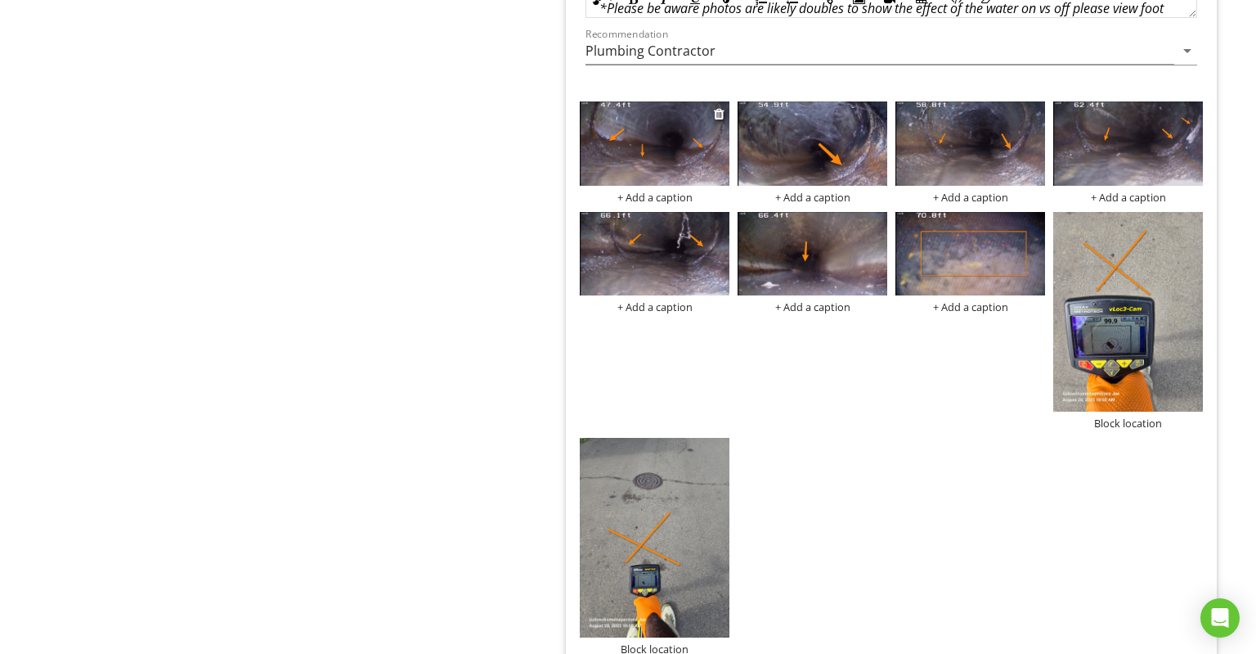
click at [653, 191] on div "+ Add a caption" at bounding box center [655, 197] width 150 height 13
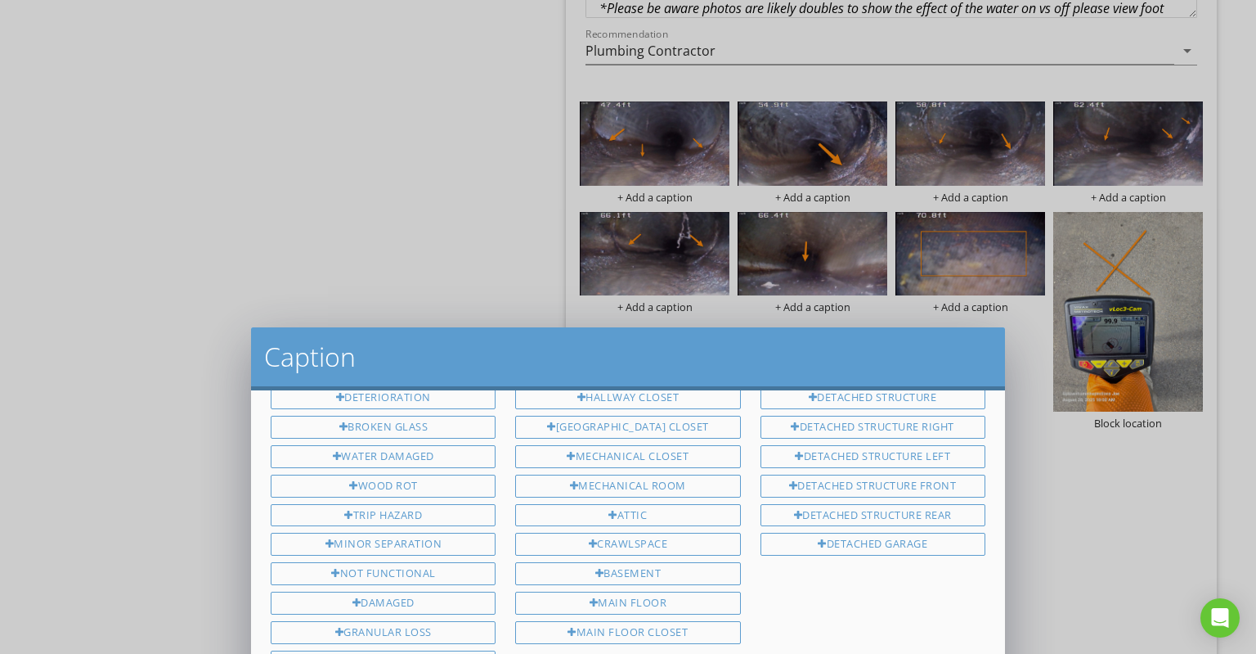
scroll to position [0, 0]
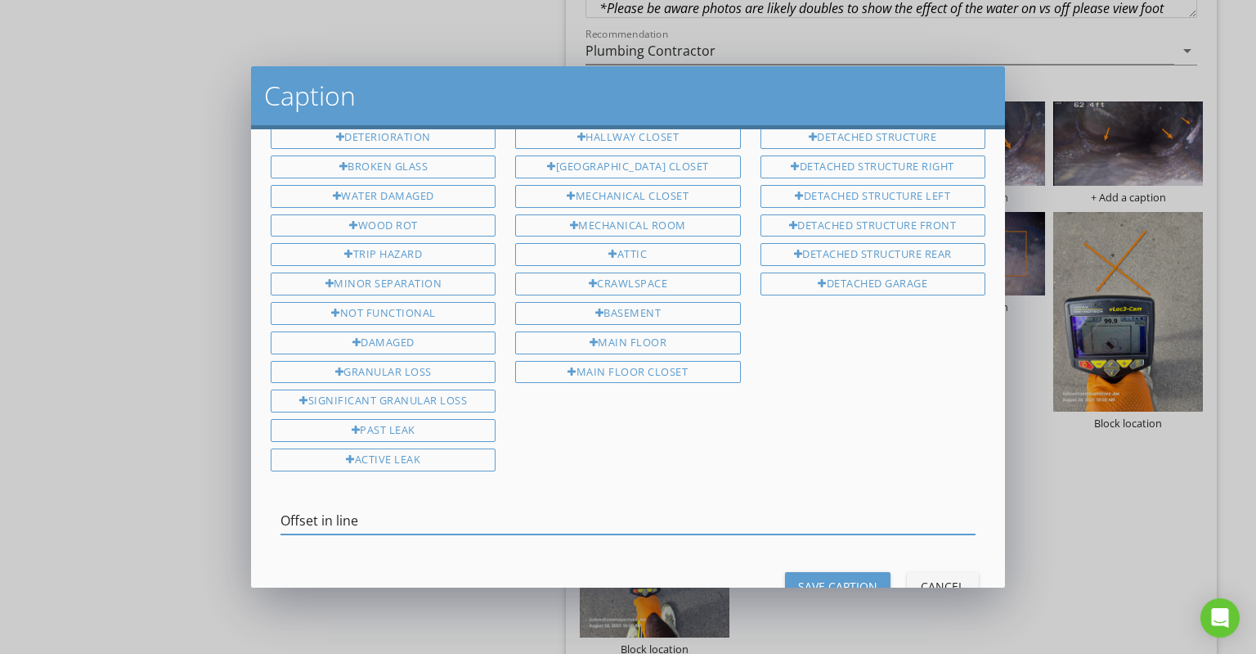
click at [335, 507] on input "Offset in line" at bounding box center [628, 520] width 695 height 27
drag, startPoint x: 496, startPoint y: 464, endPoint x: 227, endPoint y: 470, distance: 268.4
click at [281, 507] on input "https://youtu.be/Q8XzlA4FOLs" at bounding box center [628, 520] width 695 height 27
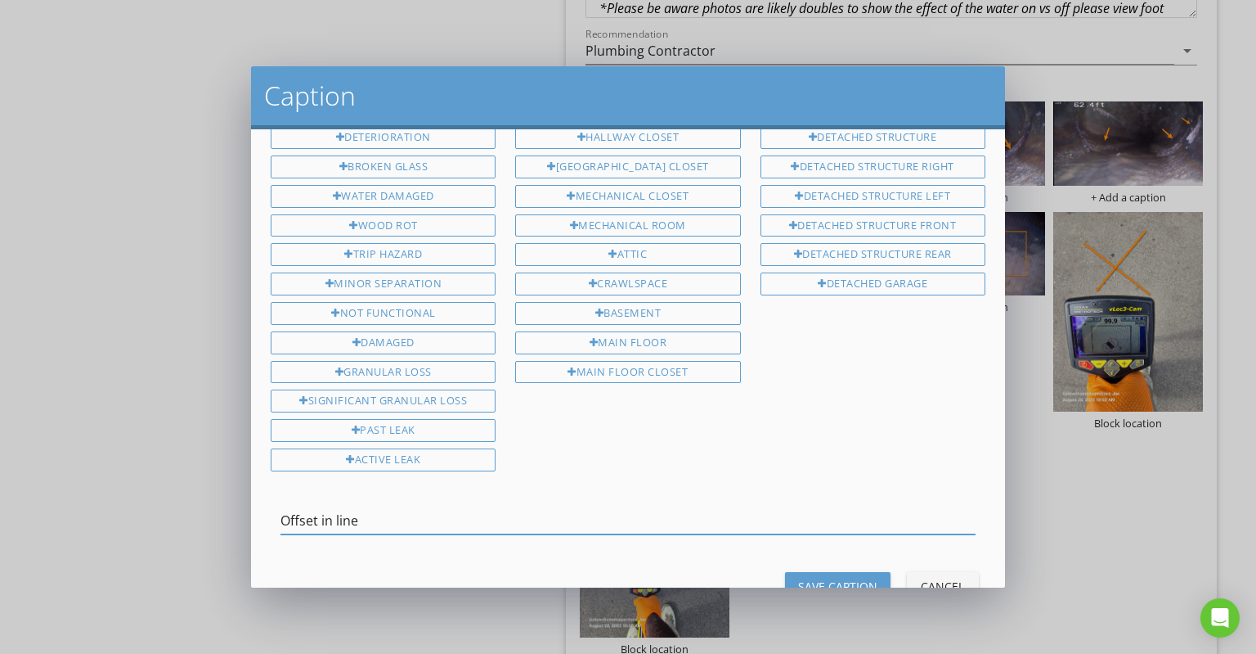
click at [332, 507] on input "Offset in line" at bounding box center [628, 520] width 695 height 27
type input "Offset in line"
click at [841, 578] on div "Save Caption" at bounding box center [837, 586] width 79 height 17
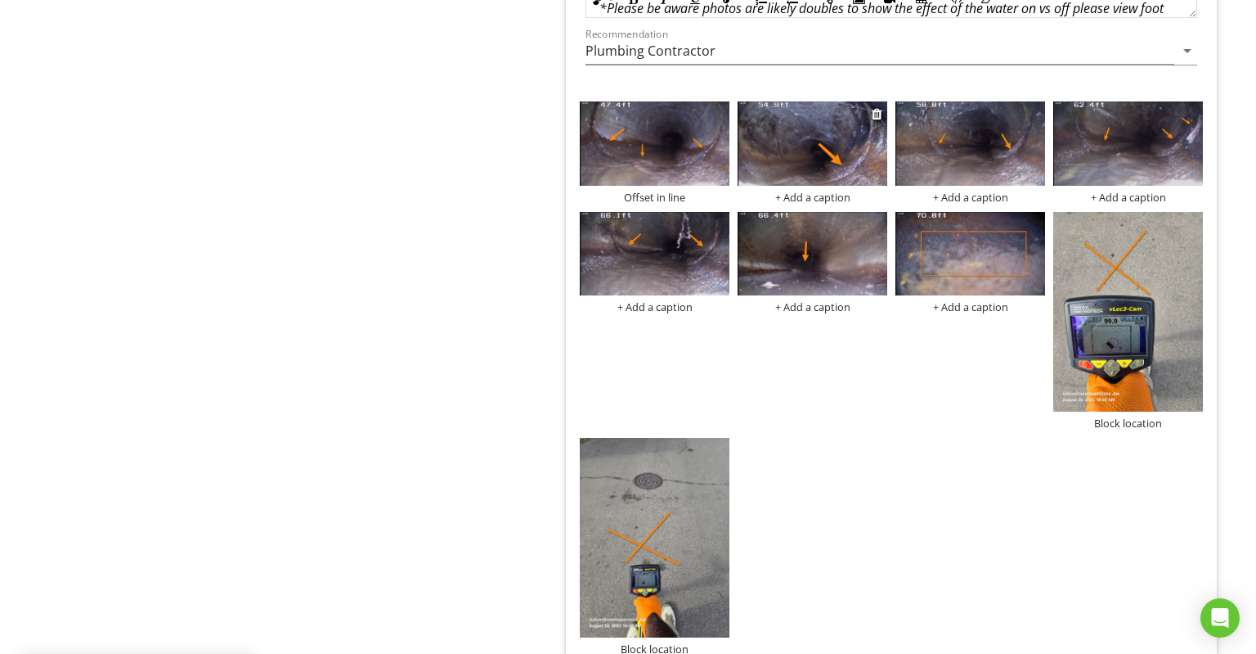
scroll to position [4084, 0]
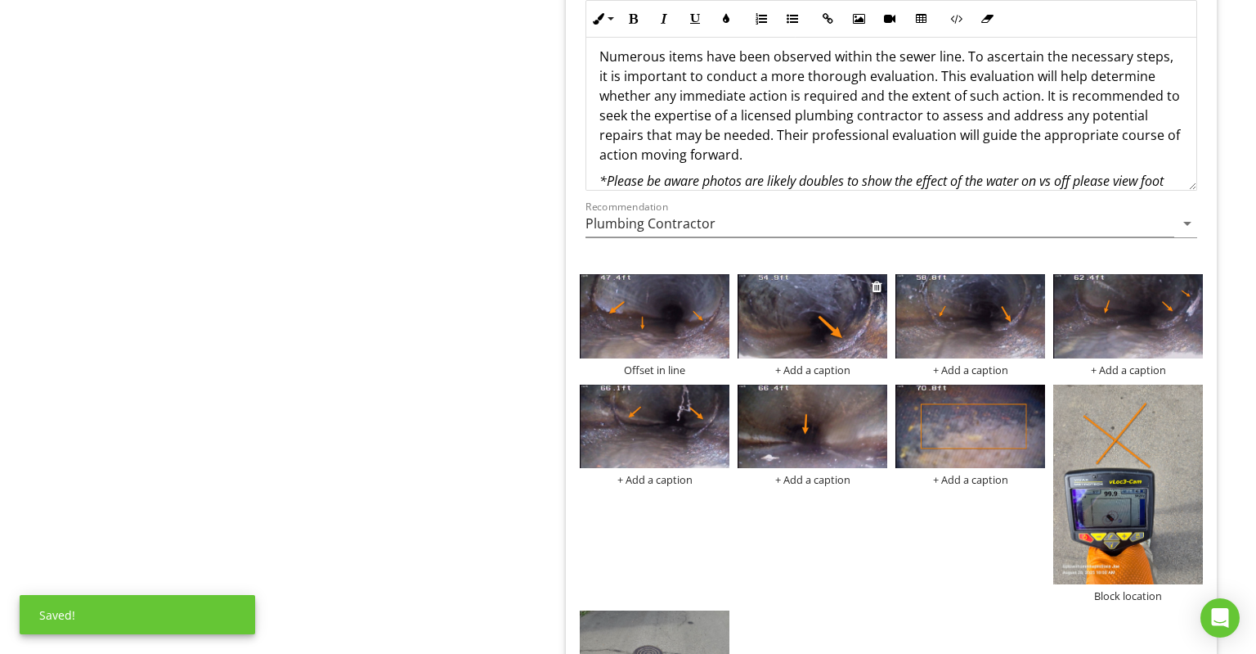
click at [816, 363] on div "+ Add a caption" at bounding box center [813, 369] width 150 height 13
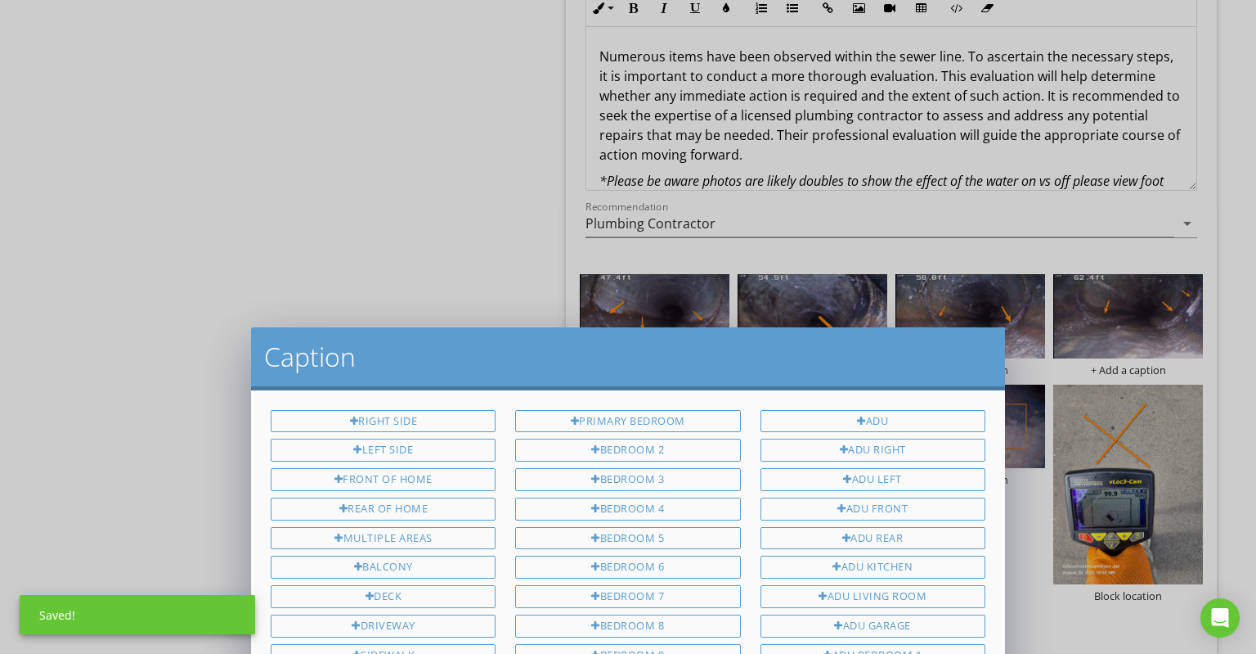
scroll to position [1048, 0]
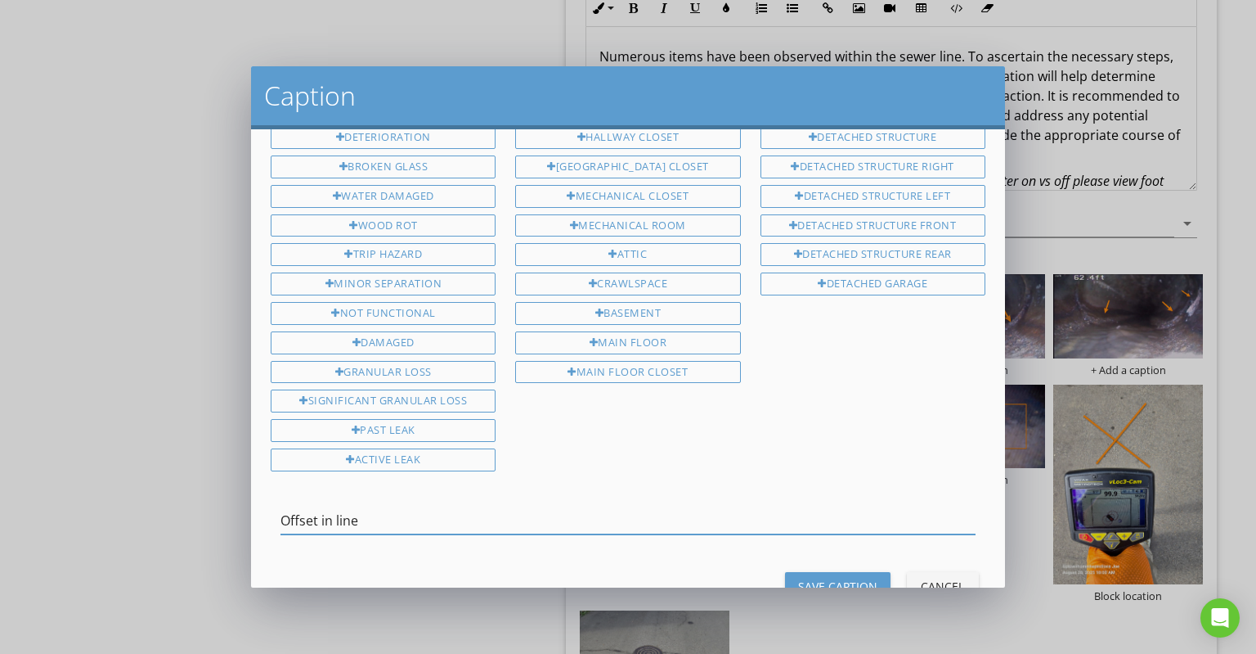
type input "Offset in line"
click at [853, 572] on button "Save Caption" at bounding box center [838, 586] width 106 height 29
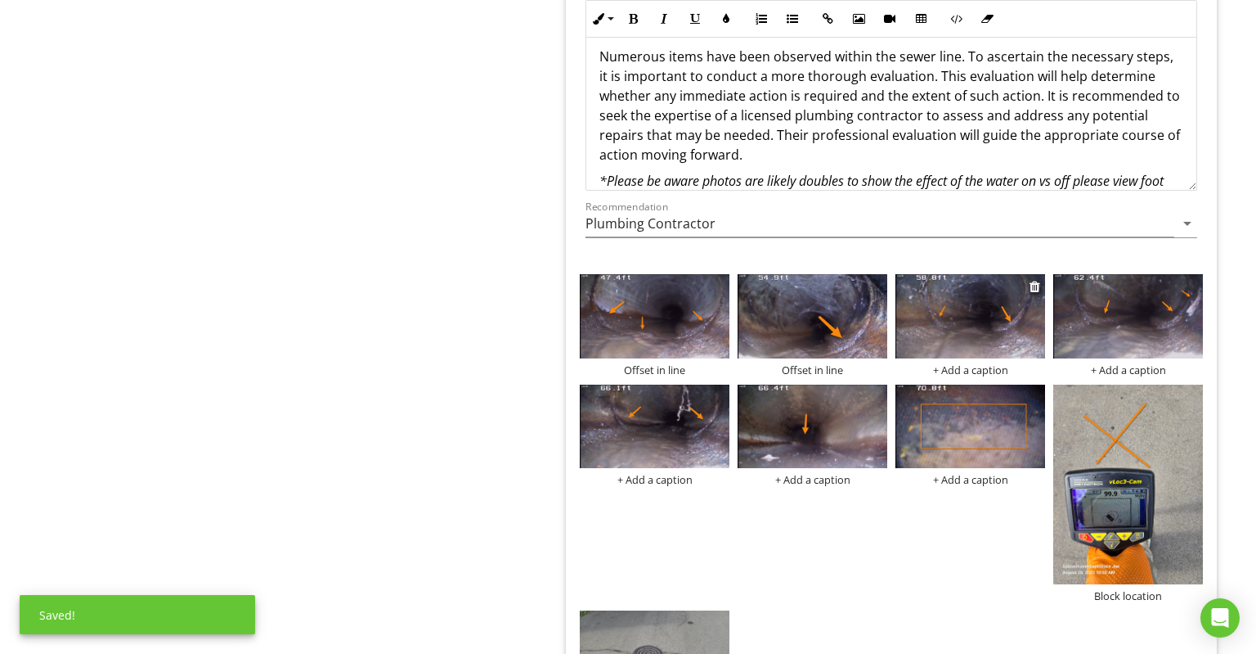
click at [958, 363] on div "+ Add a caption" at bounding box center [971, 369] width 150 height 13
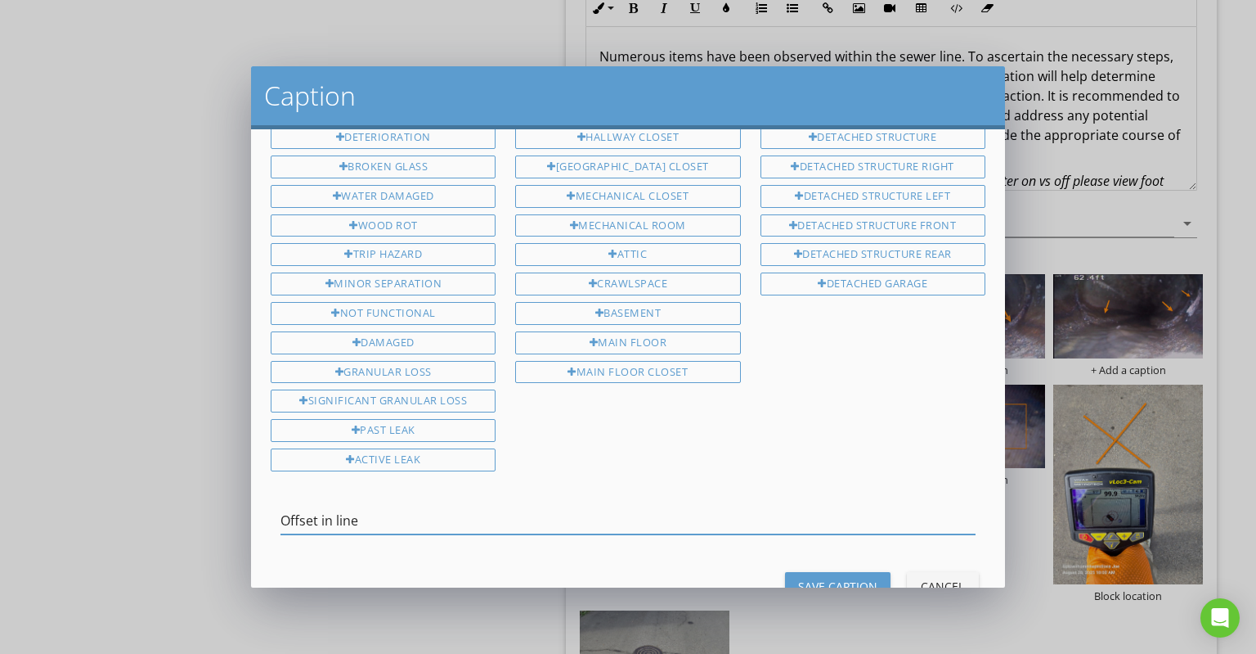
type input "Offset in line"
click at [864, 578] on div "Save Caption" at bounding box center [837, 586] width 79 height 17
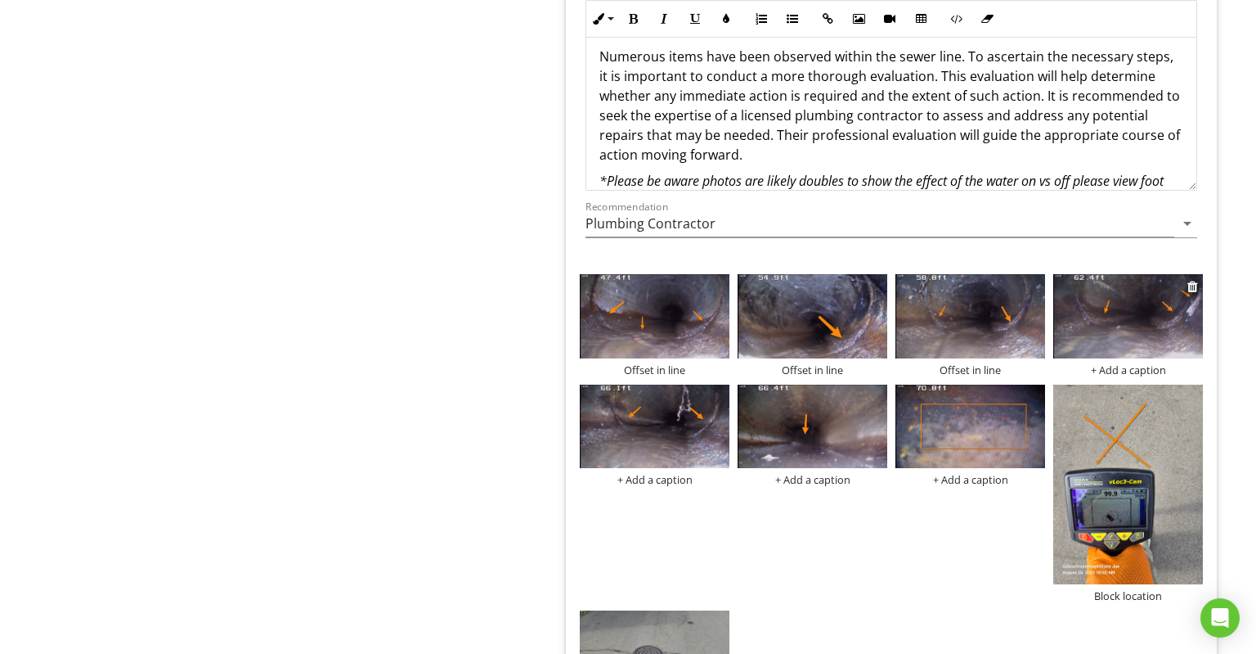
click at [1046, 363] on div "+ Add a caption" at bounding box center [1129, 369] width 150 height 13
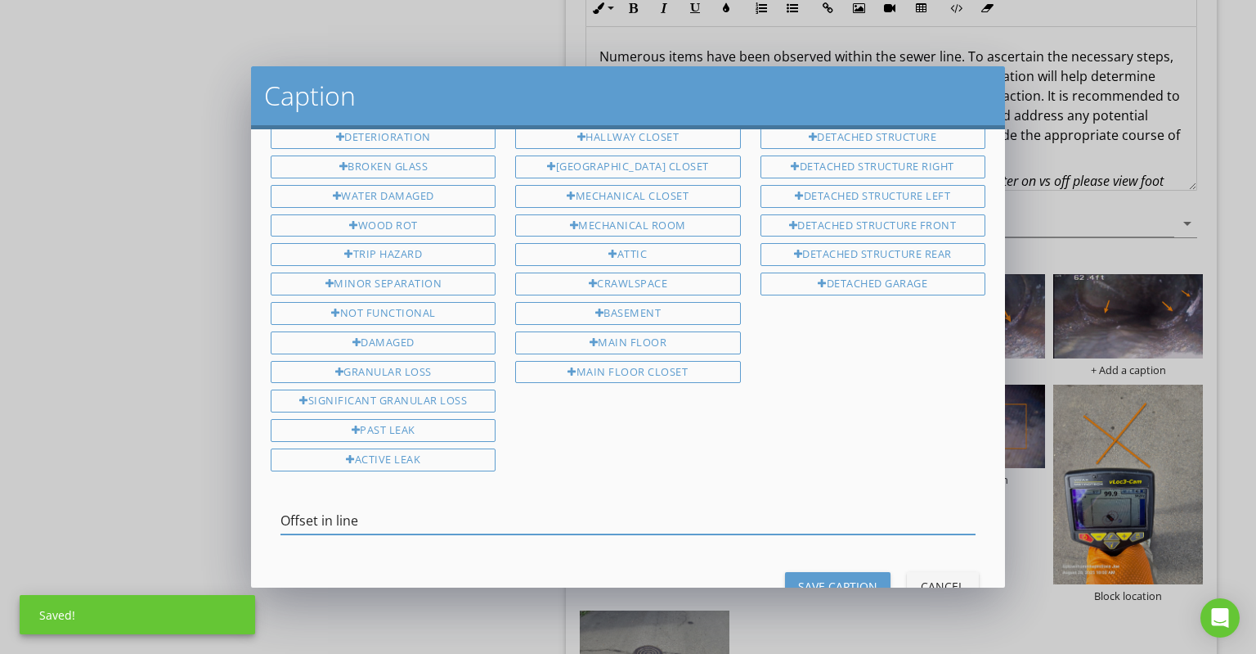
type input "Offset in line"
click at [861, 578] on div "Save Caption" at bounding box center [837, 586] width 79 height 17
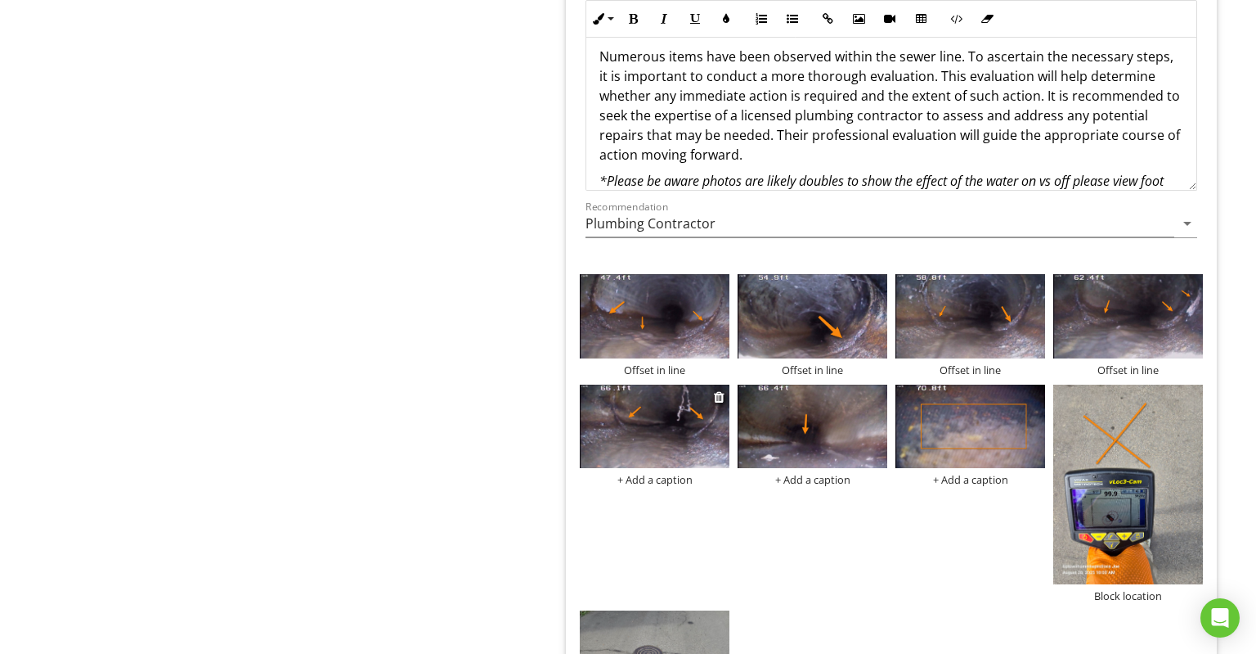
click at [694, 473] on div "+ Add a caption" at bounding box center [655, 479] width 150 height 13
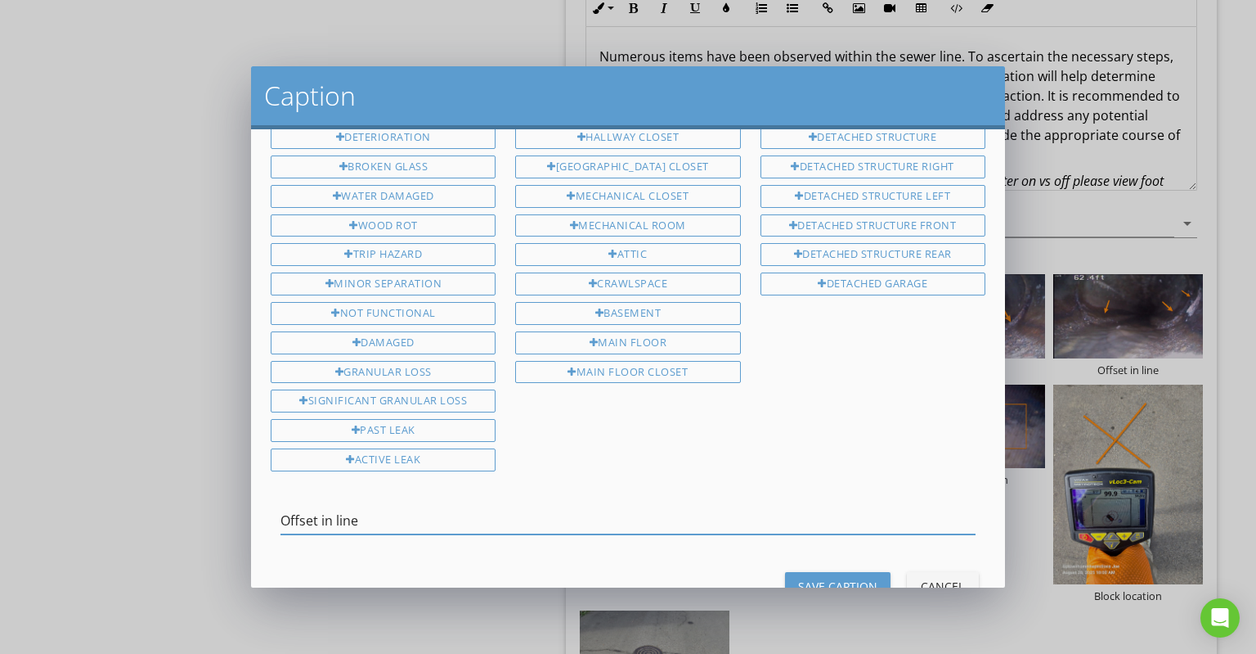
type input "Offset in line"
click at [834, 578] on div "Save Caption" at bounding box center [837, 586] width 79 height 17
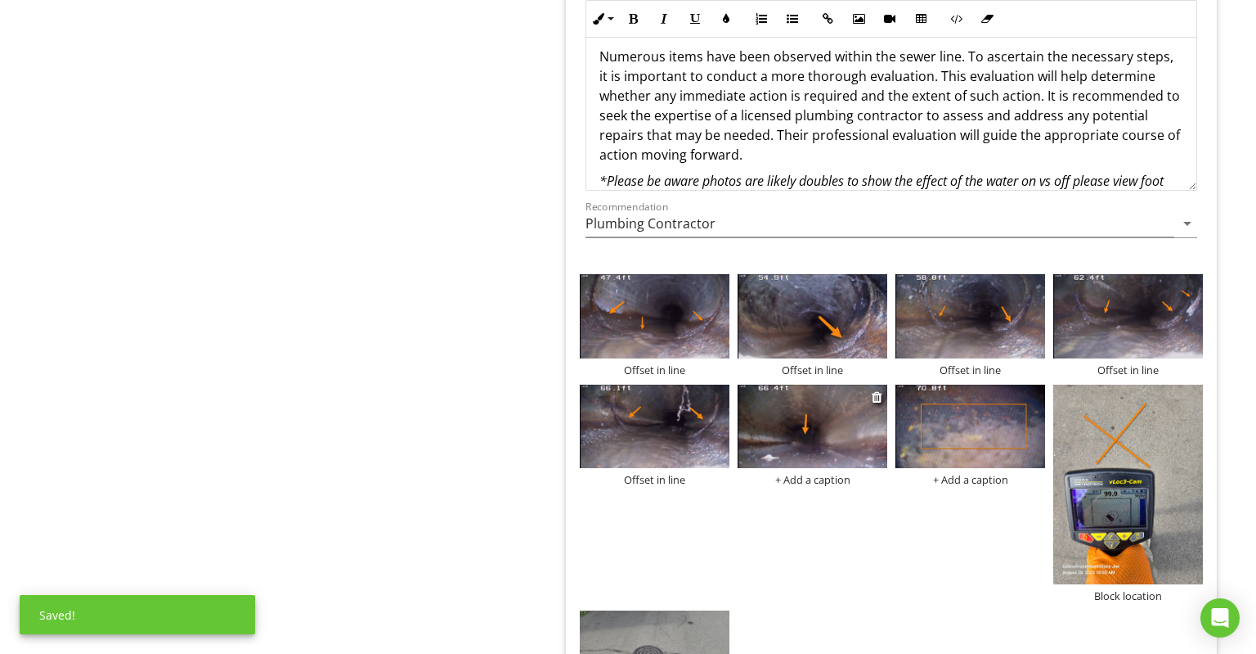
click at [838, 473] on div "+ Add a caption" at bounding box center [813, 479] width 150 height 13
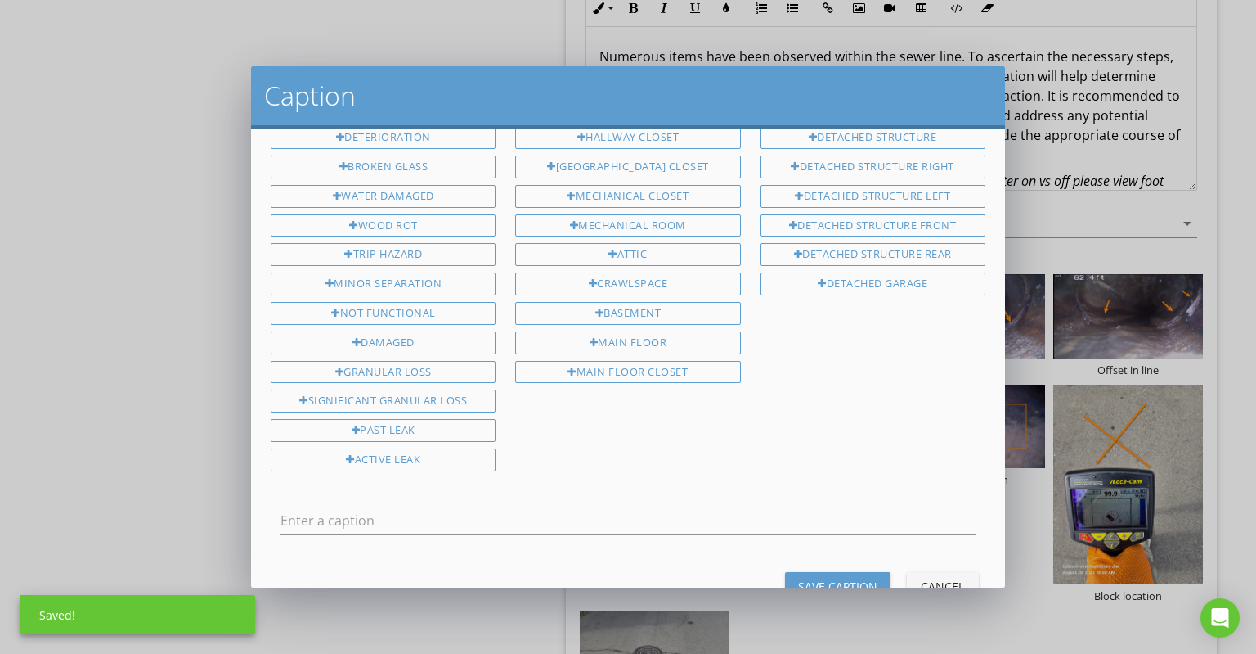
click at [811, 497] on div at bounding box center [628, 523] width 695 height 53
click at [809, 507] on input "text" at bounding box center [628, 520] width 695 height 27
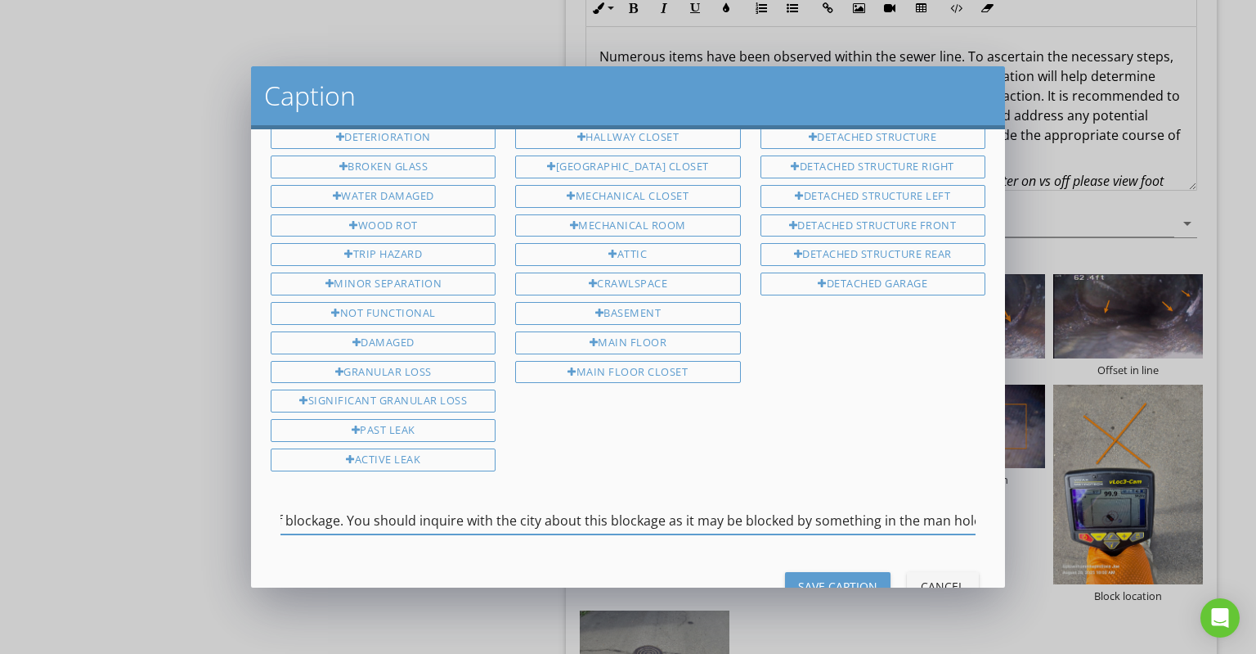
scroll to position [0, 79]
drag, startPoint x: 344, startPoint y: 469, endPoint x: 887, endPoint y: 470, distance: 542.3
click at [976, 507] on input "Beginning of blockage. You should inquire with the city about this blockage as …" at bounding box center [628, 520] width 695 height 27
type input "Beginning of blockage. You should inquire with the city about this blockage as …"
click at [847, 578] on div "Save Caption" at bounding box center [837, 586] width 79 height 17
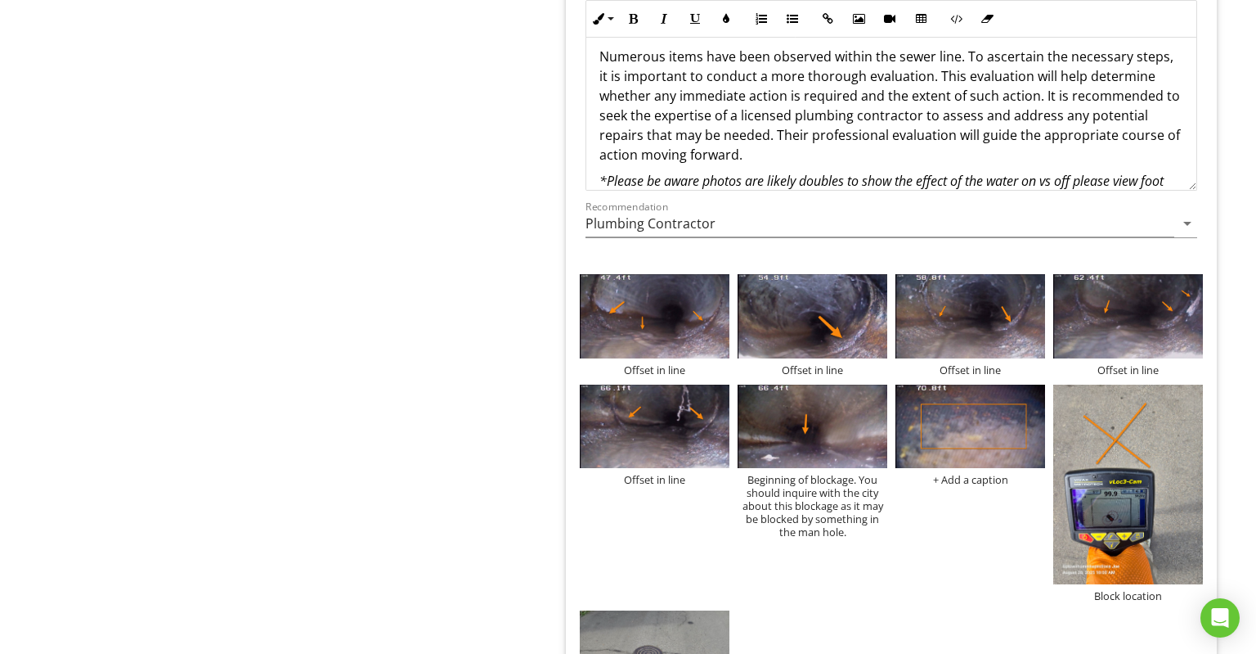
scroll to position [1048, 0]
click at [950, 473] on div "+ Add a caption" at bounding box center [971, 479] width 150 height 13
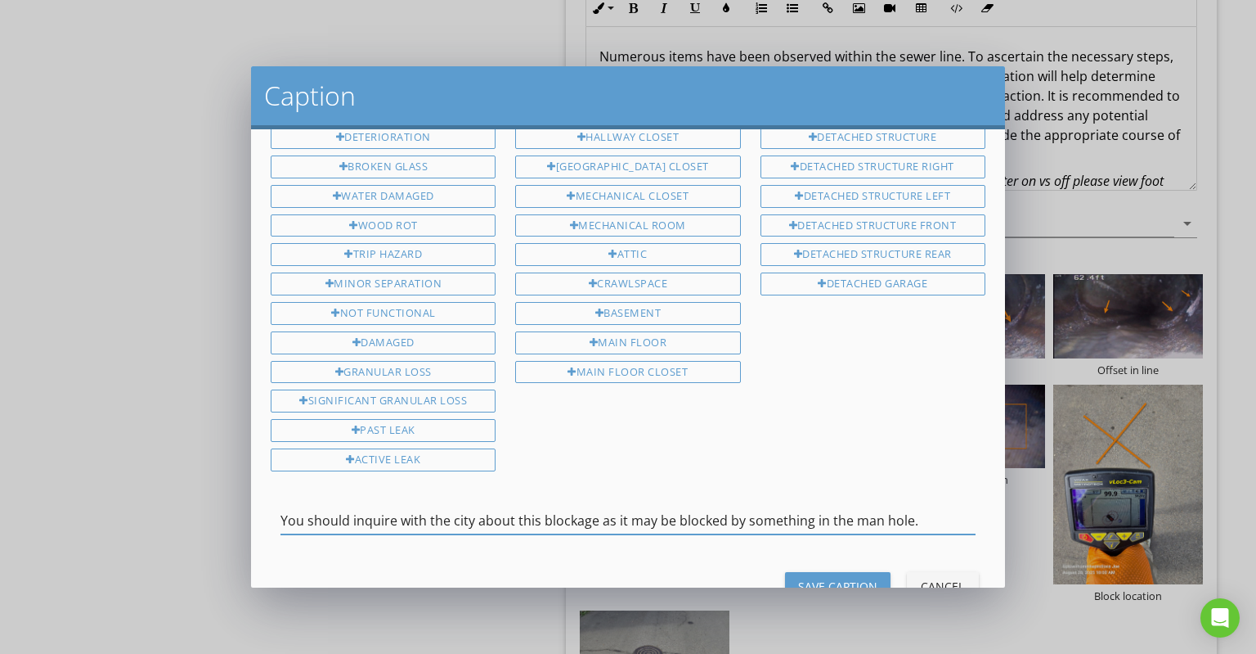
click at [284, 507] on input "You should inquire with the city about this blockage as it may be blocked by so…" at bounding box center [628, 520] width 695 height 27
type input "Blocked. You should inquire with the city about this blockage as it may be bloc…"
click at [811, 578] on div "Save Caption" at bounding box center [837, 586] width 79 height 17
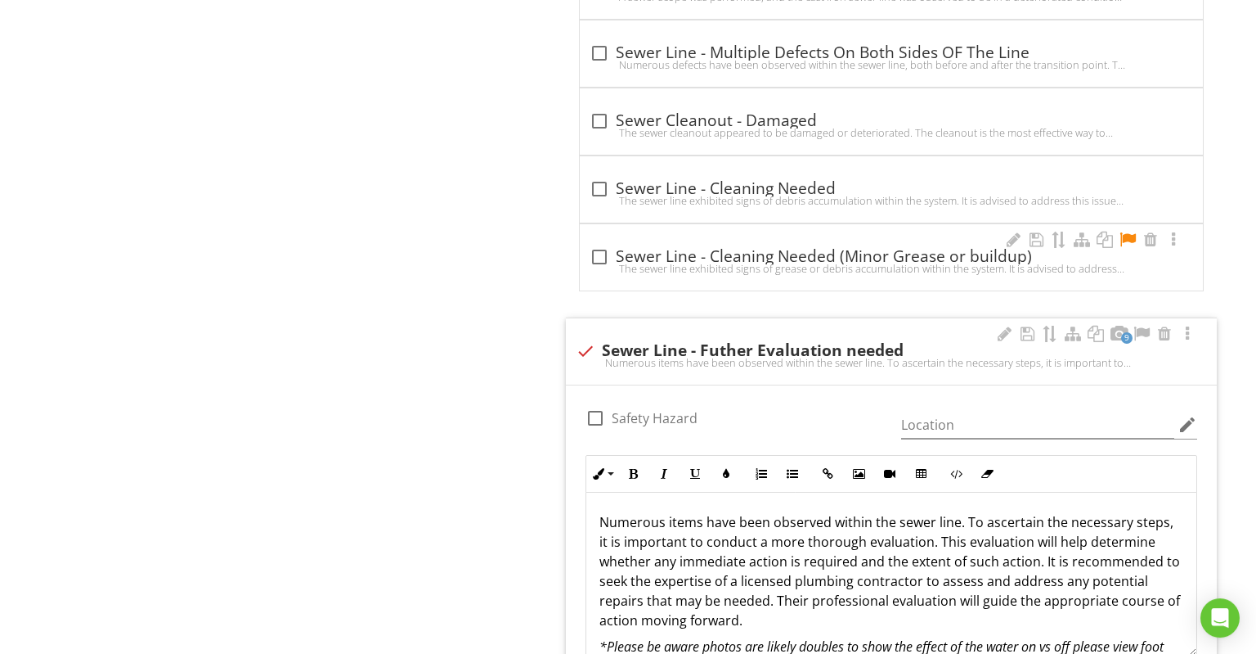
scroll to position [3566, 0]
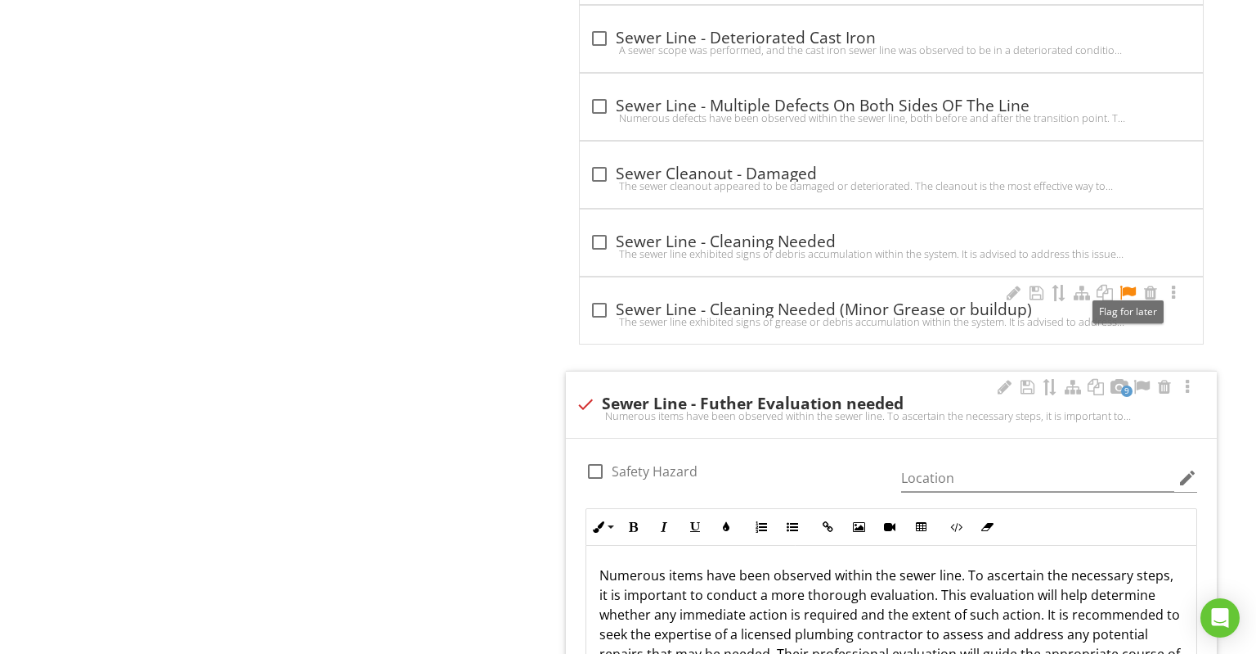
click at [1046, 285] on div at bounding box center [1128, 293] width 20 height 16
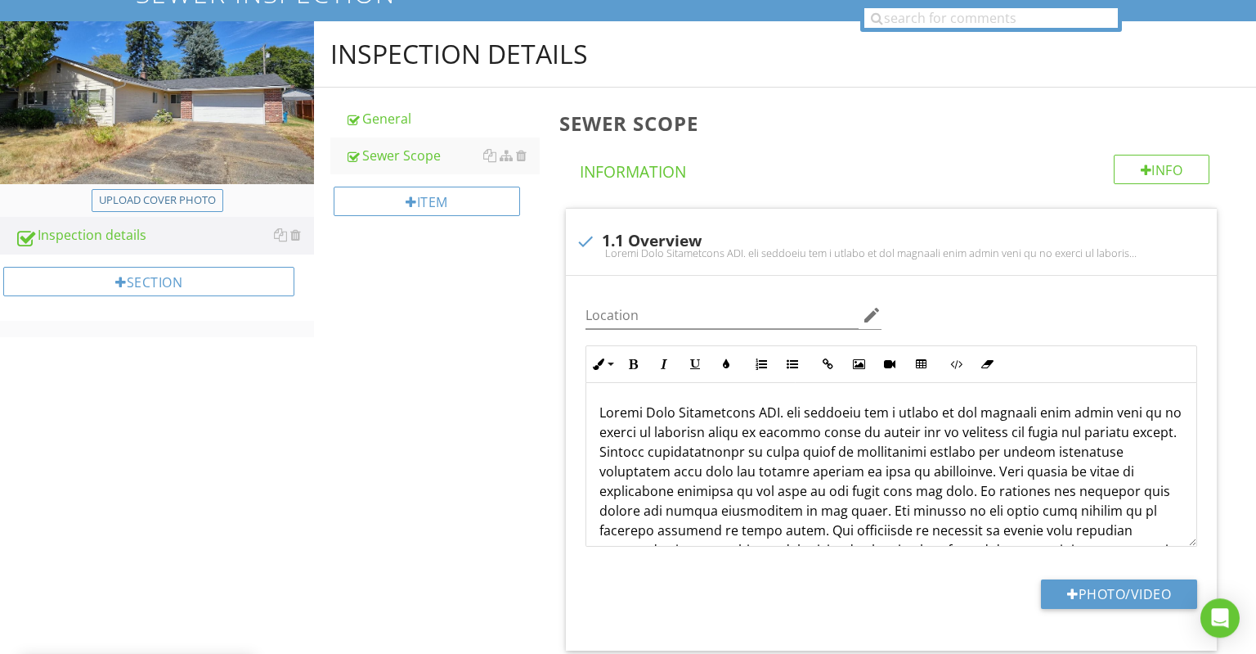
scroll to position [0, 0]
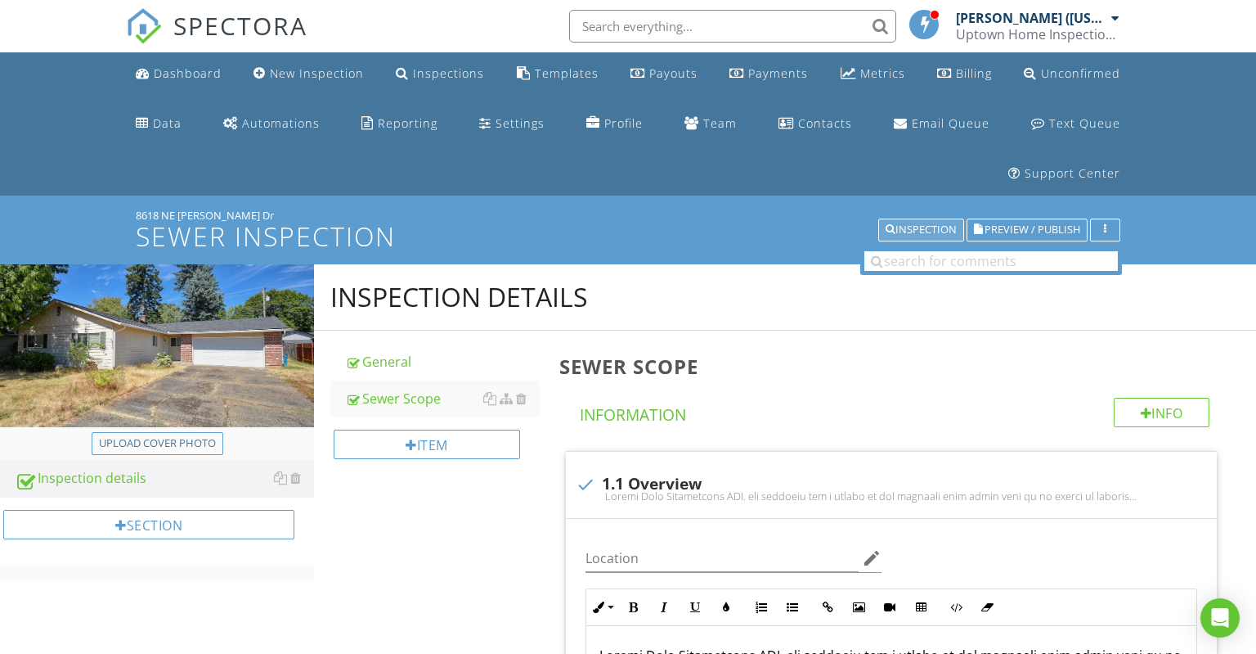
click at [915, 229] on div "Inspection" at bounding box center [921, 229] width 71 height 11
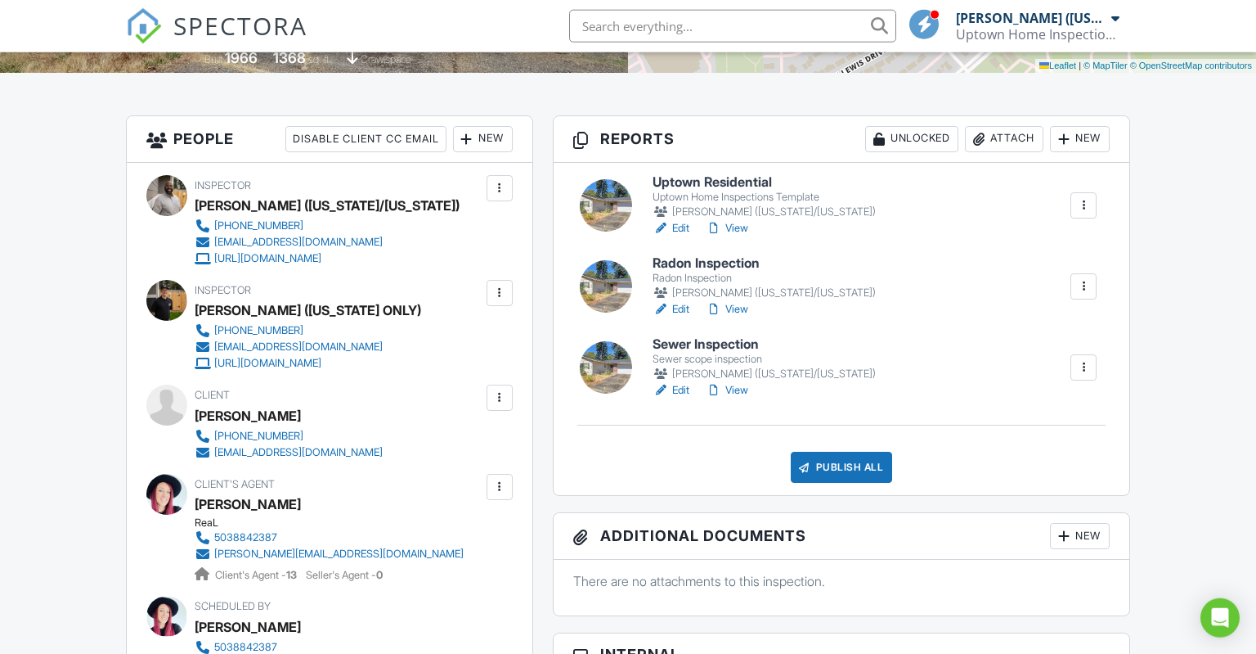
scroll to position [432, 0]
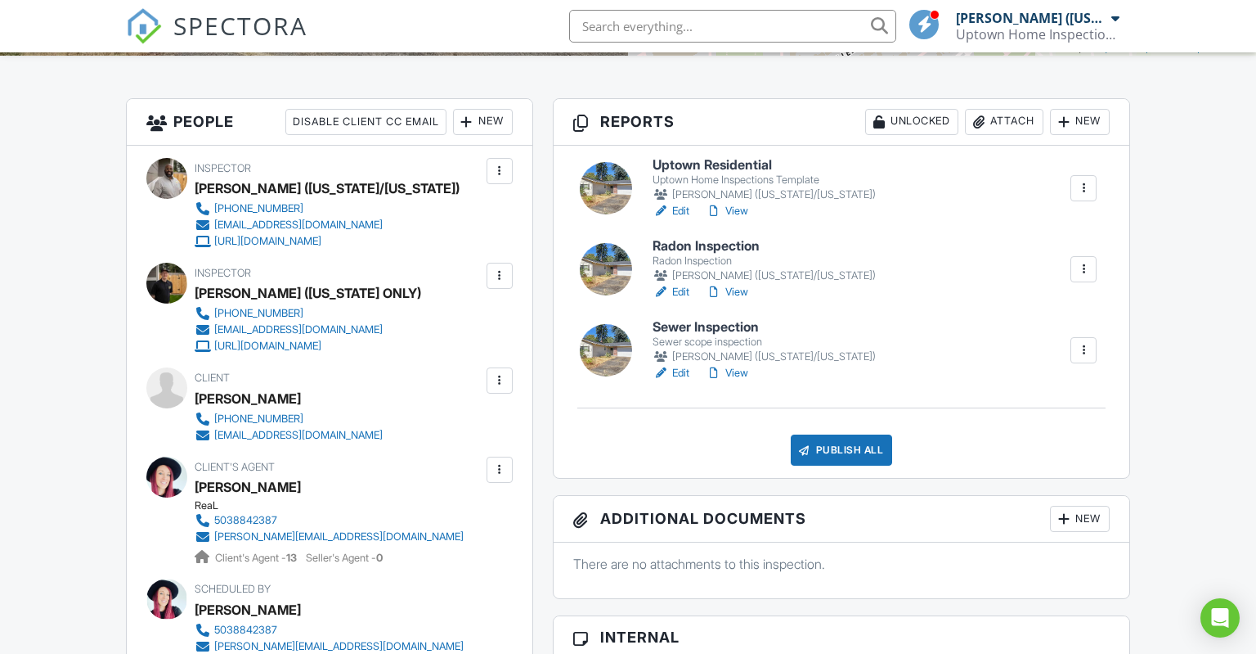
click at [748, 173] on h6 "Uptown Residential" at bounding box center [764, 165] width 223 height 15
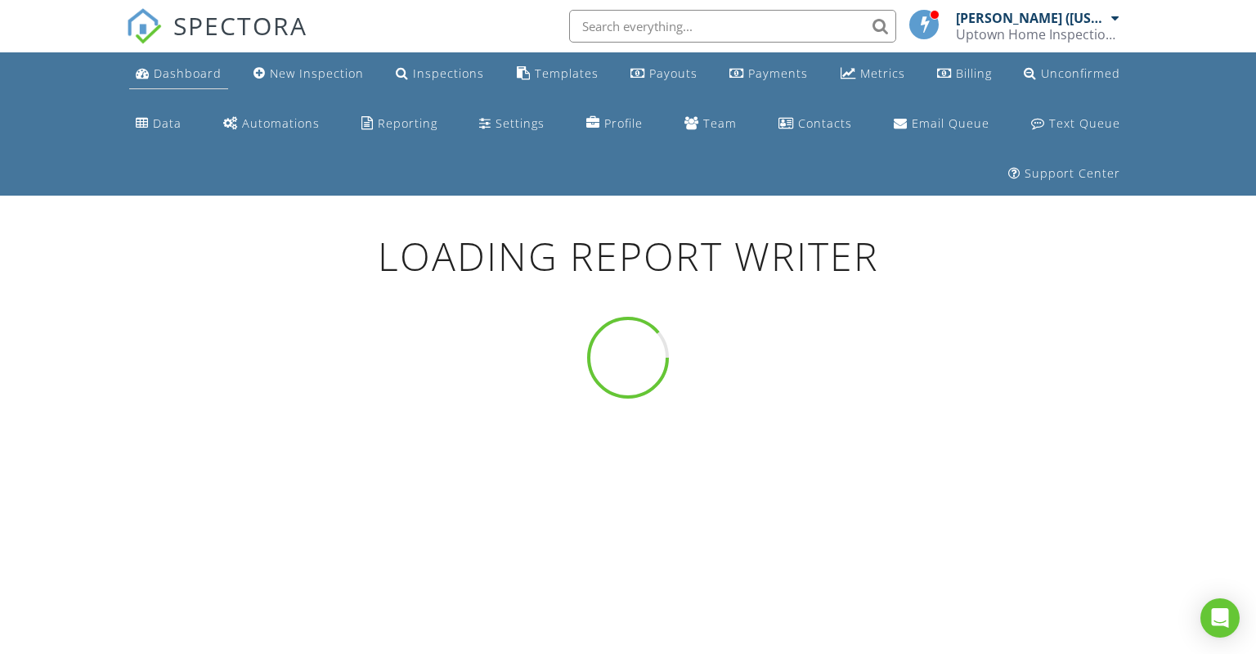
click at [179, 80] on div "Dashboard" at bounding box center [188, 73] width 68 height 16
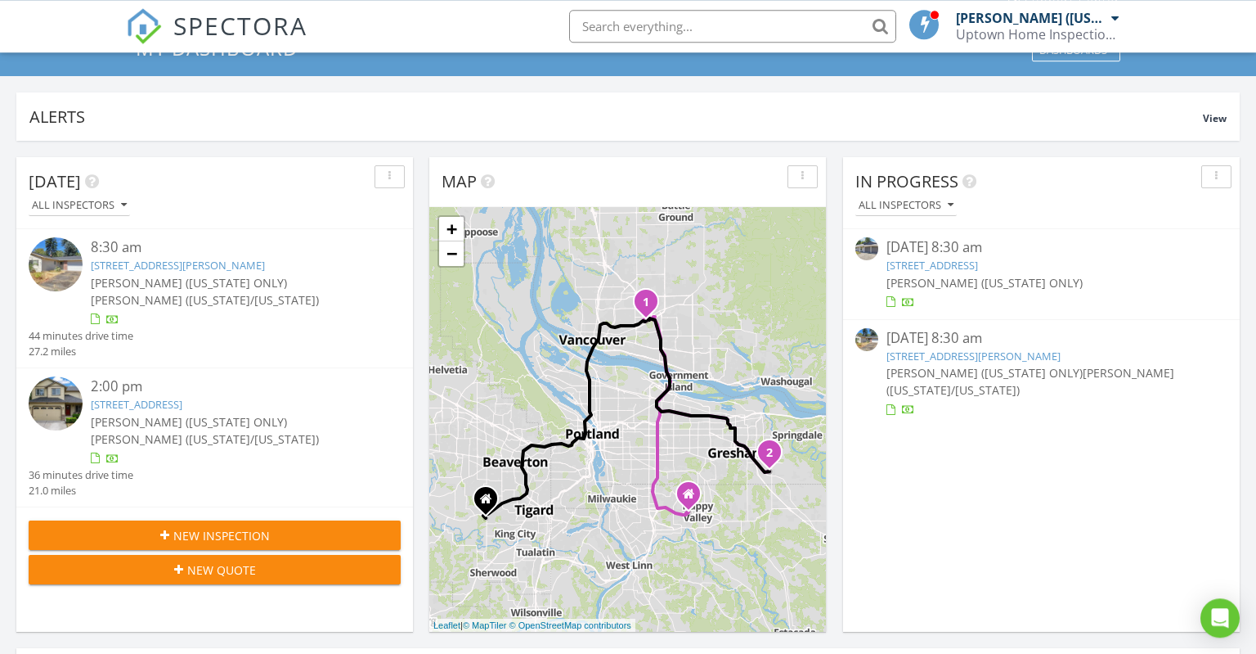
scroll to position [173, 0]
click at [265, 258] on link "[STREET_ADDRESS][PERSON_NAME]" at bounding box center [178, 264] width 174 height 15
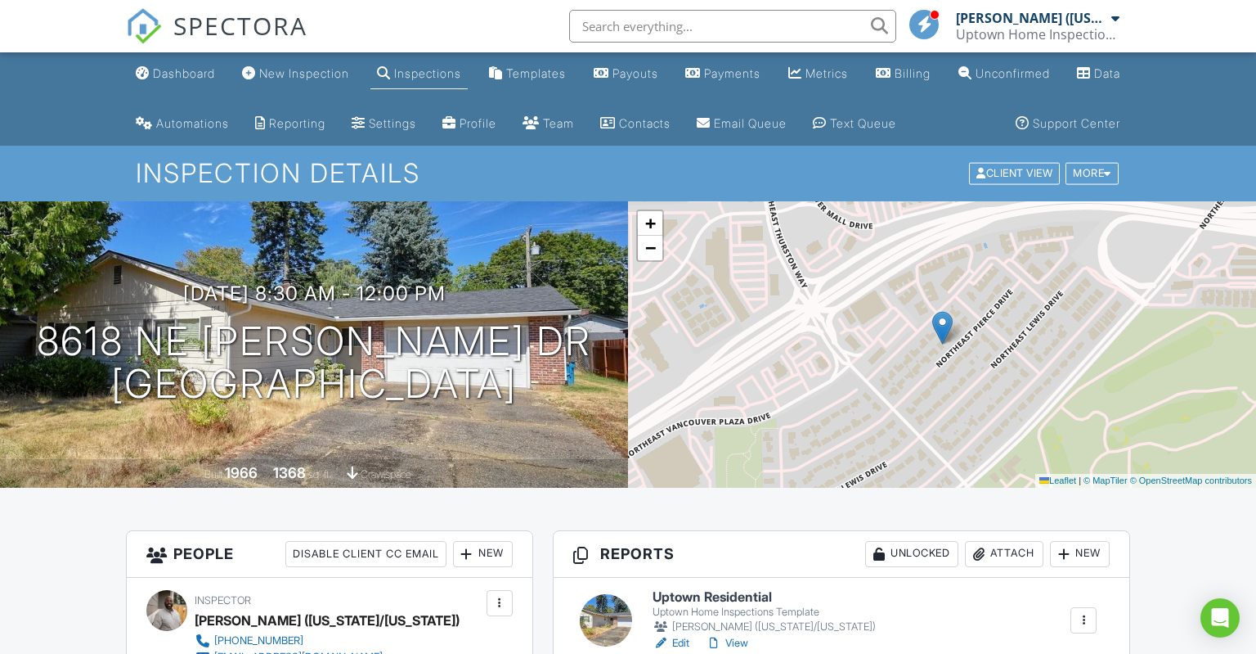
click at [182, 67] on link "Dashboard" at bounding box center [175, 74] width 92 height 30
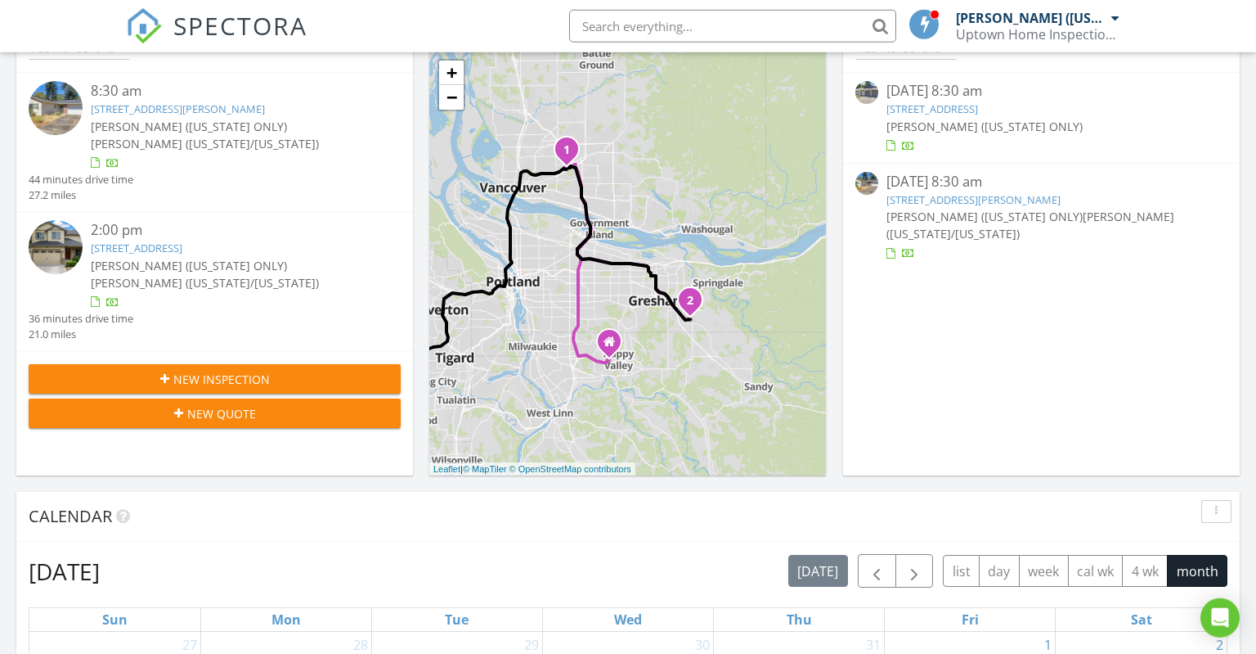
scroll to position [345, 0]
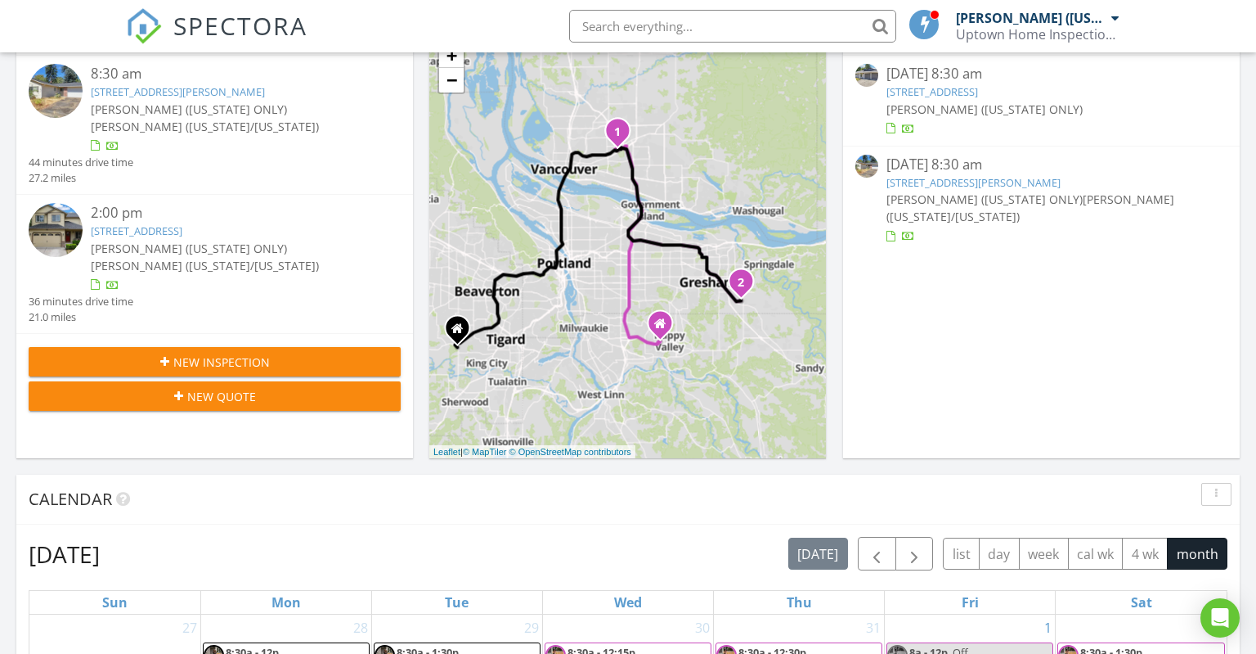
drag, startPoint x: 645, startPoint y: 320, endPoint x: 695, endPoint y: 319, distance: 50.7
click at [695, 319] on div "1 2 1 2 + − Southwest Scholls Ferry Road, I 5, I 205, Columbia River Highway 77…" at bounding box center [627, 246] width 397 height 425
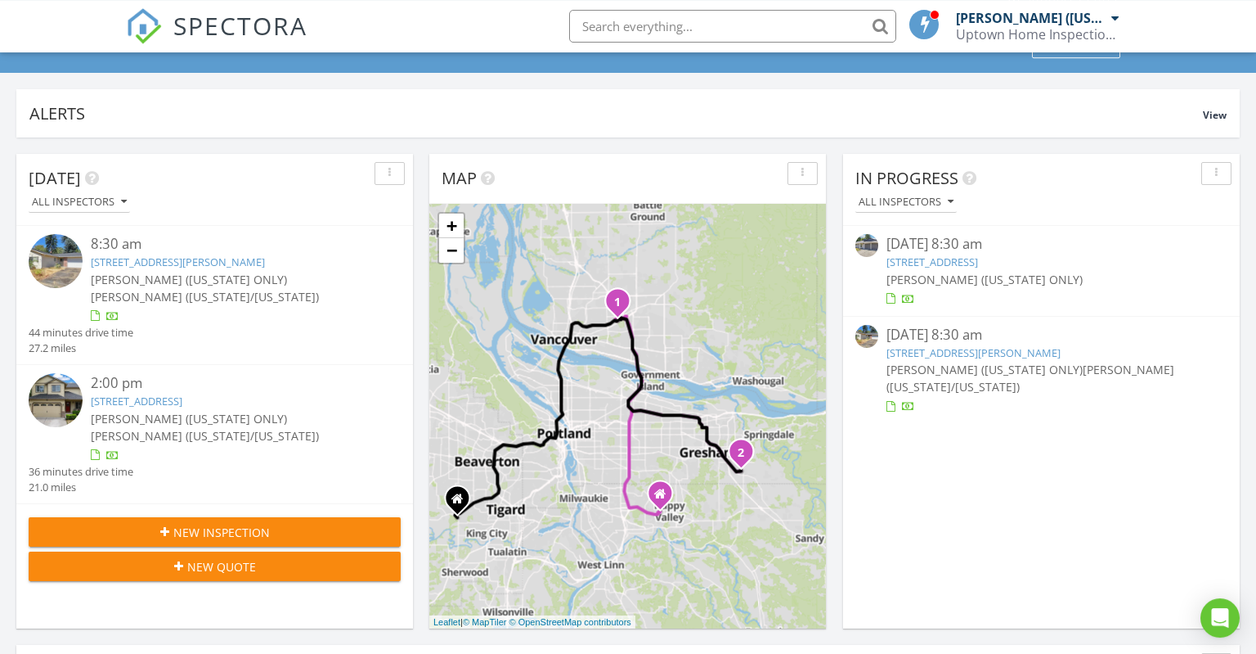
scroll to position [173, 0]
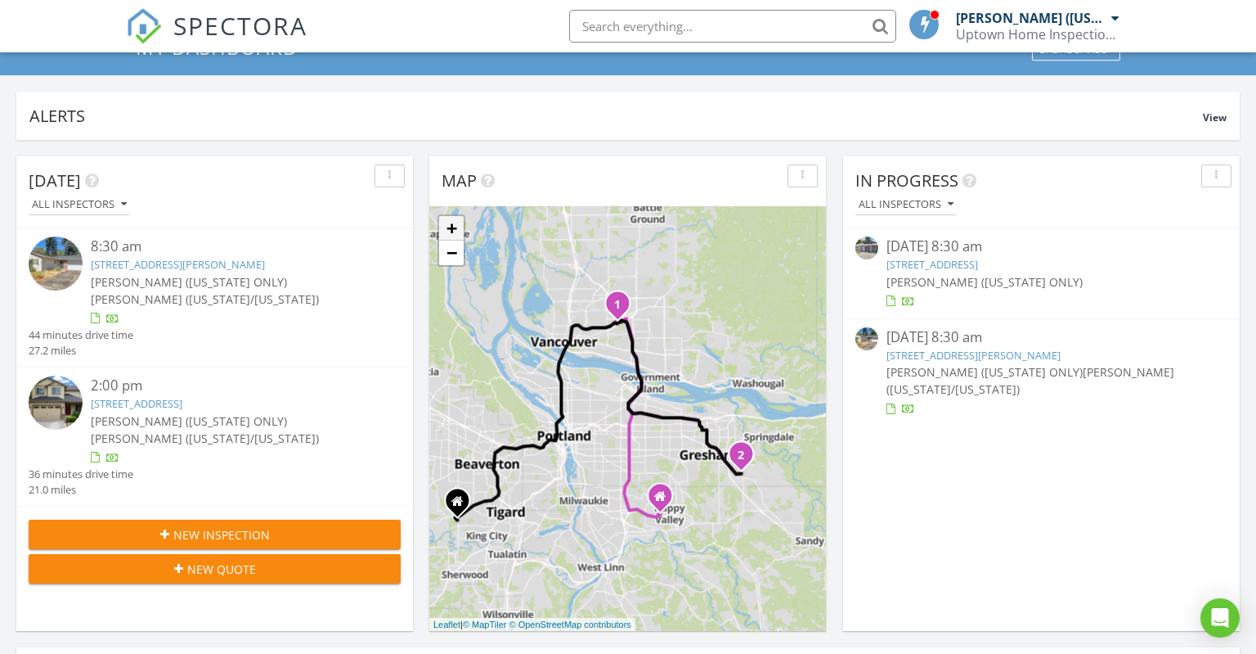
click at [443, 225] on link "+" at bounding box center [451, 228] width 25 height 25
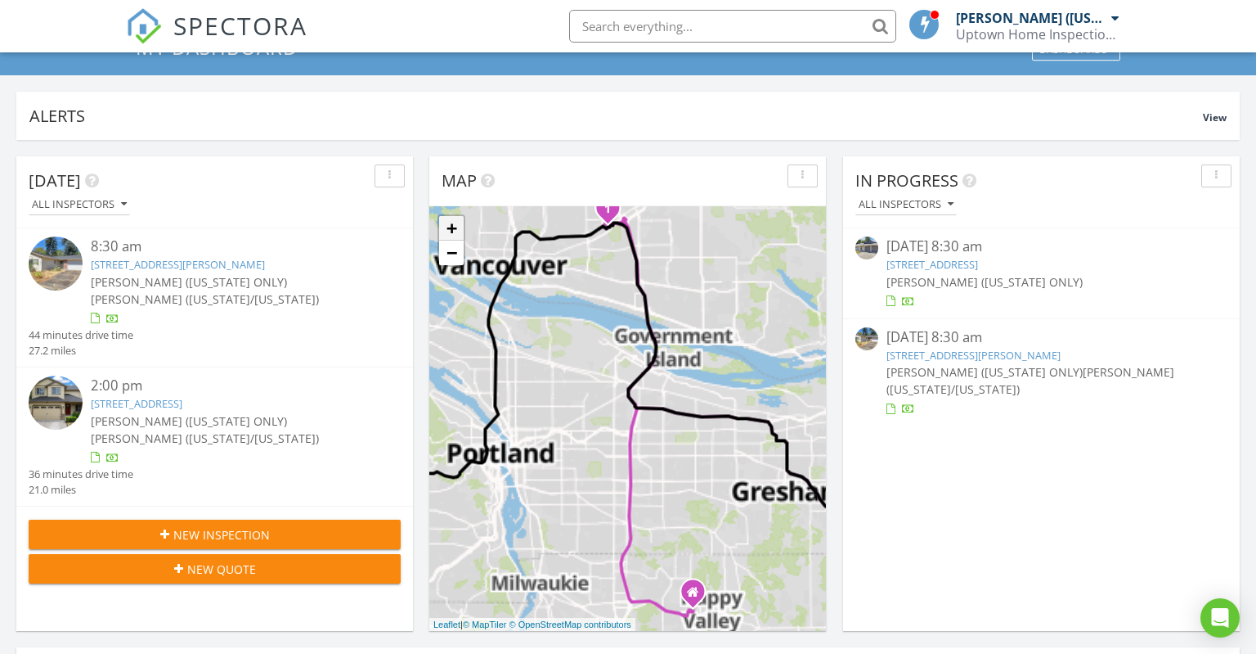
click at [443, 226] on link "+" at bounding box center [451, 228] width 25 height 25
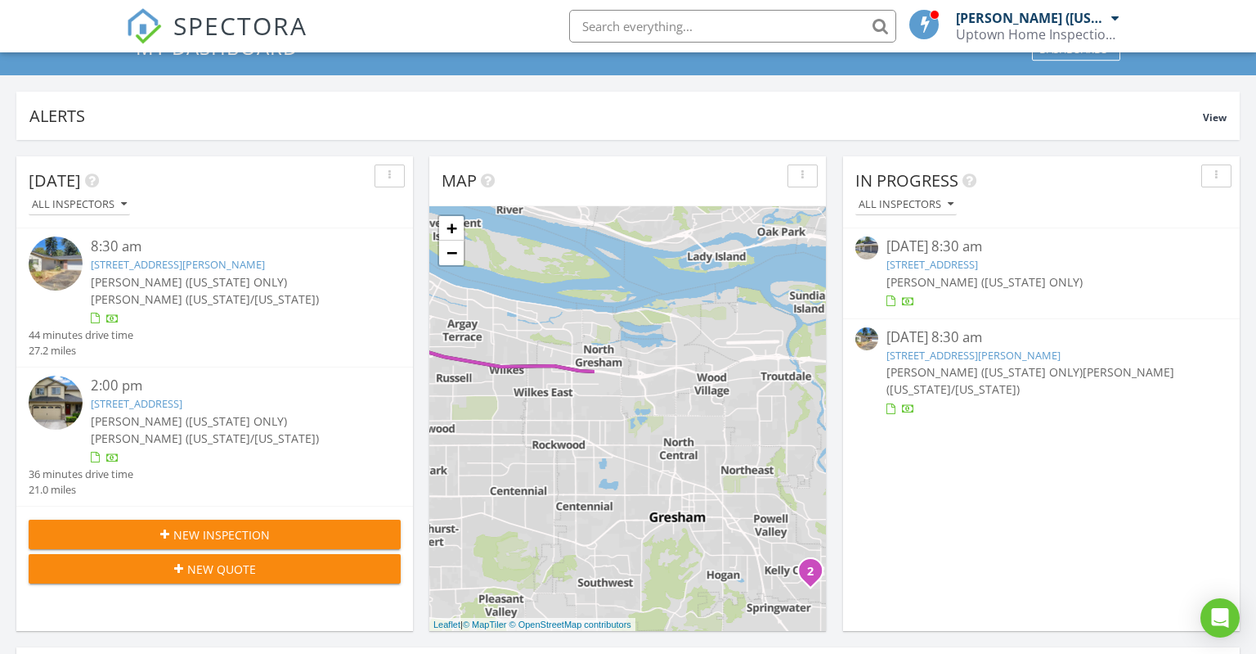
drag, startPoint x: 735, startPoint y: 418, endPoint x: 358, endPoint y: 340, distance: 384.2
click at [429, 340] on div "1 2 1 2 + − Southwest Scholls Ferry Road, I 5, I 205, Columbia River Highway 77…" at bounding box center [627, 418] width 397 height 425
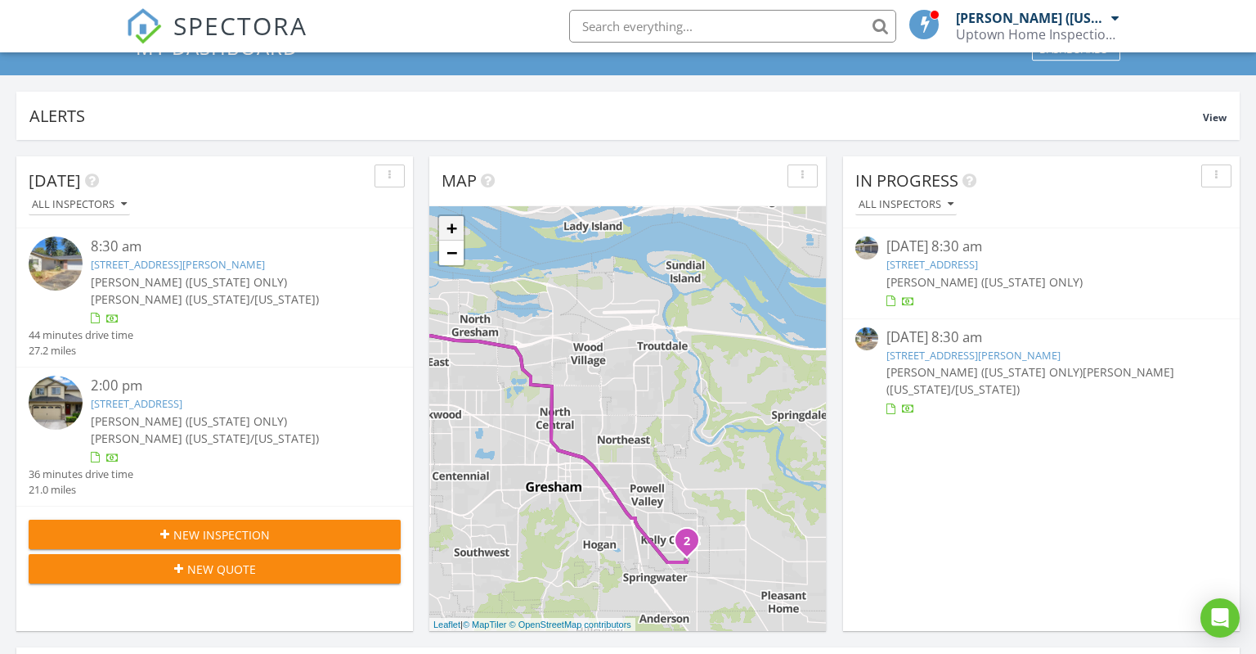
click at [454, 230] on link "+" at bounding box center [451, 228] width 25 height 25
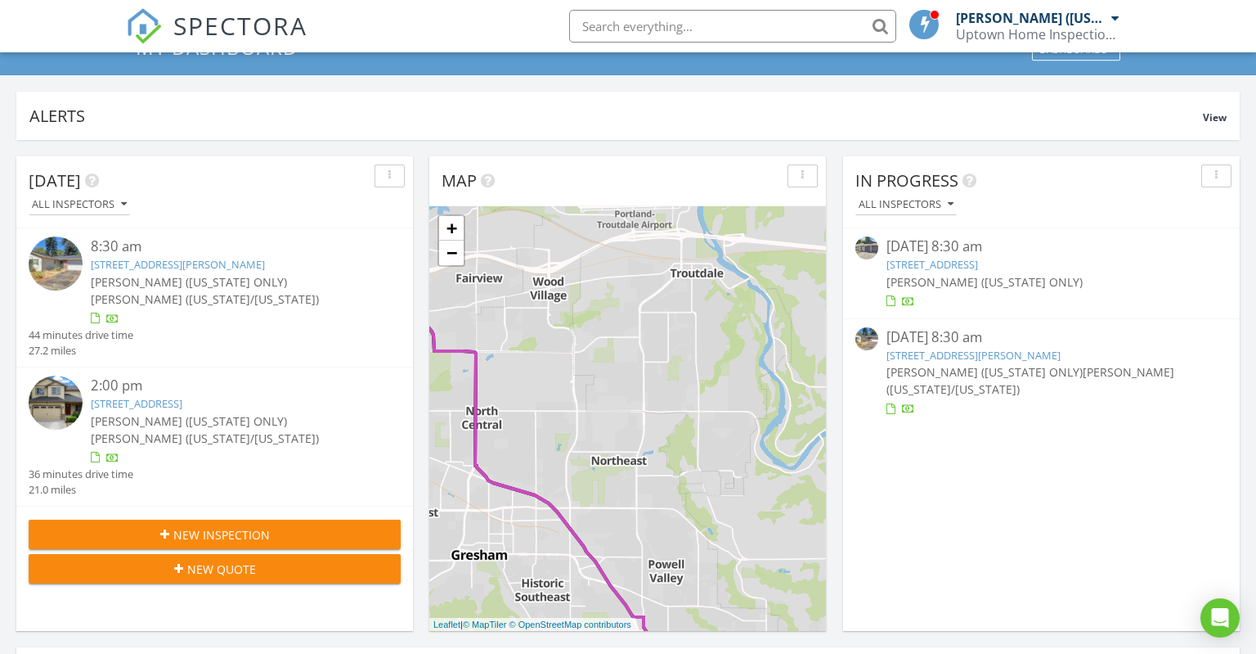
drag, startPoint x: 736, startPoint y: 413, endPoint x: 731, endPoint y: 355, distance: 58.3
click at [735, 368] on div "1 2 1 2 + − Southwest Scholls Ferry Road, I 5, I 205, Columbia River Highway 77…" at bounding box center [627, 418] width 397 height 425
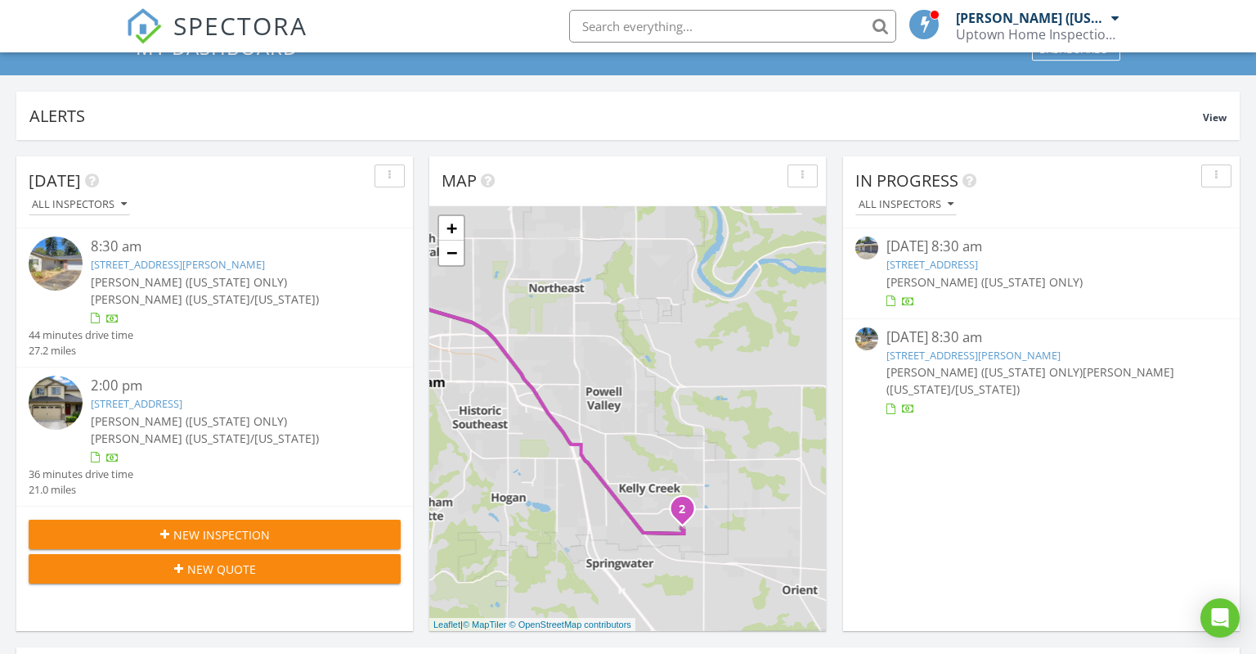
drag, startPoint x: 767, startPoint y: 484, endPoint x: 703, endPoint y: 343, distance: 155.2
click at [703, 346] on div "1 2 1 2 + − Southwest Scholls Ferry Road, I 5, I 205, Columbia River Highway 77…" at bounding box center [627, 418] width 397 height 425
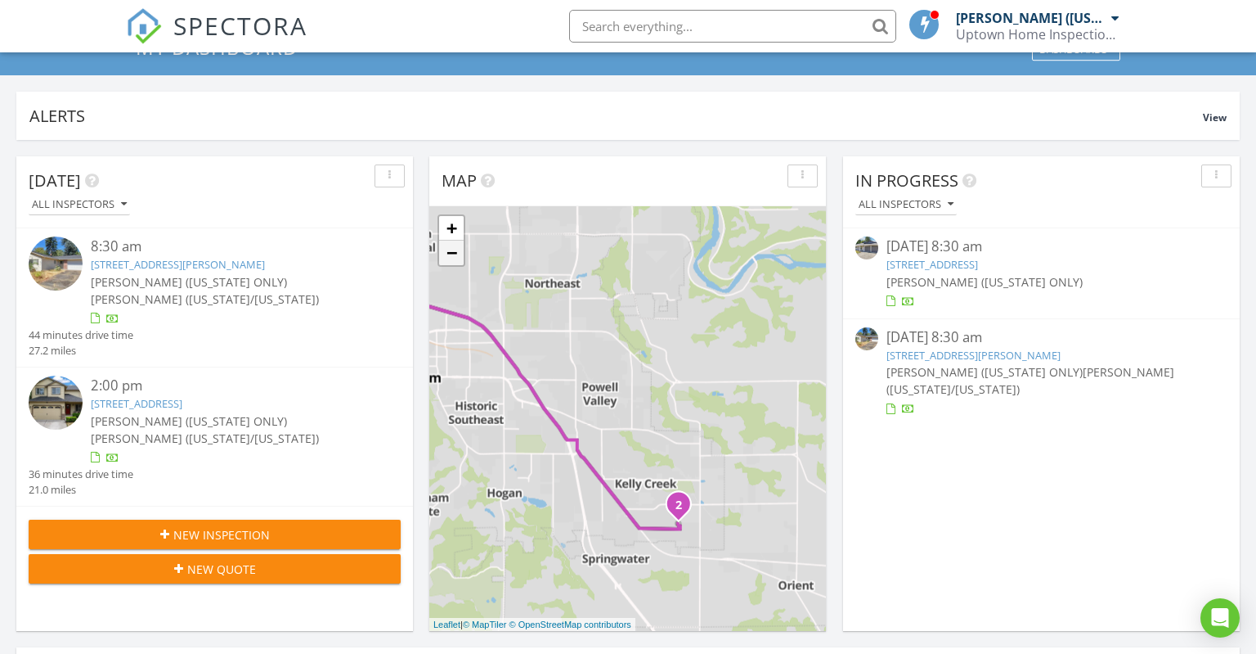
click at [460, 257] on link "−" at bounding box center [451, 252] width 25 height 25
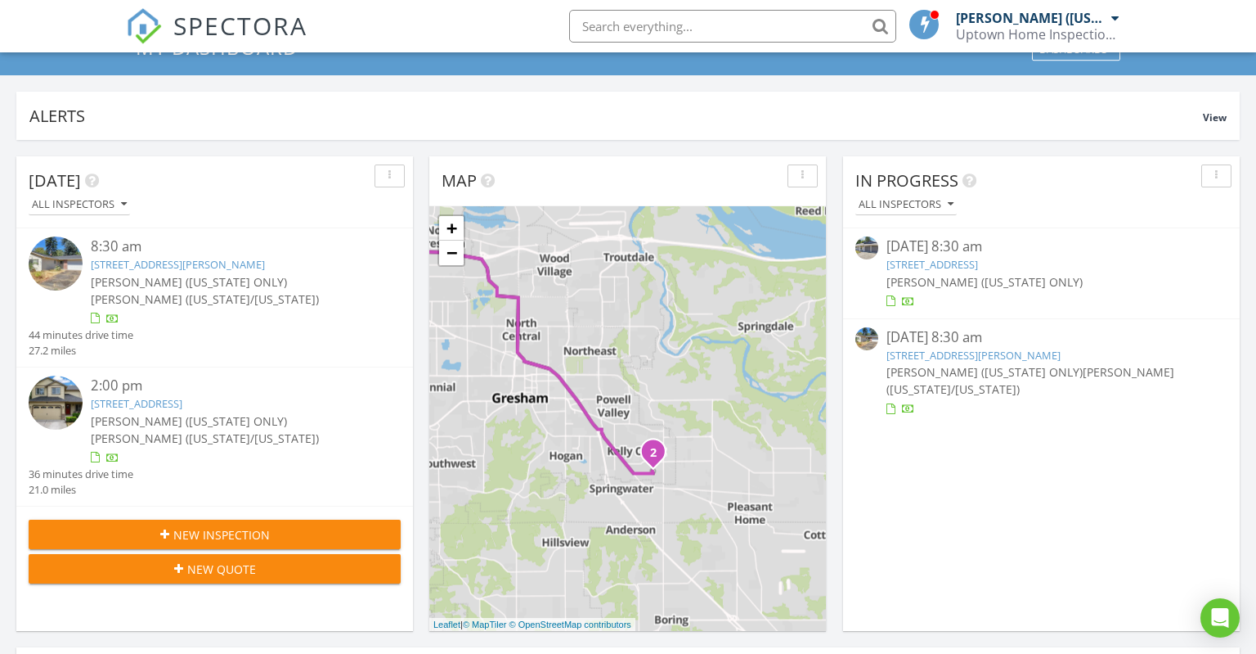
click at [940, 29] on link at bounding box center [927, 26] width 34 height 52
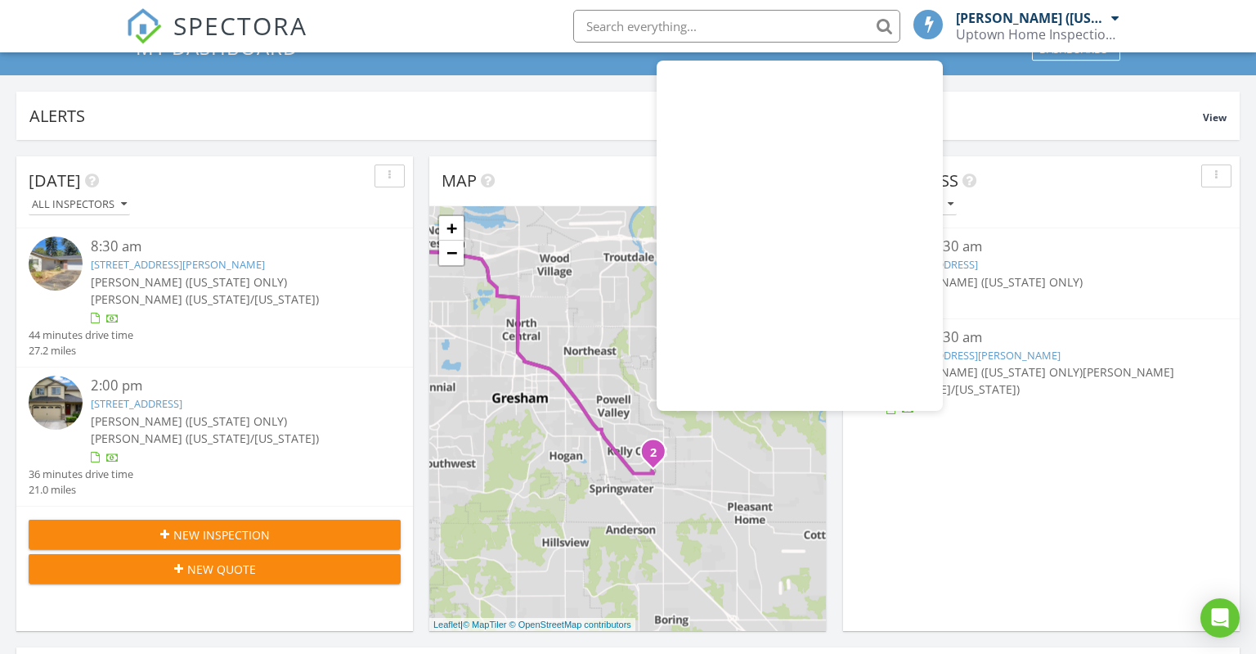
click at [940, 29] on div at bounding box center [928, 24] width 29 height 29
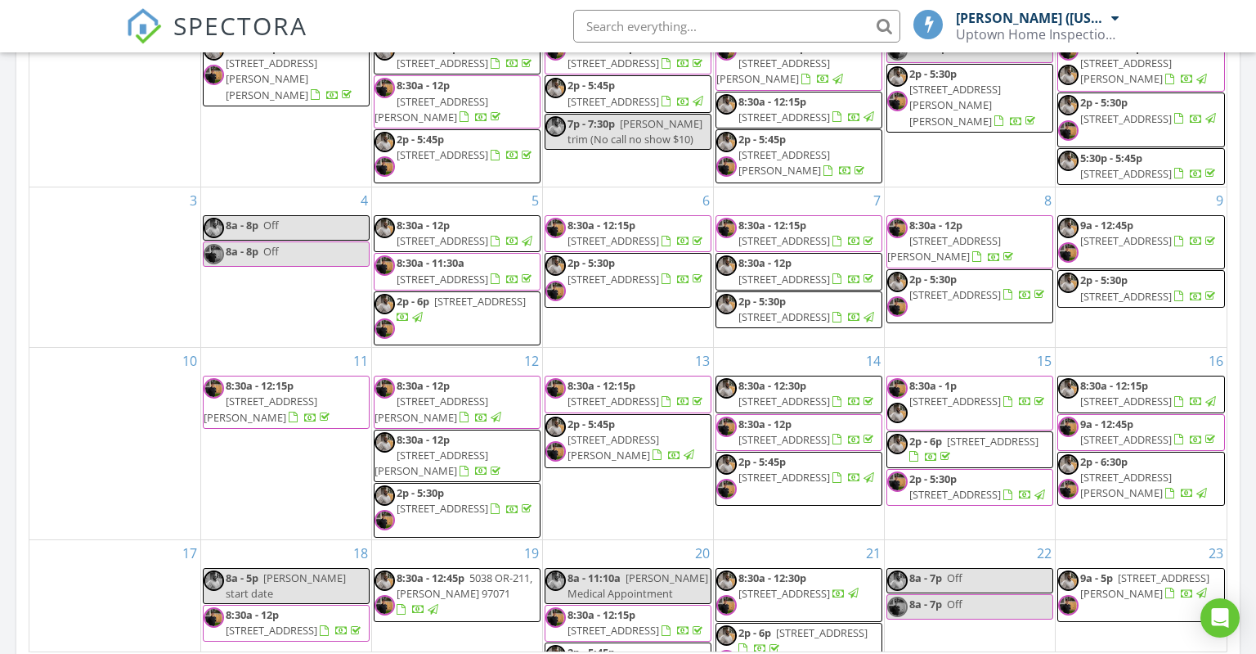
scroll to position [312, 0]
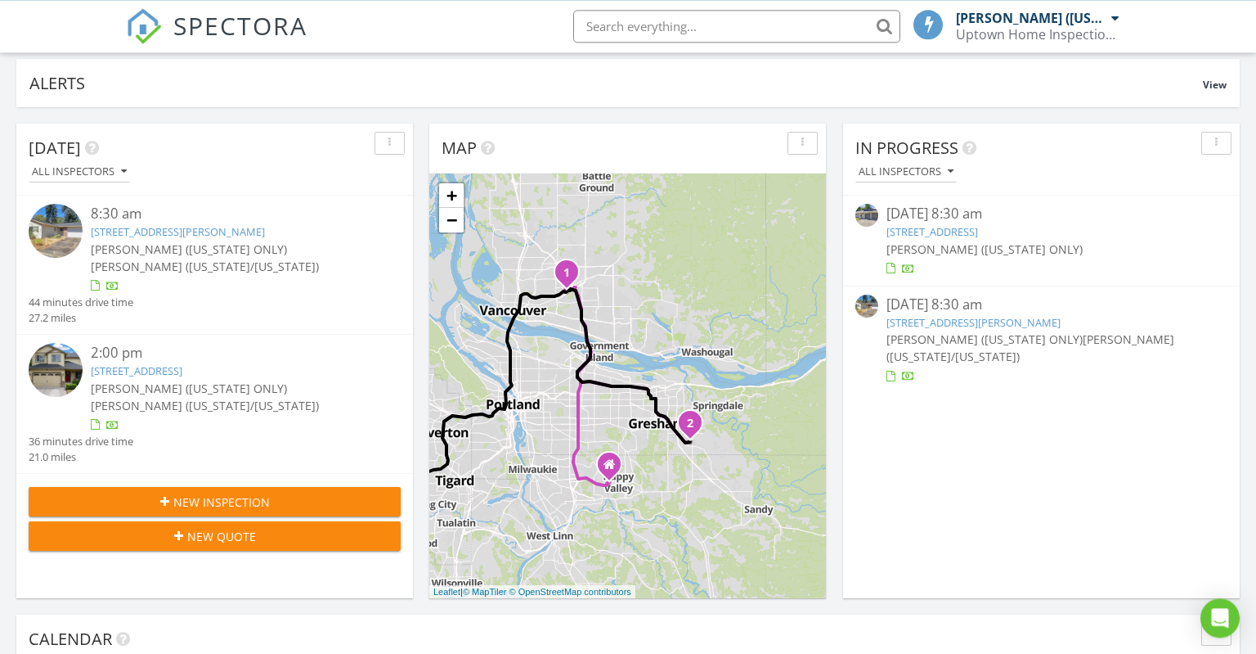
scroll to position [105, 0]
